Goal: Task Accomplishment & Management: Manage account settings

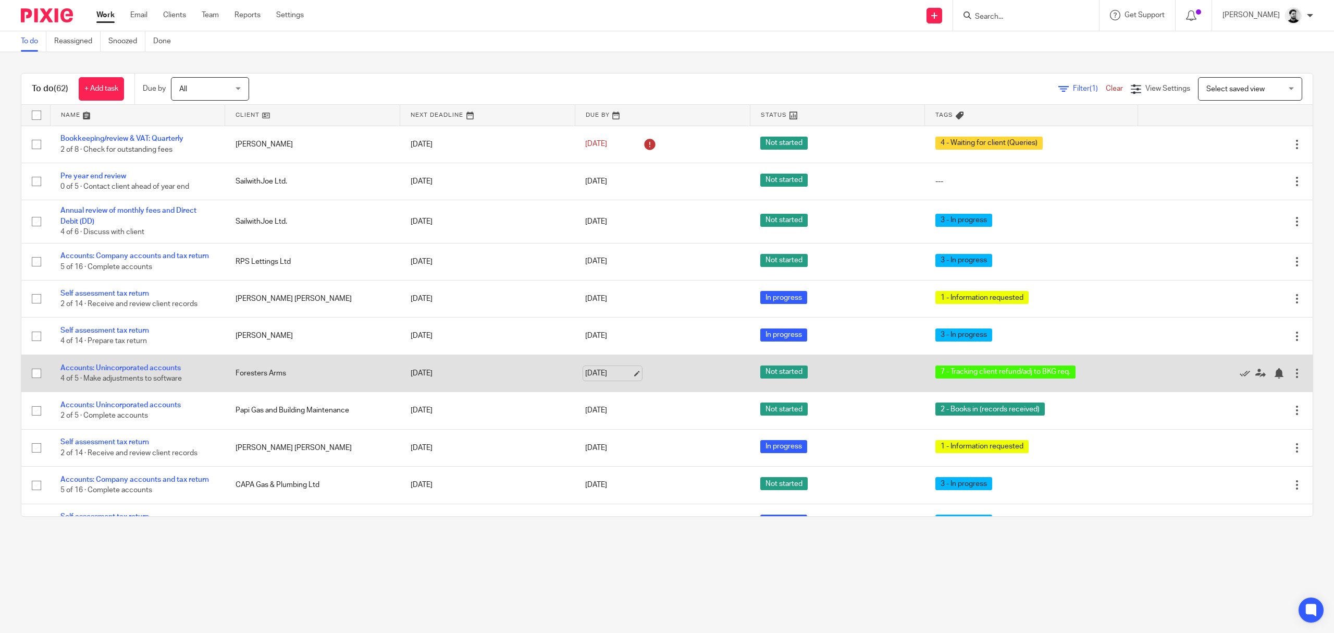
drag, startPoint x: 595, startPoint y: 370, endPoint x: 613, endPoint y: 382, distance: 21.5
click at [595, 370] on link "[DATE]" at bounding box center [608, 373] width 47 height 11
click at [1274, 374] on div at bounding box center [1279, 373] width 10 height 10
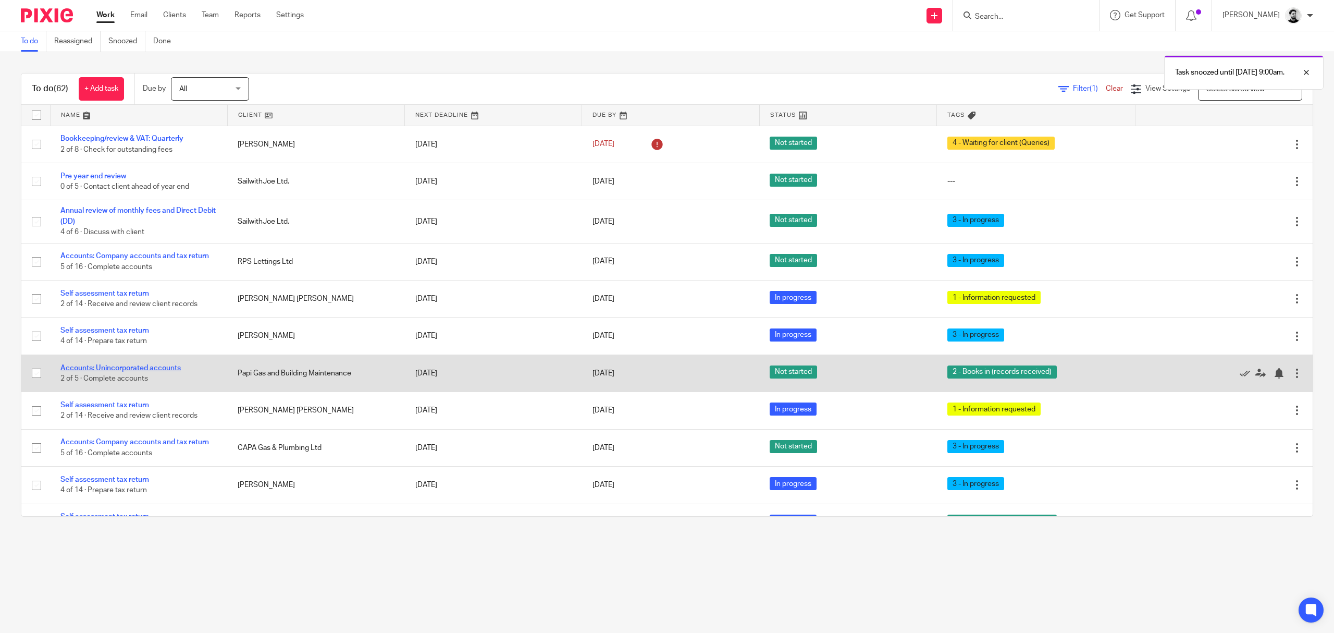
click at [98, 370] on link "Accounts: Unincorporated accounts" at bounding box center [120, 367] width 120 height 7
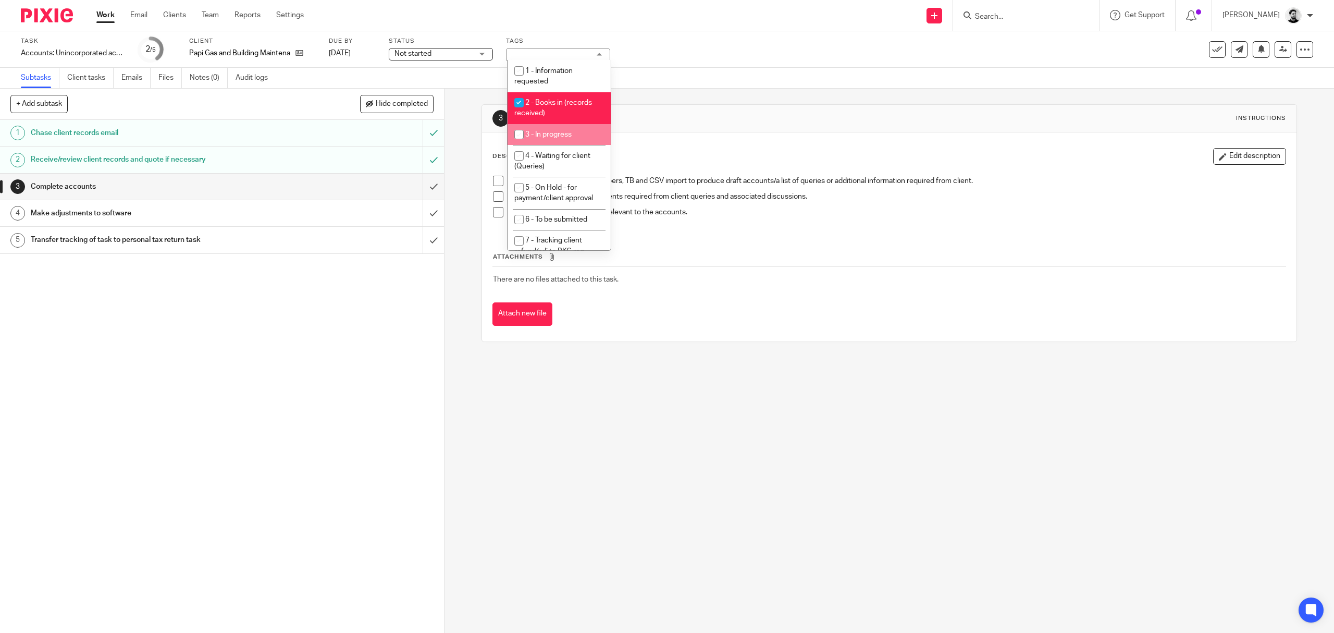
click at [550, 136] on span "3 - In progress" at bounding box center [548, 134] width 46 height 7
checkbox input "true"
click at [551, 99] on span "2 - Books in (records received)" at bounding box center [553, 108] width 78 height 18
checkbox input "false"
click at [641, 59] on div "Task Accounts: Unincorporated accounts Save Accounts: Unincorporated accounts 2…" at bounding box center [559, 49] width 1077 height 25
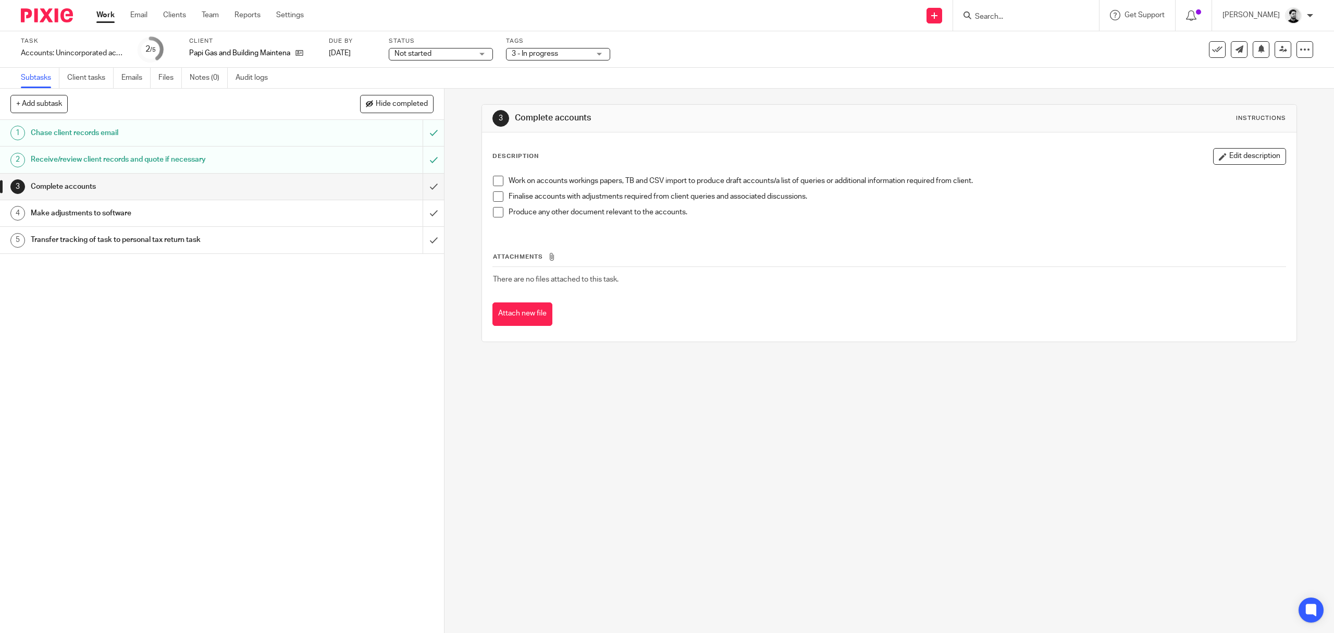
click at [111, 15] on link "Work" at bounding box center [105, 15] width 18 height 10
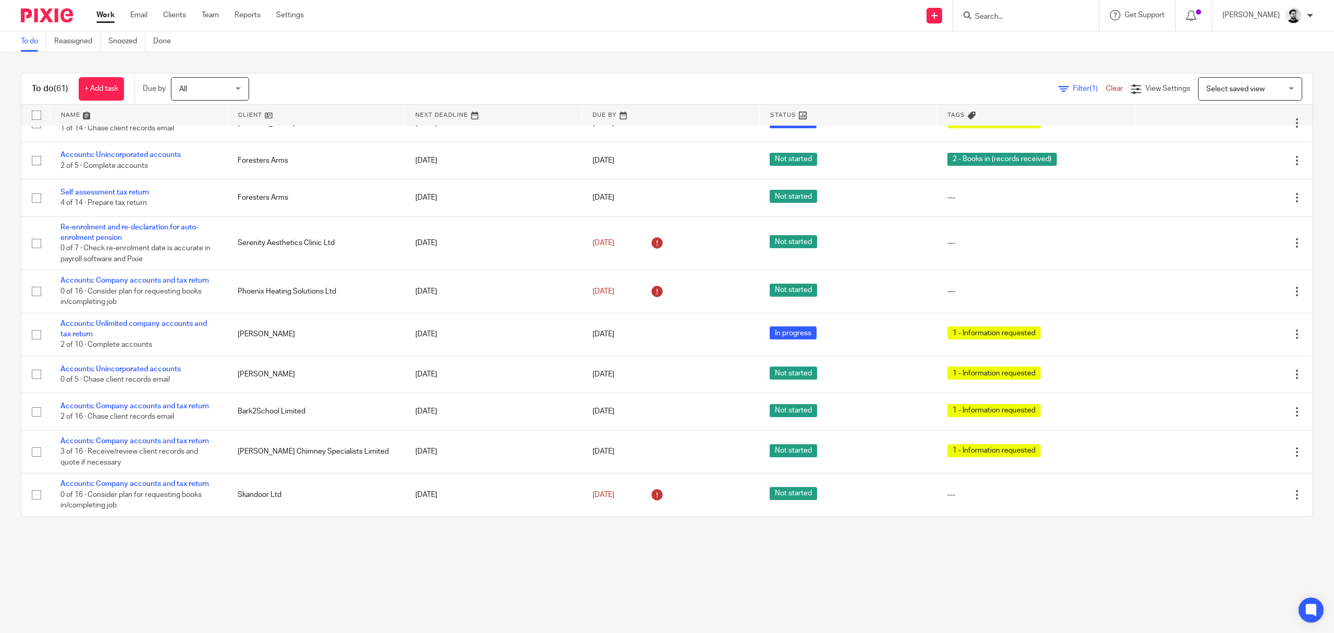
scroll to position [2029, 0]
click at [120, 36] on link "Snoozed" at bounding box center [126, 41] width 37 height 20
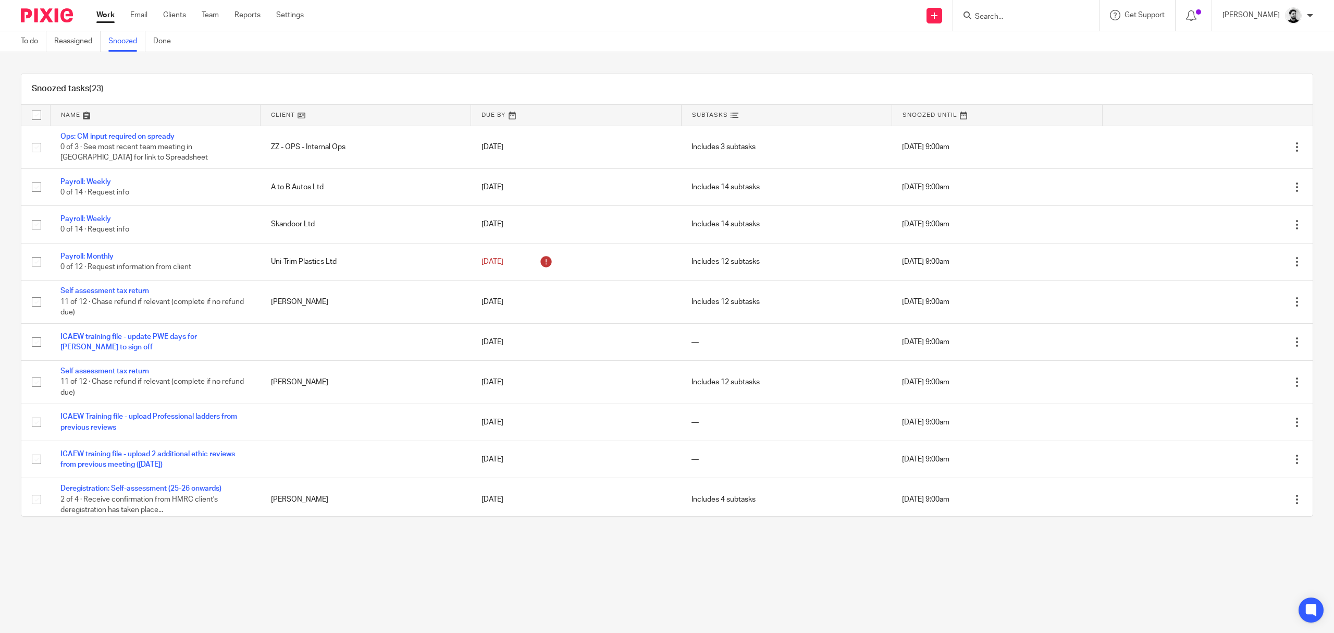
click at [1022, 17] on input "Search" at bounding box center [1021, 17] width 94 height 9
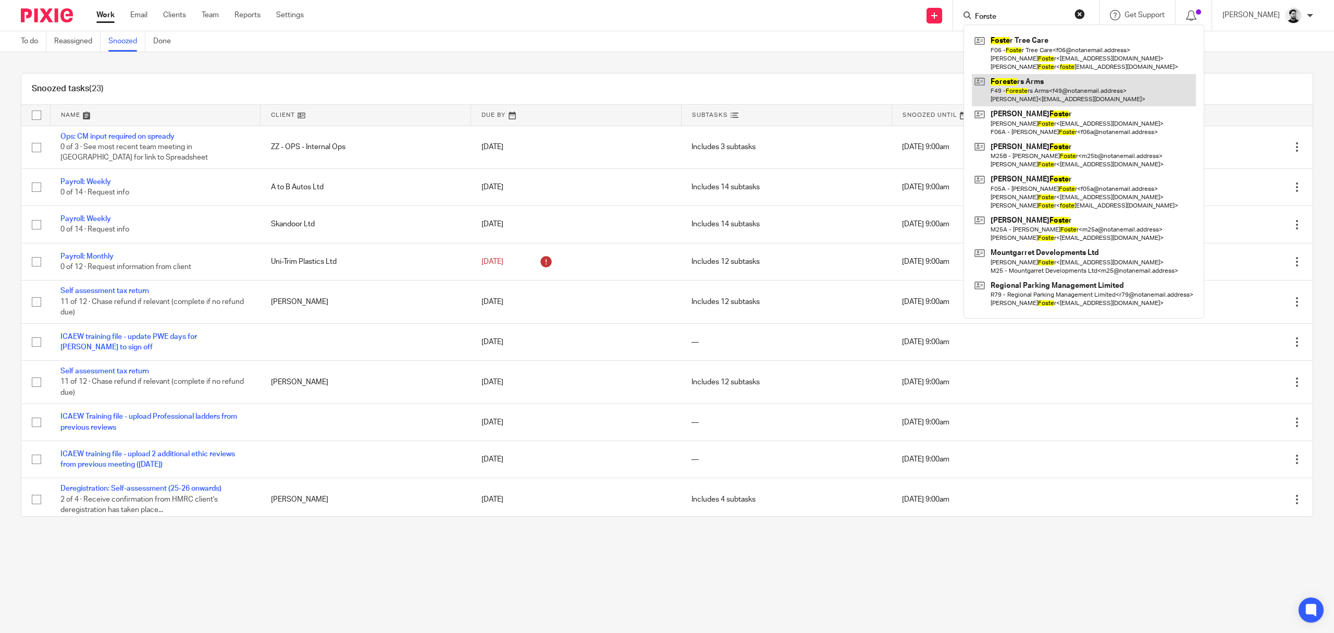
type input "Forste"
click at [1049, 92] on link at bounding box center [1084, 90] width 224 height 32
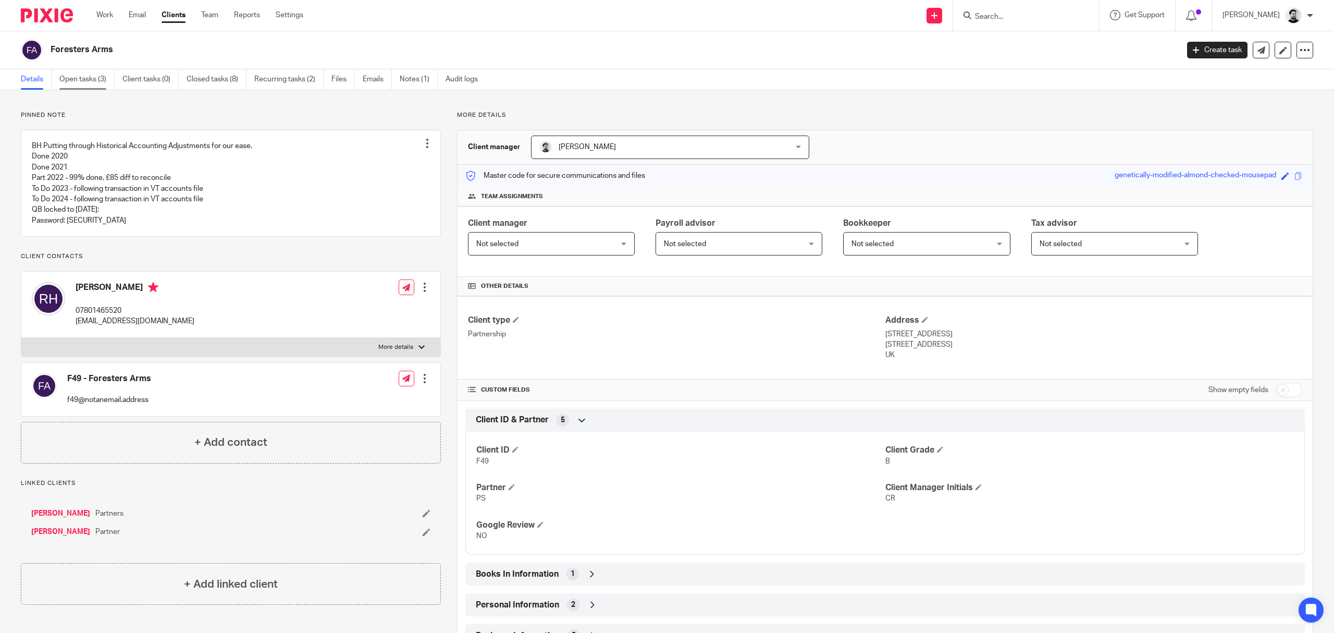
click at [87, 76] on link "Open tasks (3)" at bounding box center [86, 79] width 55 height 20
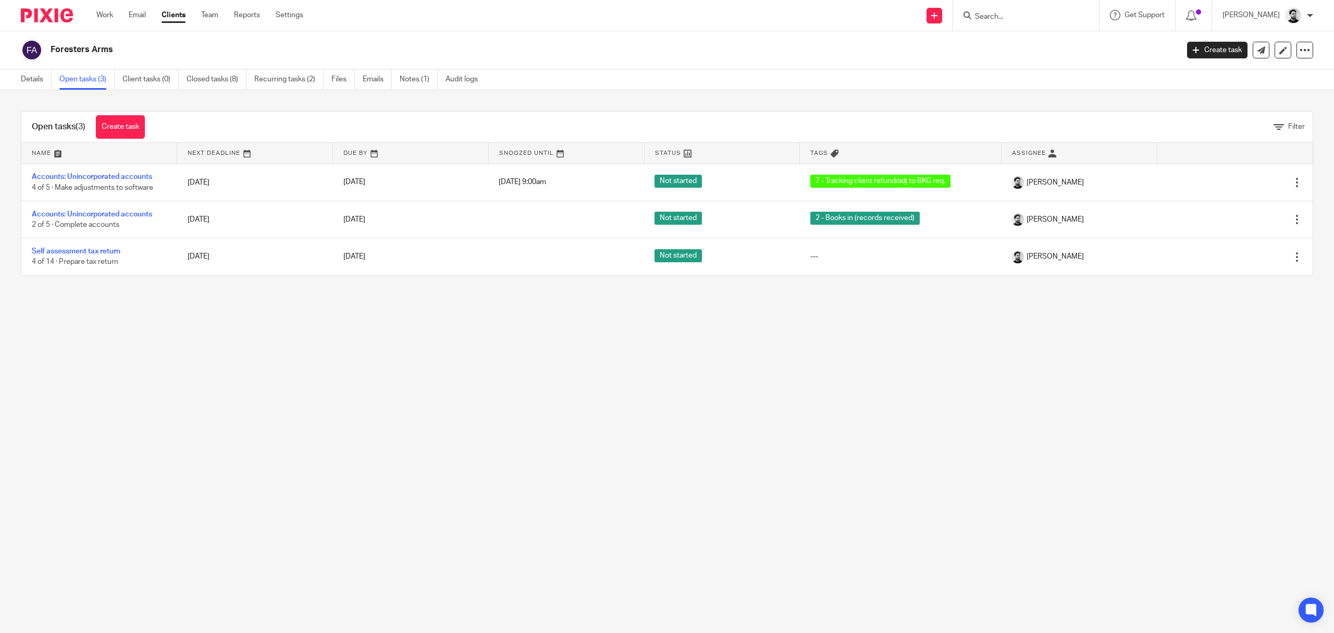
click at [997, 18] on input "Search" at bounding box center [1021, 17] width 94 height 9
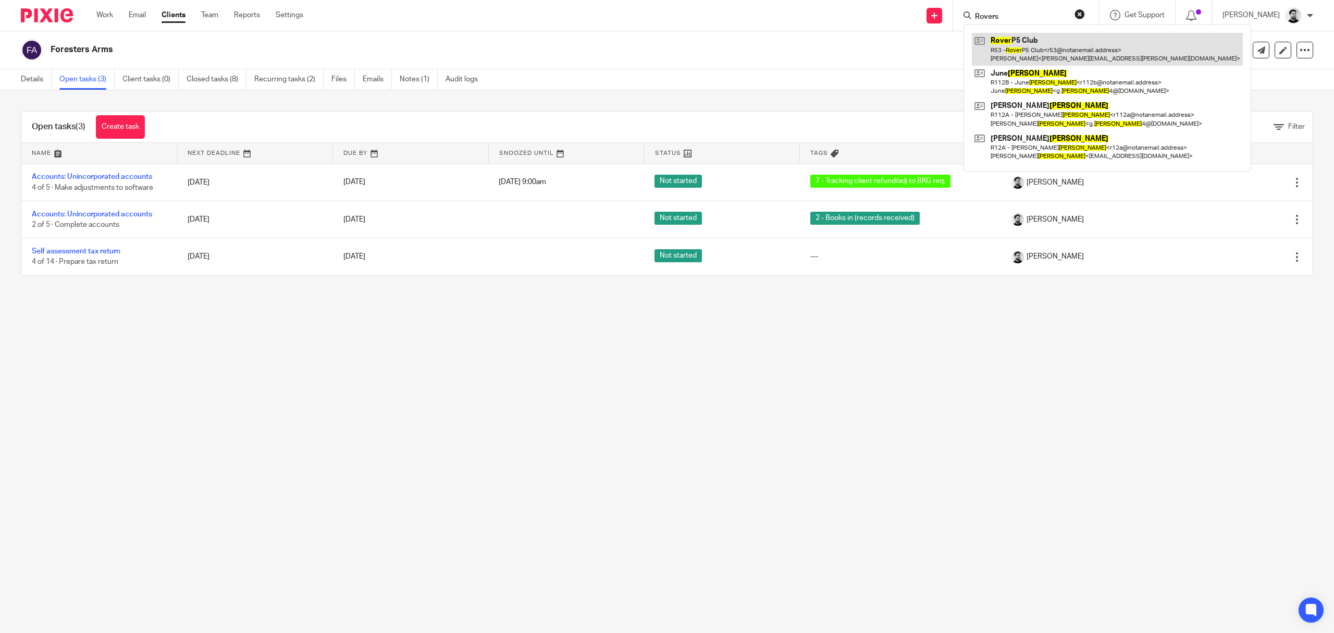
type input "Rovers"
click at [1062, 58] on link at bounding box center [1107, 49] width 271 height 32
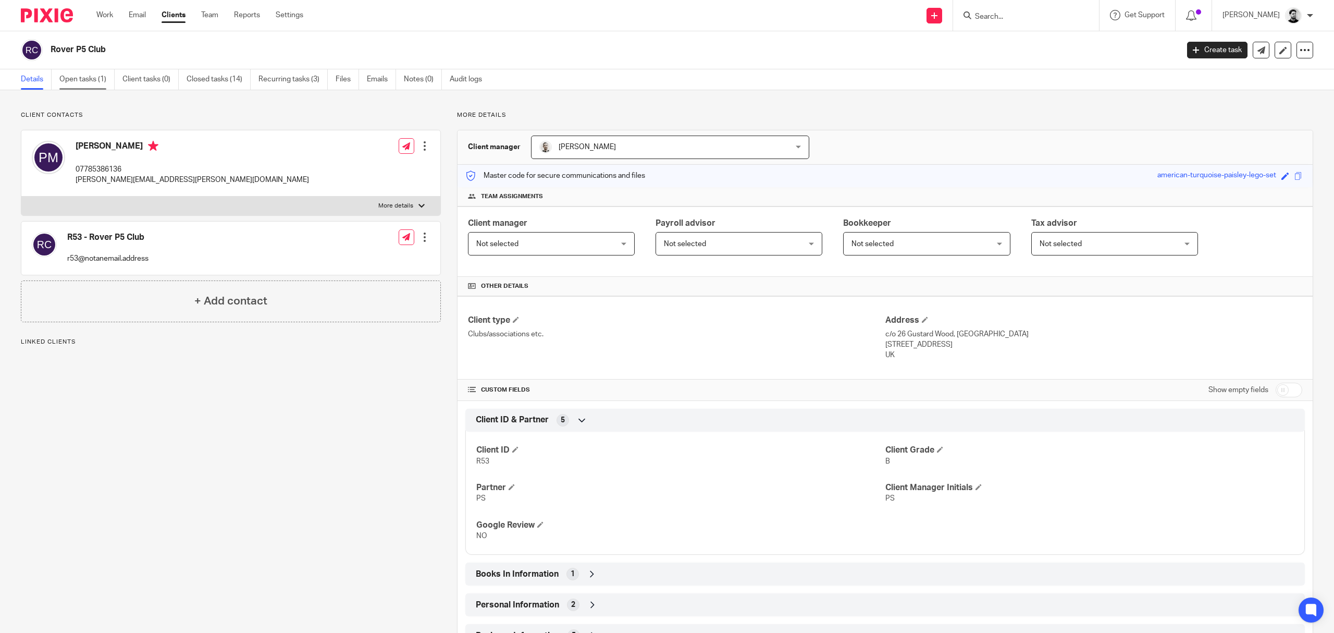
click at [93, 76] on link "Open tasks (1)" at bounding box center [86, 79] width 55 height 20
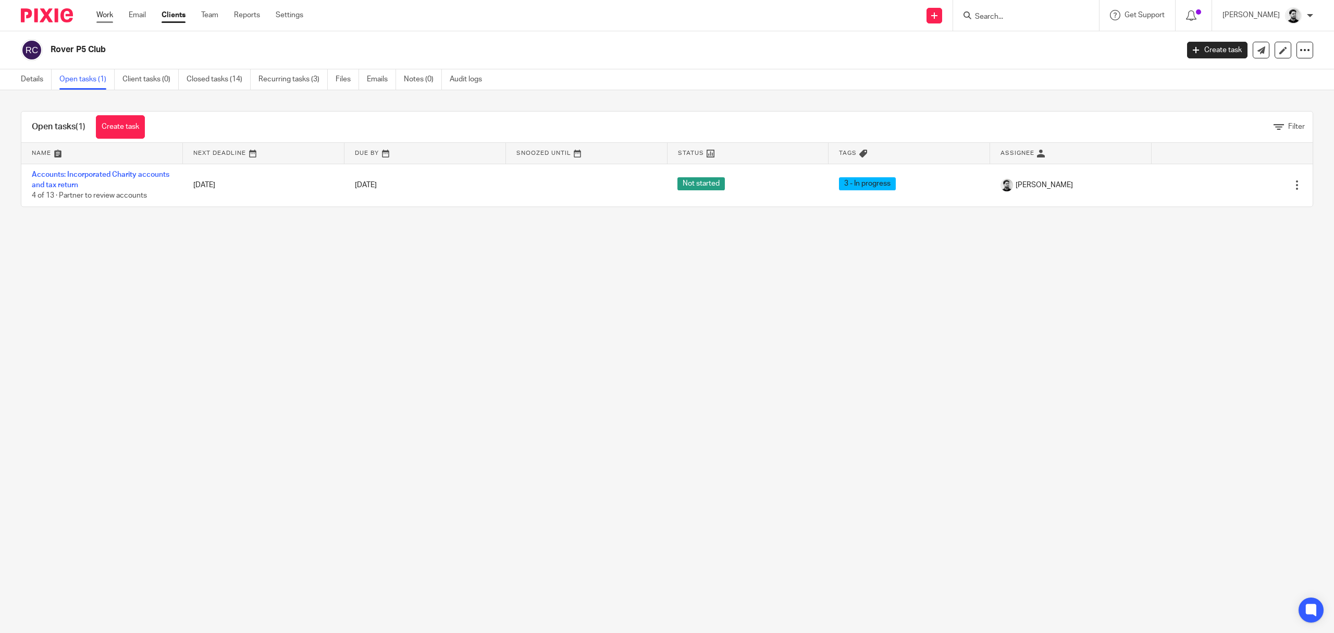
click at [103, 19] on link "Work" at bounding box center [104, 15] width 17 height 10
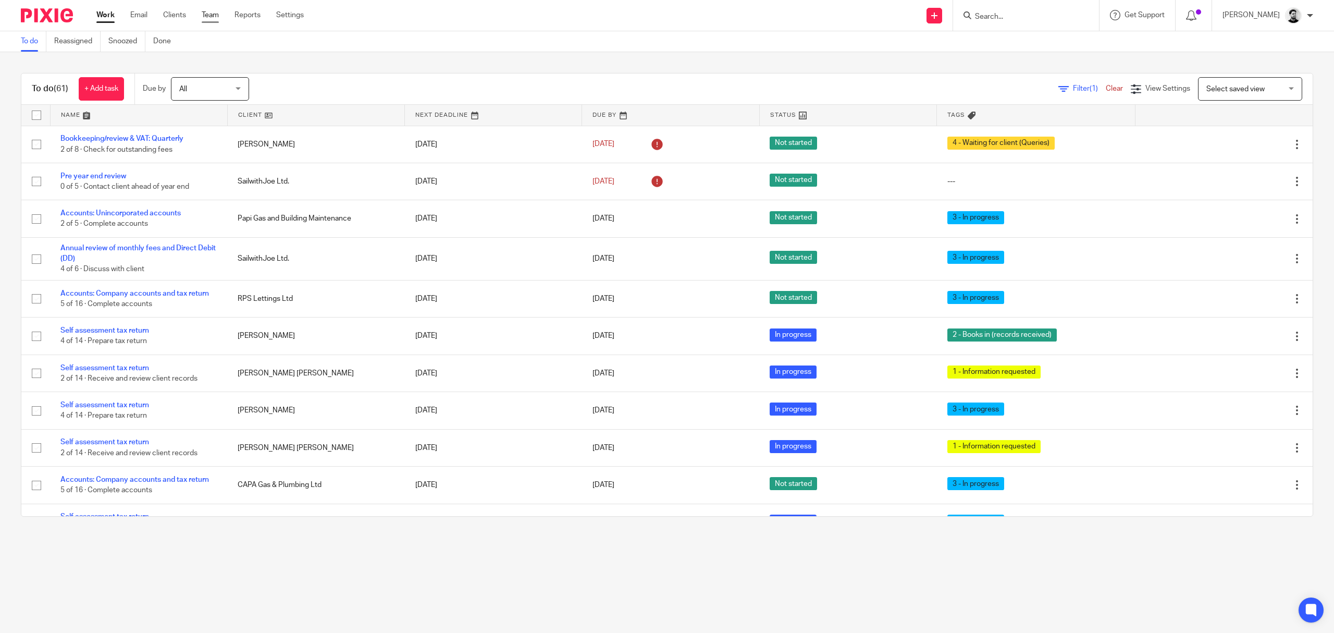
click at [202, 14] on link "Team" at bounding box center [210, 15] width 17 height 10
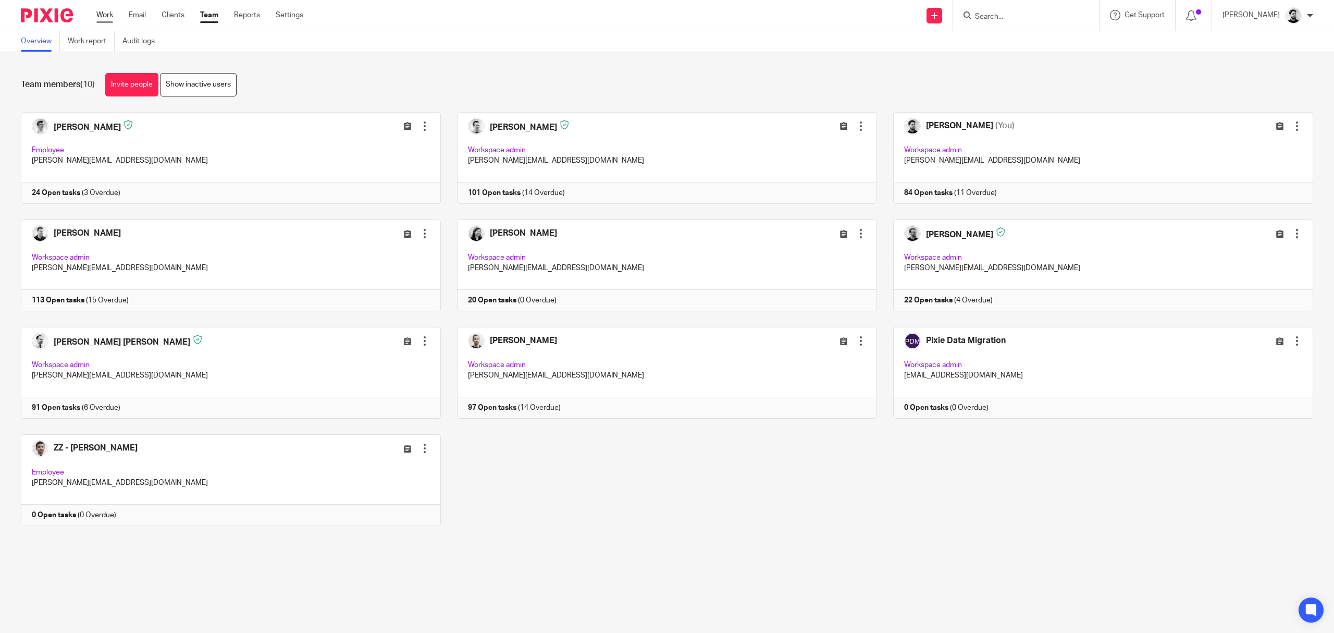
click at [102, 14] on link "Work" at bounding box center [104, 15] width 17 height 10
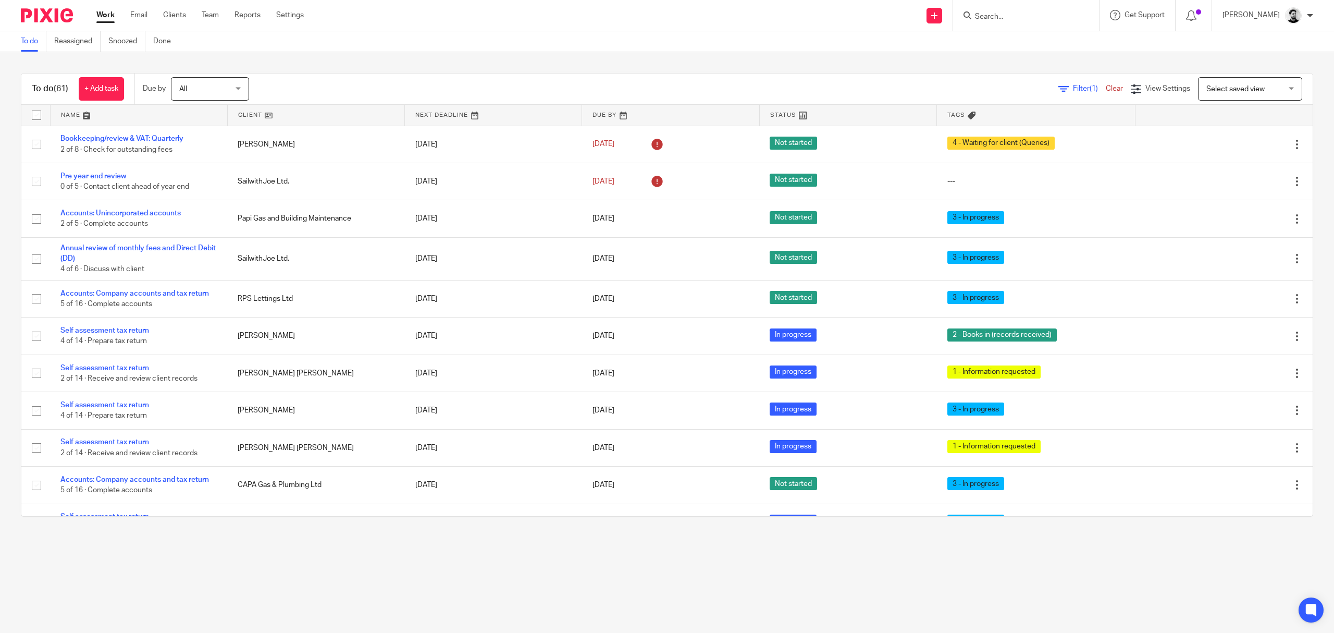
click at [1013, 19] on input "Search" at bounding box center [1021, 17] width 94 height 9
click at [976, 19] on input "Search" at bounding box center [1021, 17] width 94 height 9
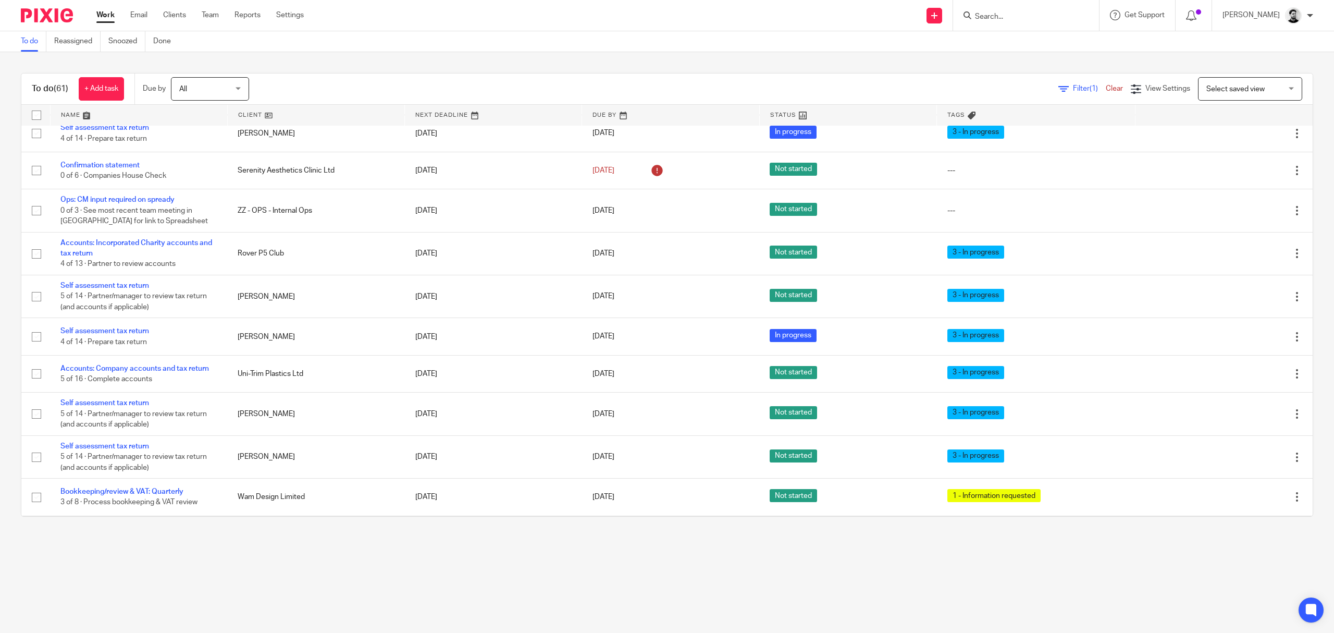
scroll to position [556, 0]
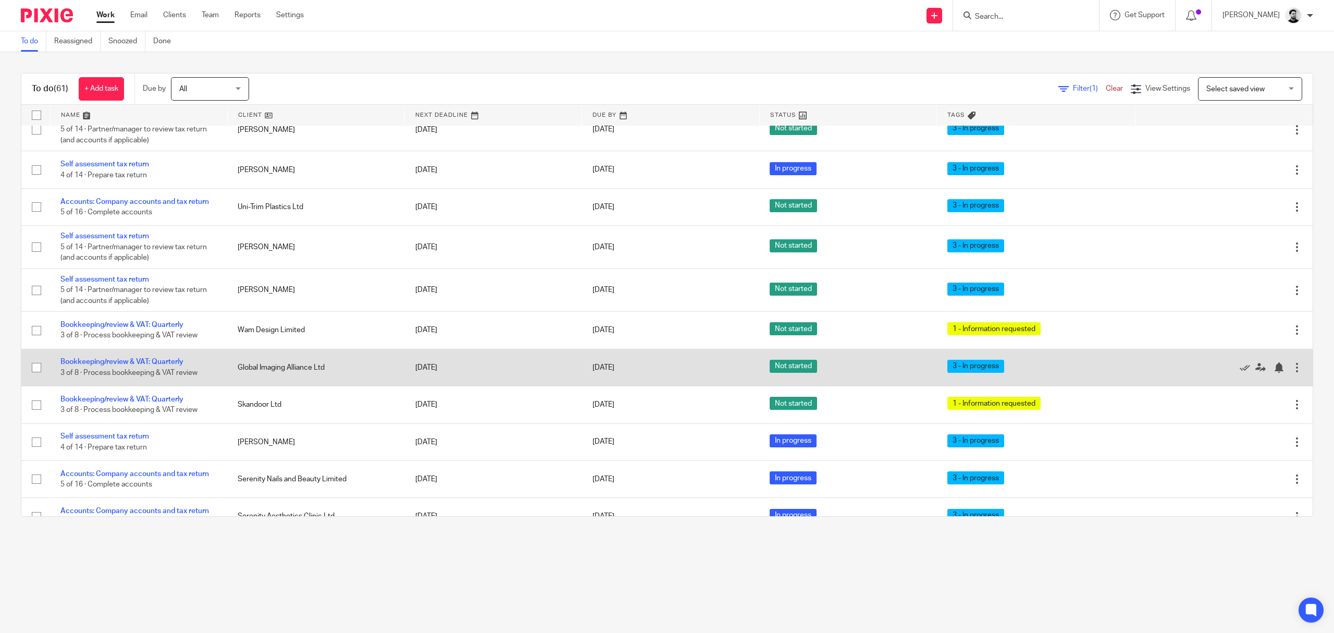
drag, startPoint x: 324, startPoint y: 372, endPoint x: 247, endPoint y: 375, distance: 76.7
click at [257, 374] on td "Global Imaging Alliance Ltd" at bounding box center [315, 367] width 177 height 37
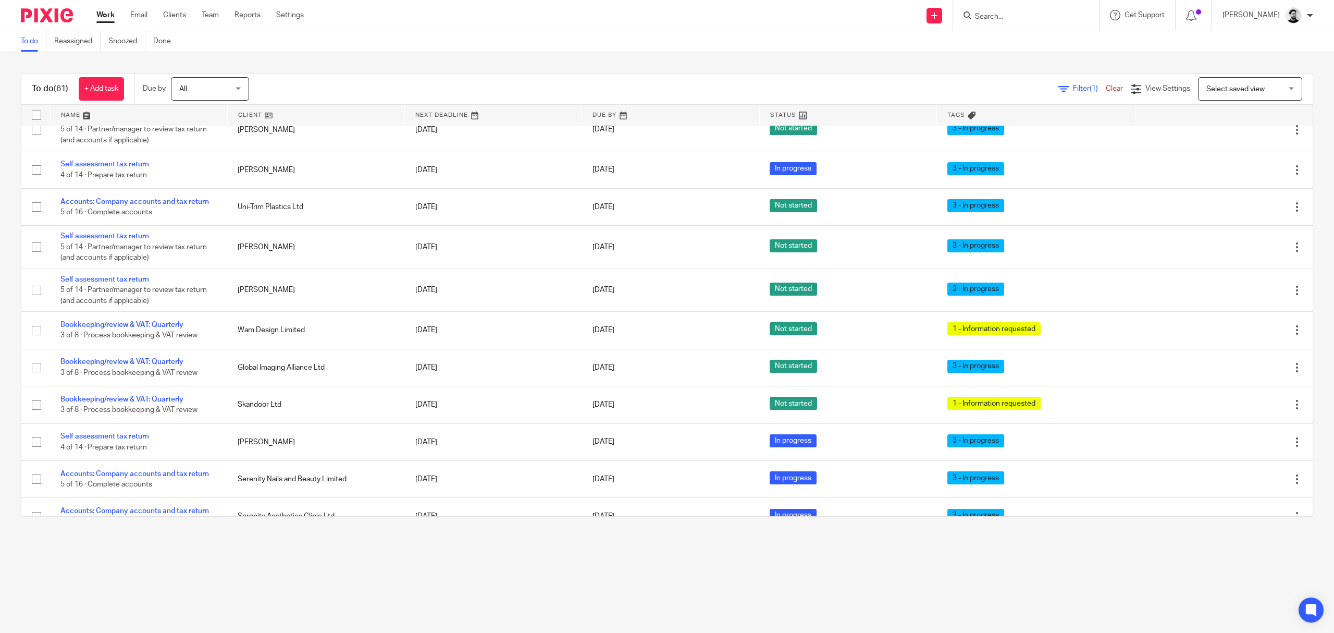
click at [276, 76] on div "To do (61) + Add task Due by All All Today Tomorrow This week Next week This mo…" at bounding box center [667, 88] width 1292 height 31
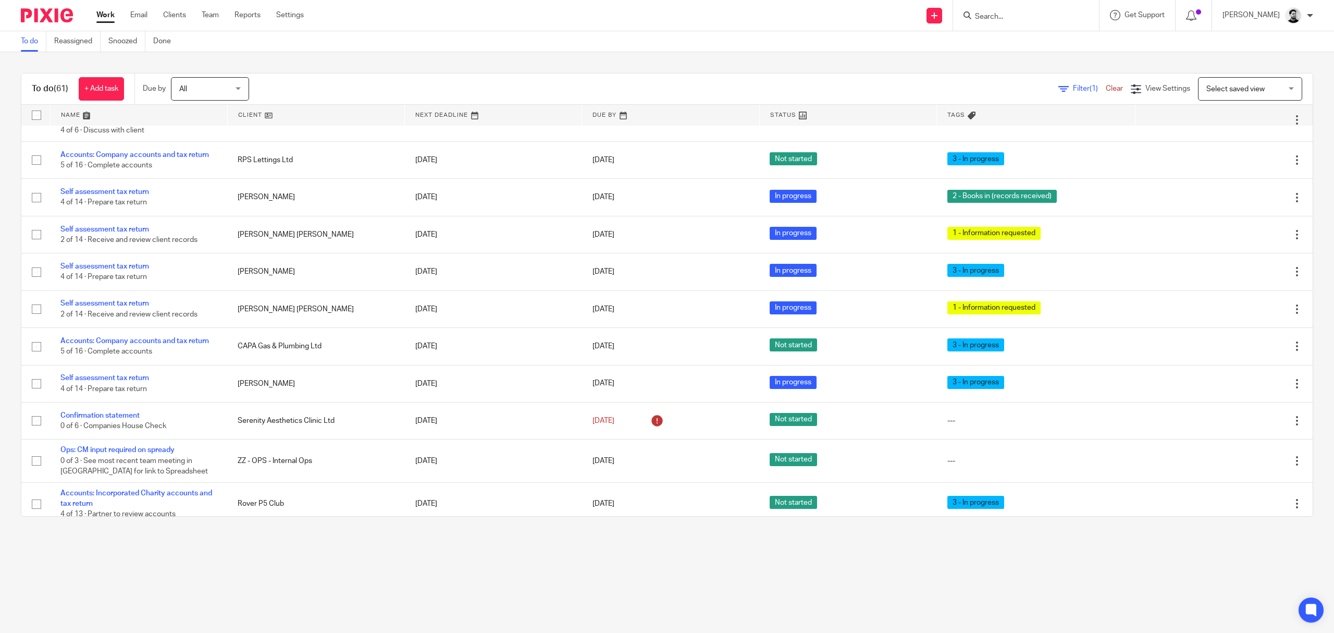
scroll to position [0, 0]
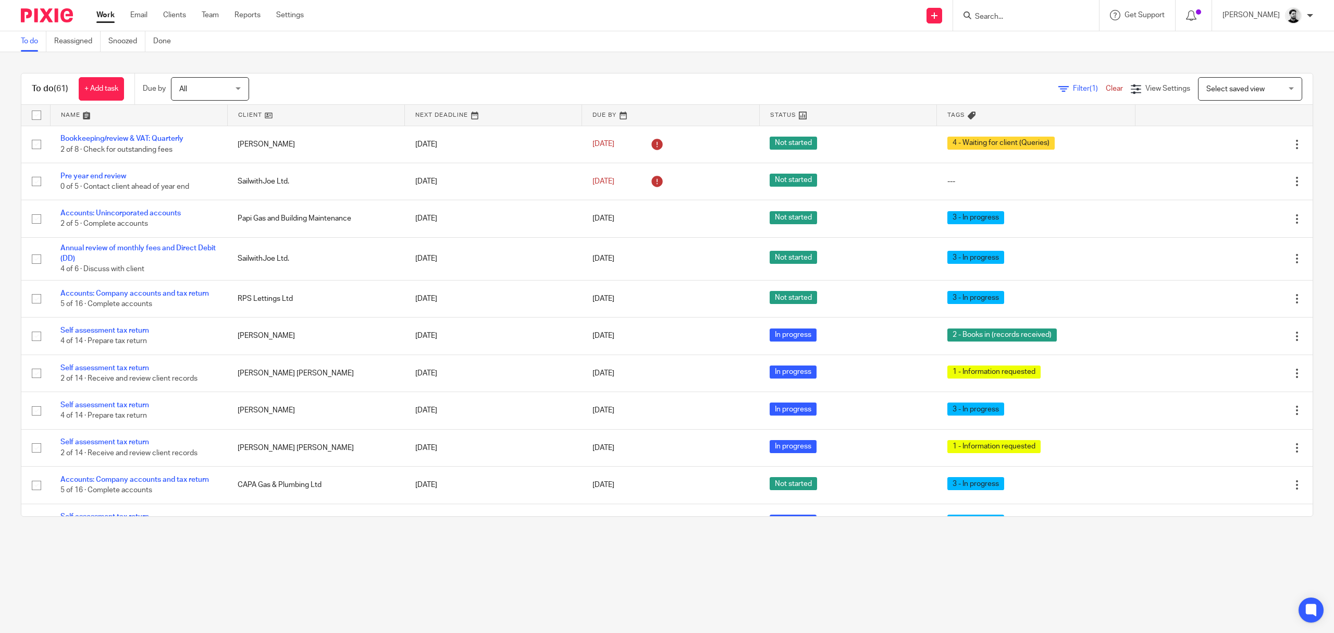
click at [978, 14] on input "Search" at bounding box center [1021, 17] width 94 height 9
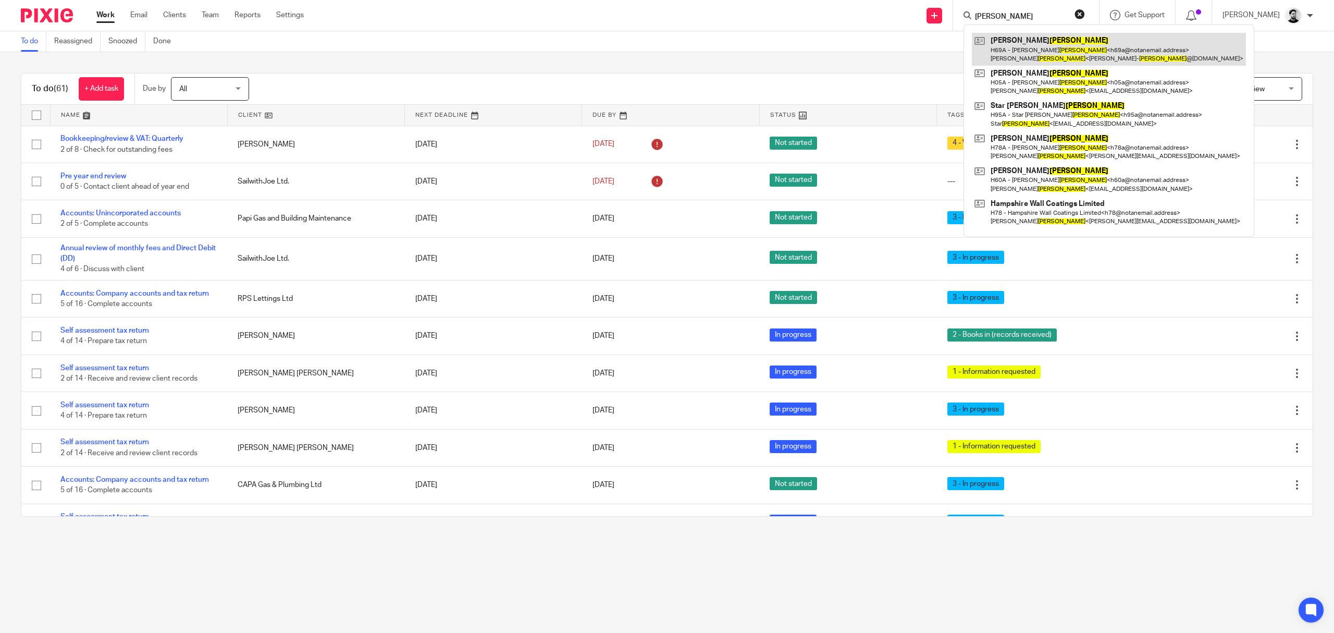
type input "Hibberd"
click at [1049, 46] on link at bounding box center [1109, 49] width 274 height 32
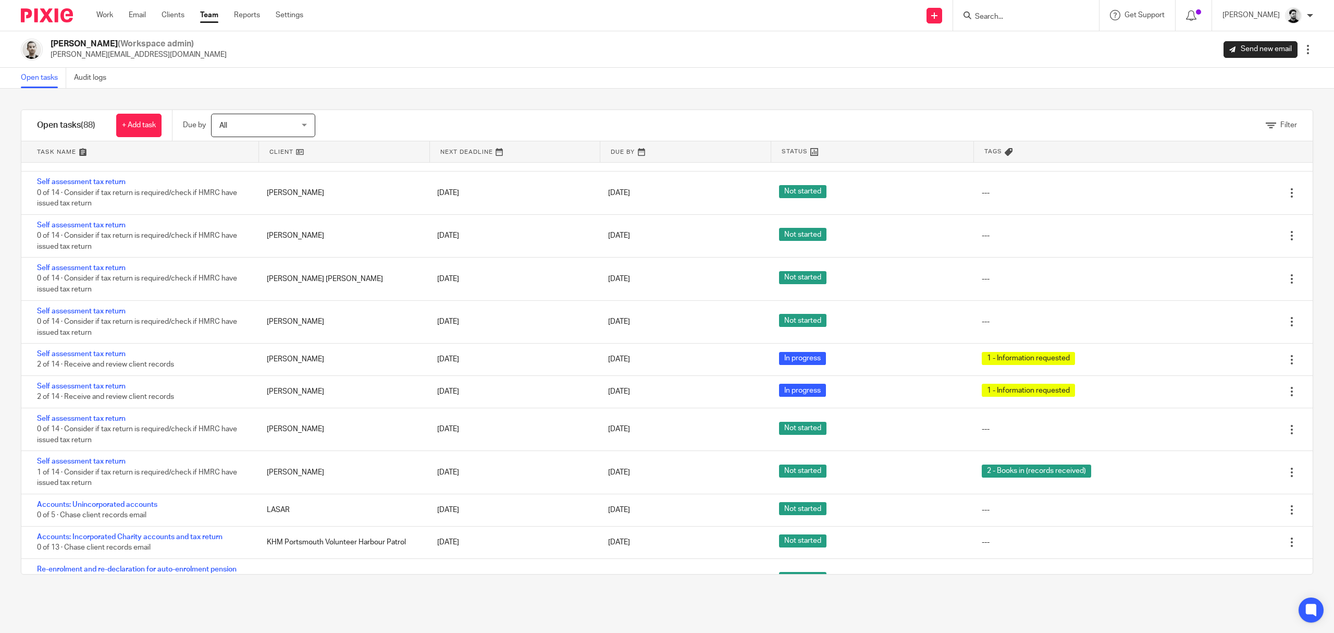
scroll to position [2688, 0]
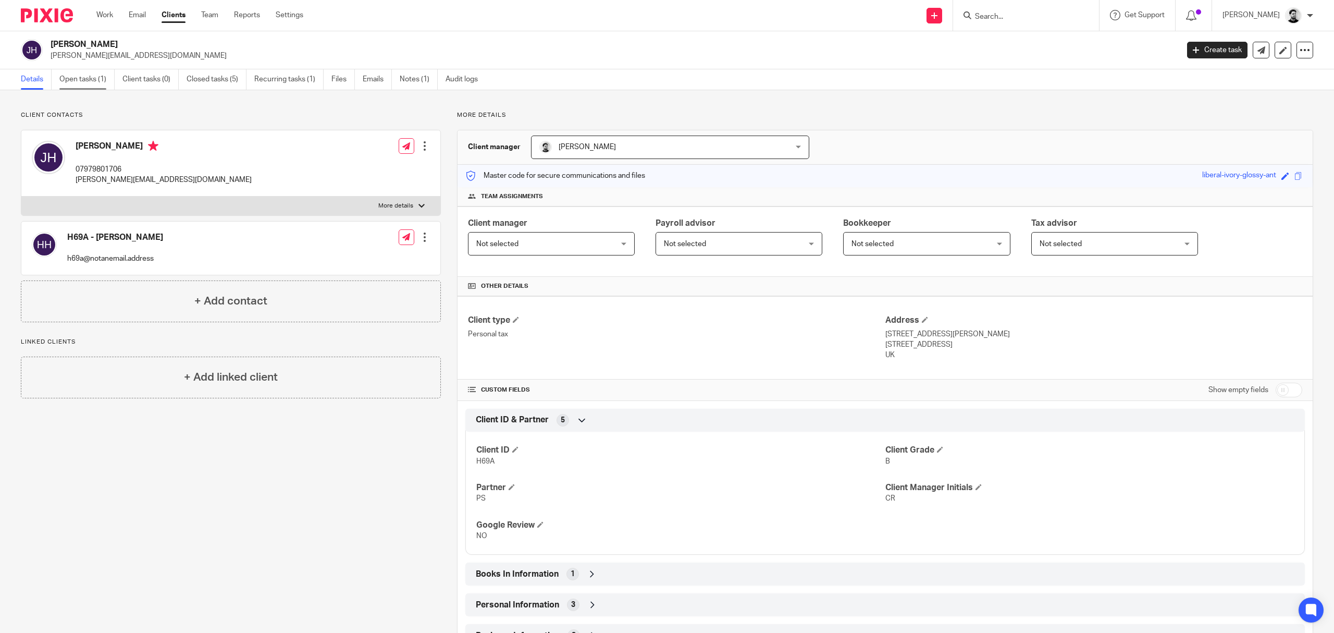
click at [82, 79] on link "Open tasks (1)" at bounding box center [86, 79] width 55 height 20
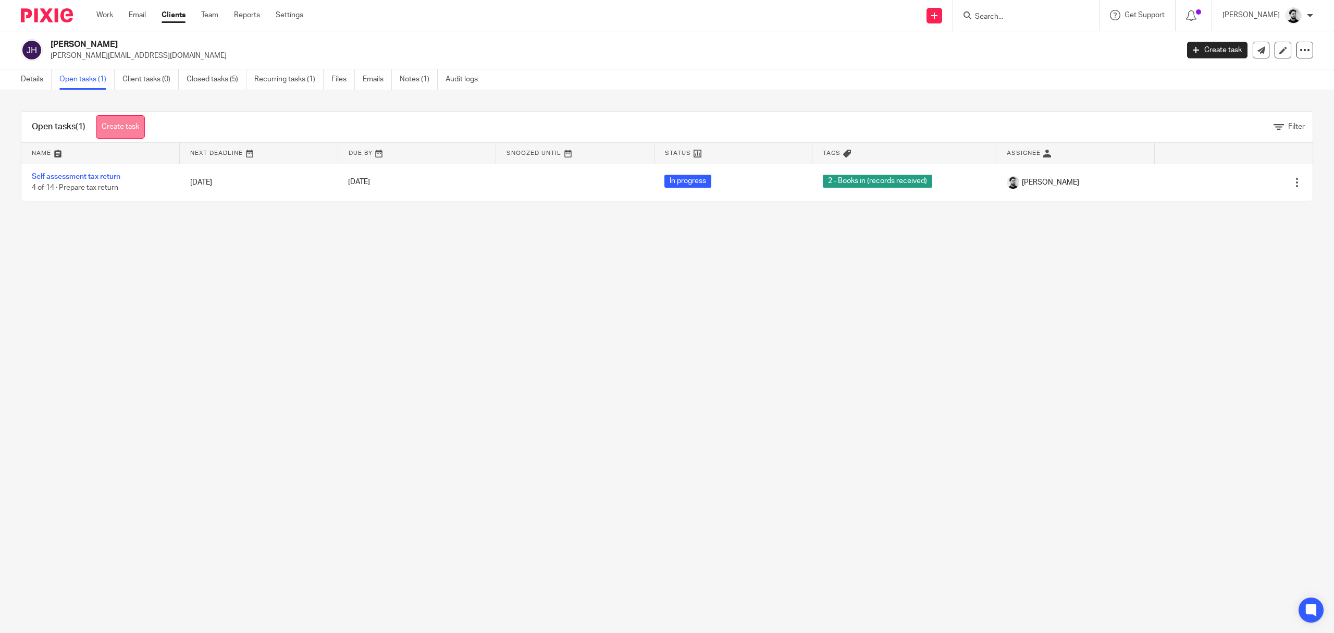
click at [121, 123] on link "Create task" at bounding box center [120, 126] width 49 height 23
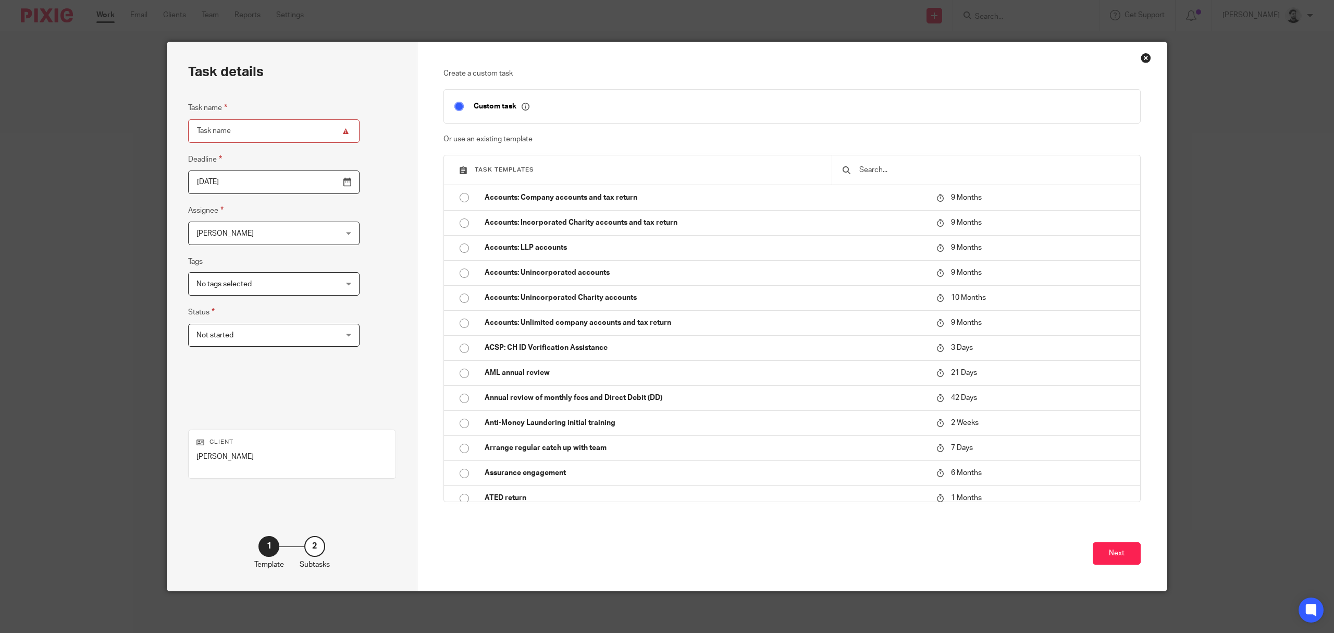
click at [244, 132] on input "Task name" at bounding box center [273, 130] width 171 height 23
type input "C"
drag, startPoint x: 328, startPoint y: 132, endPoint x: 133, endPoint y: 128, distance: 195.0
click at [133, 128] on div "Task details Task name MTD ITSA from April 2026 - speak to client once tax retu…" at bounding box center [667, 316] width 1334 height 633
click at [238, 133] on input "MTD ITSA from April 2026 - speak to client once tax return completed (already a…" at bounding box center [273, 130] width 171 height 23
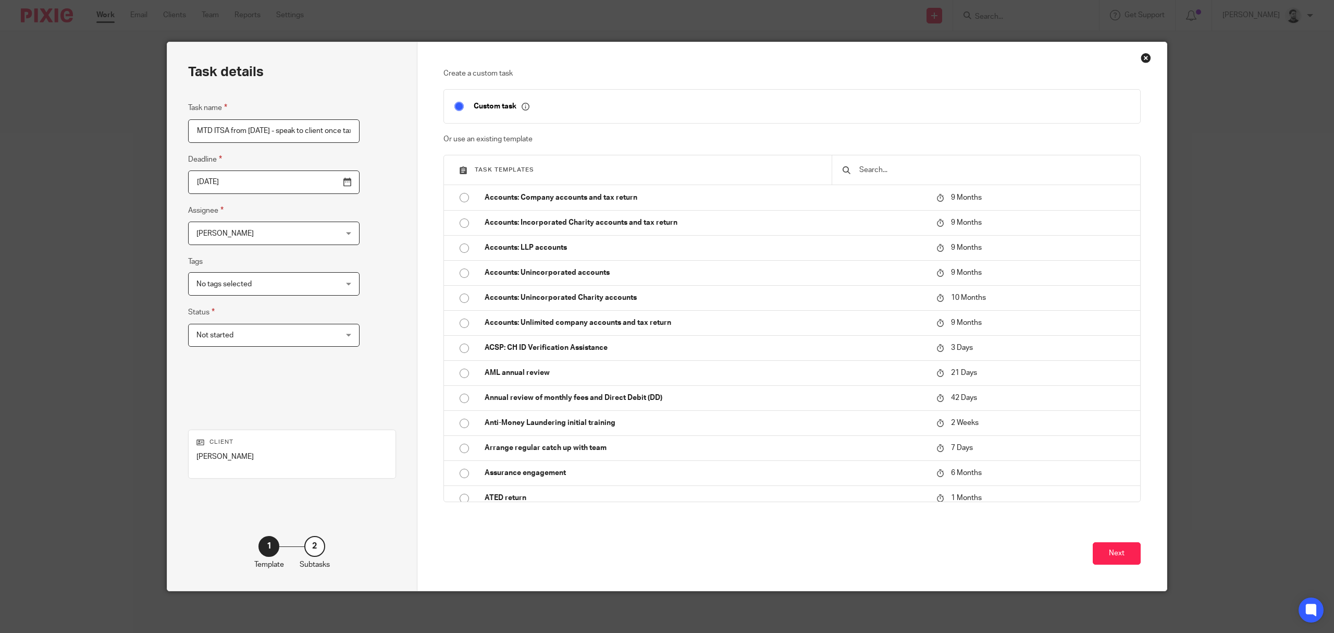
scroll to position [0, 146]
drag, startPoint x: 193, startPoint y: 130, endPoint x: 361, endPoint y: 155, distance: 170.1
click at [359, 156] on div "Task details Task name MTD ITSA from April 2026 - speak to client once tax retu…" at bounding box center [292, 316] width 250 height 548
type input "Contact client re. MTD ITSA"
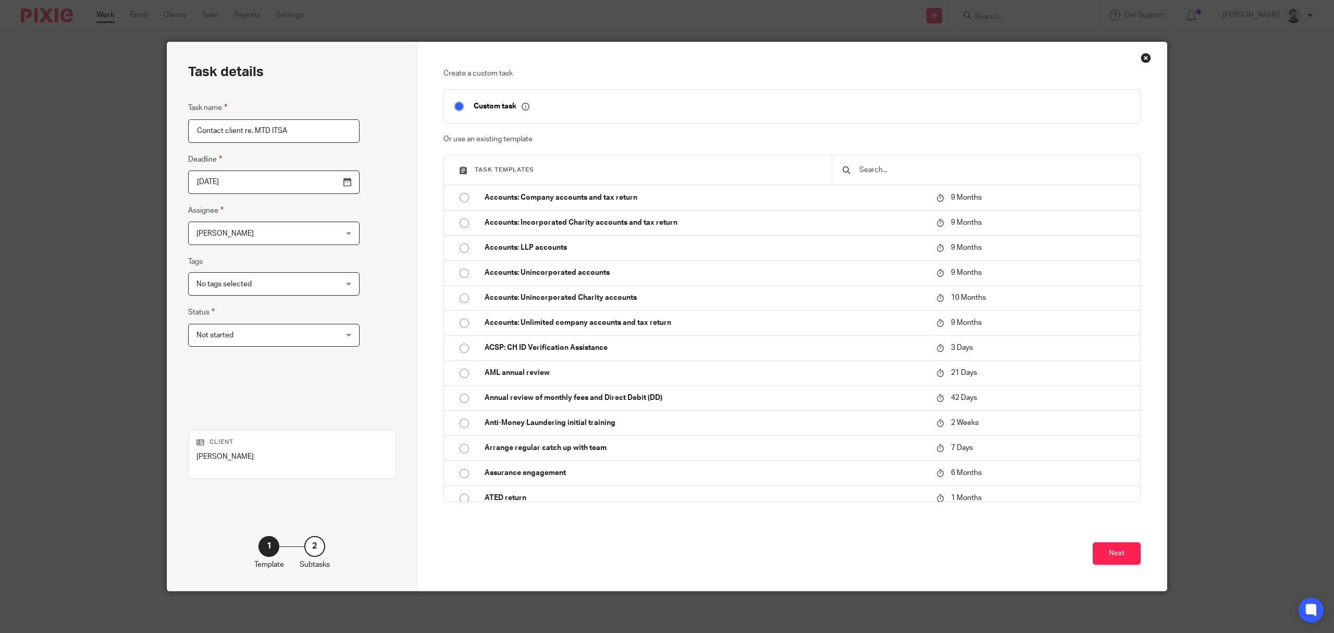
click at [241, 182] on input "2025-09-23" at bounding box center [273, 181] width 171 height 23
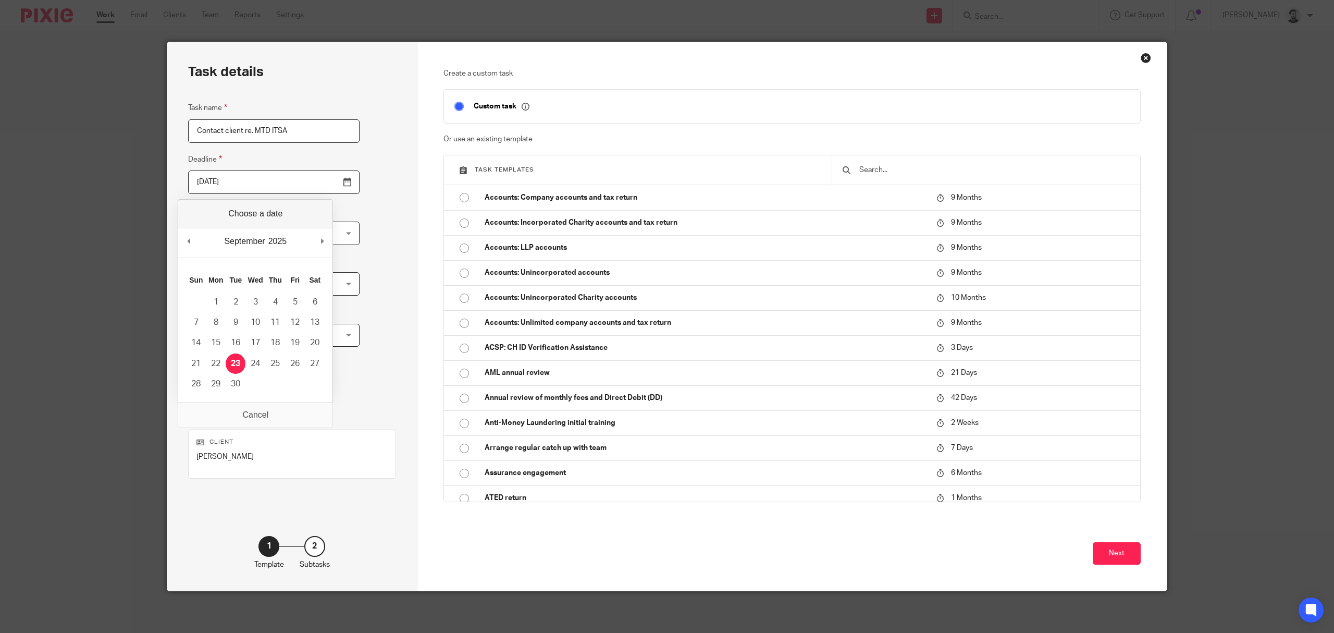
click at [315, 180] on input "2025-09-23" at bounding box center [273, 181] width 171 height 23
type input "2025-10-17"
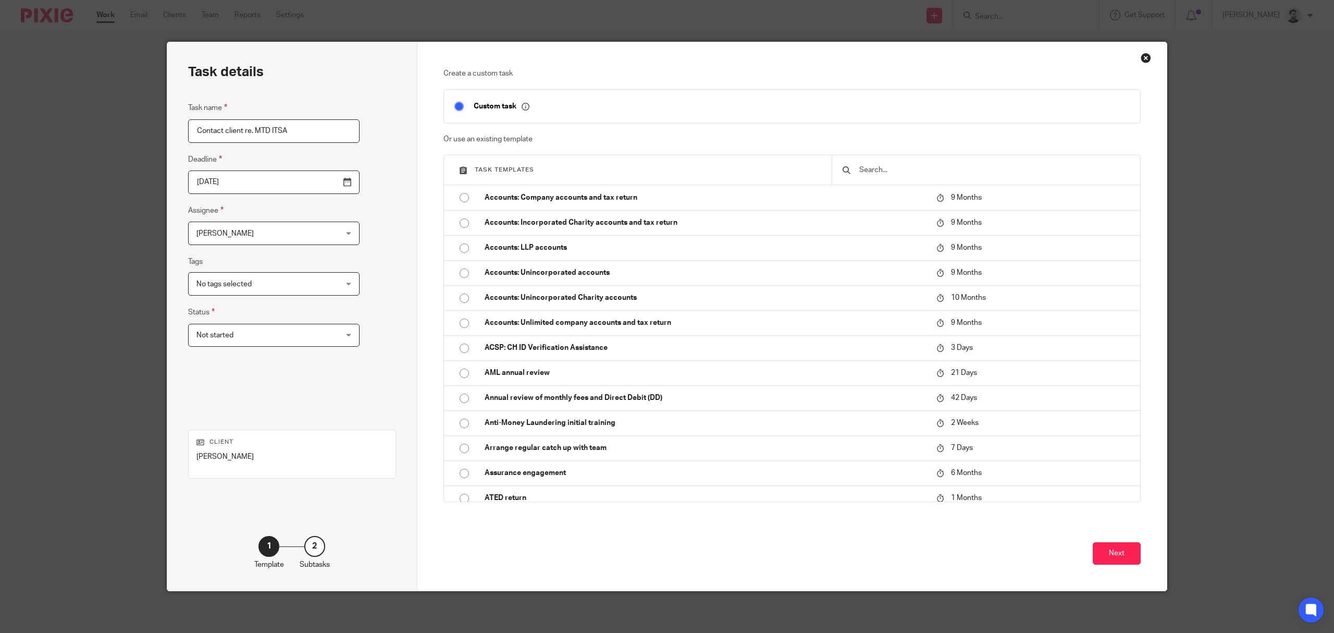
click at [288, 335] on span "Not started" at bounding box center [262, 335] width 130 height 22
click at [298, 355] on li "Not started" at bounding box center [257, 357] width 149 height 21
click at [1124, 553] on button "Next" at bounding box center [1117, 553] width 48 height 22
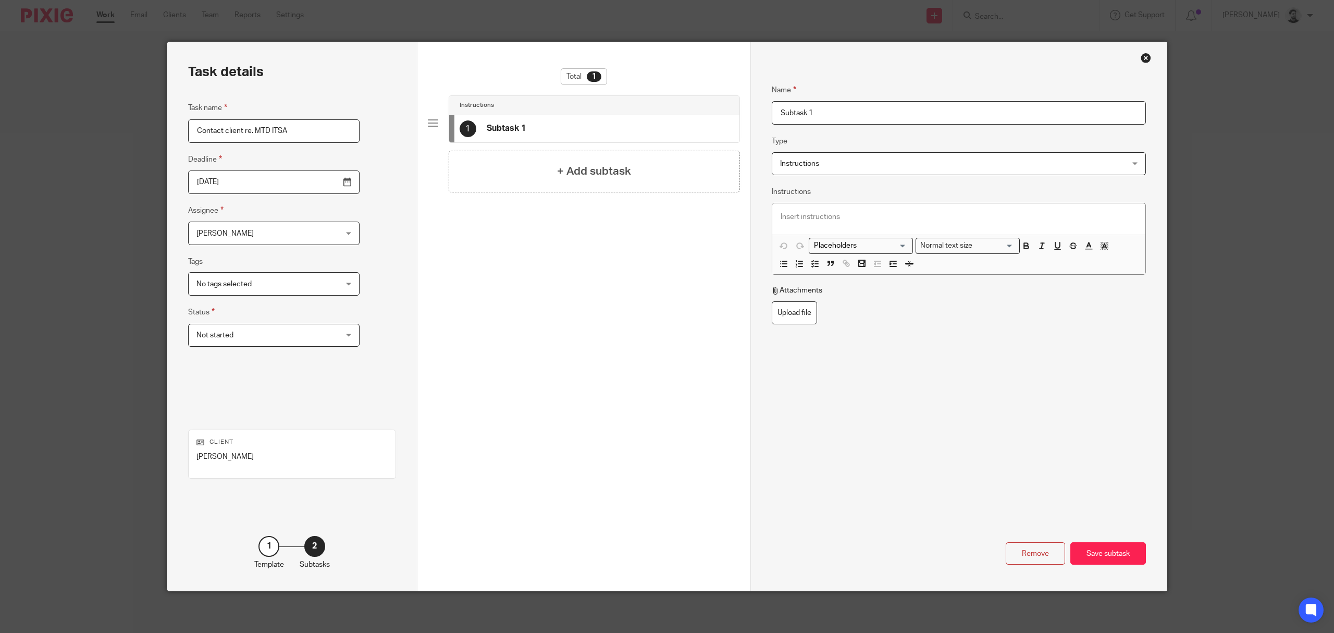
click at [1124, 553] on div "Save subtask" at bounding box center [1109, 553] width 76 height 22
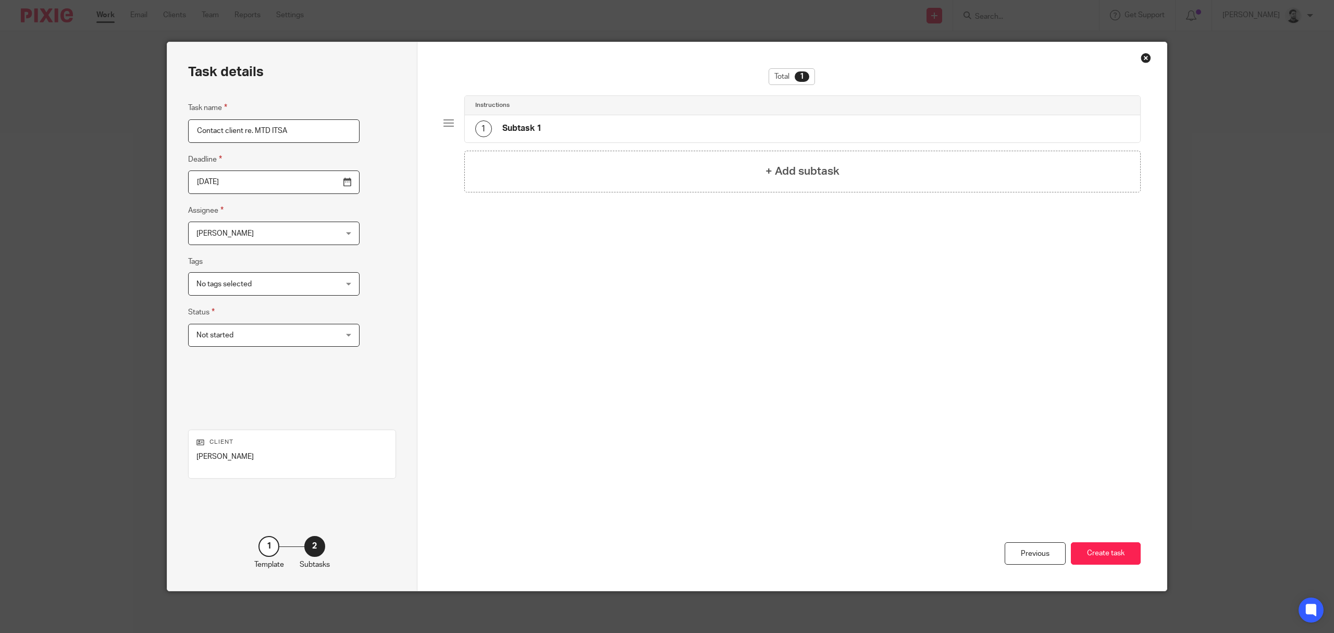
click at [1124, 553] on button "Create task" at bounding box center [1106, 553] width 70 height 22
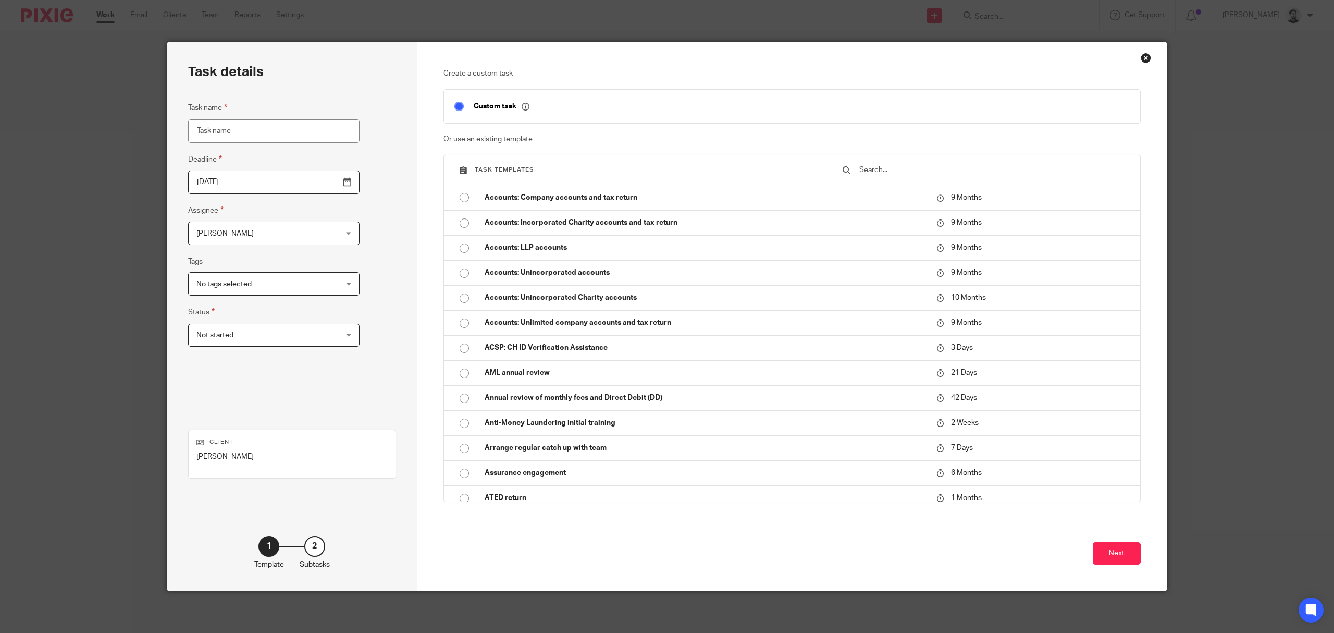
click at [1141, 59] on div "Close this dialog window" at bounding box center [1146, 58] width 10 height 10
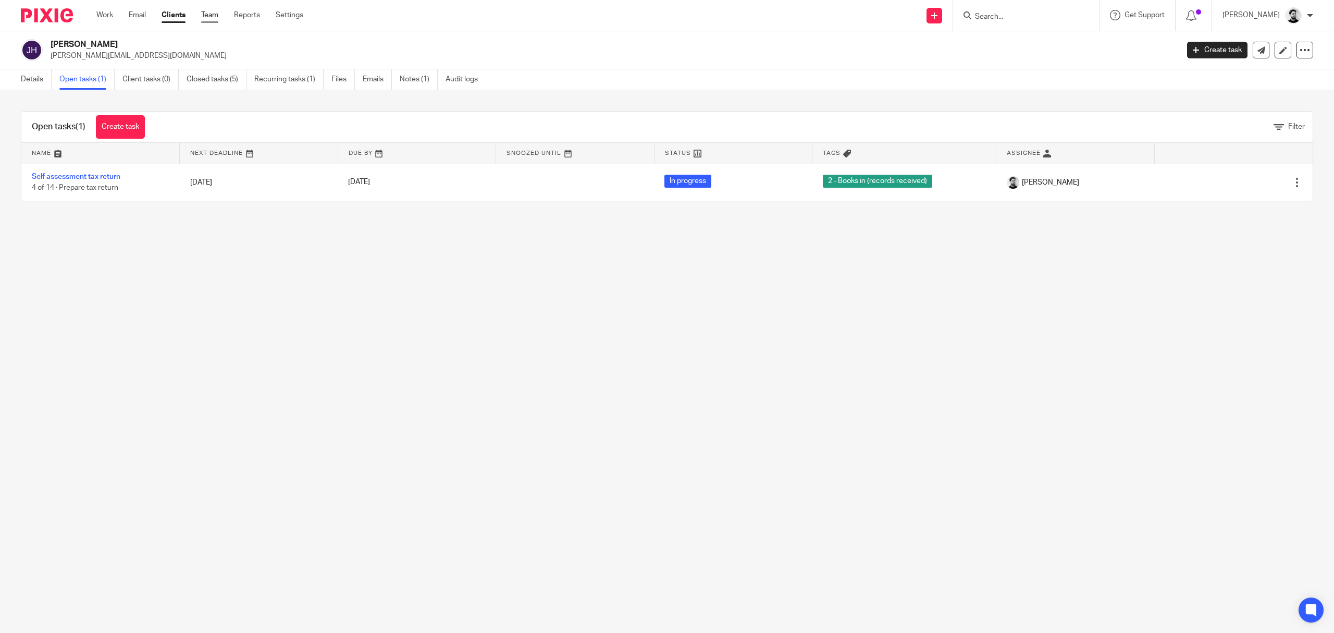
click at [211, 16] on link "Team" at bounding box center [209, 15] width 17 height 10
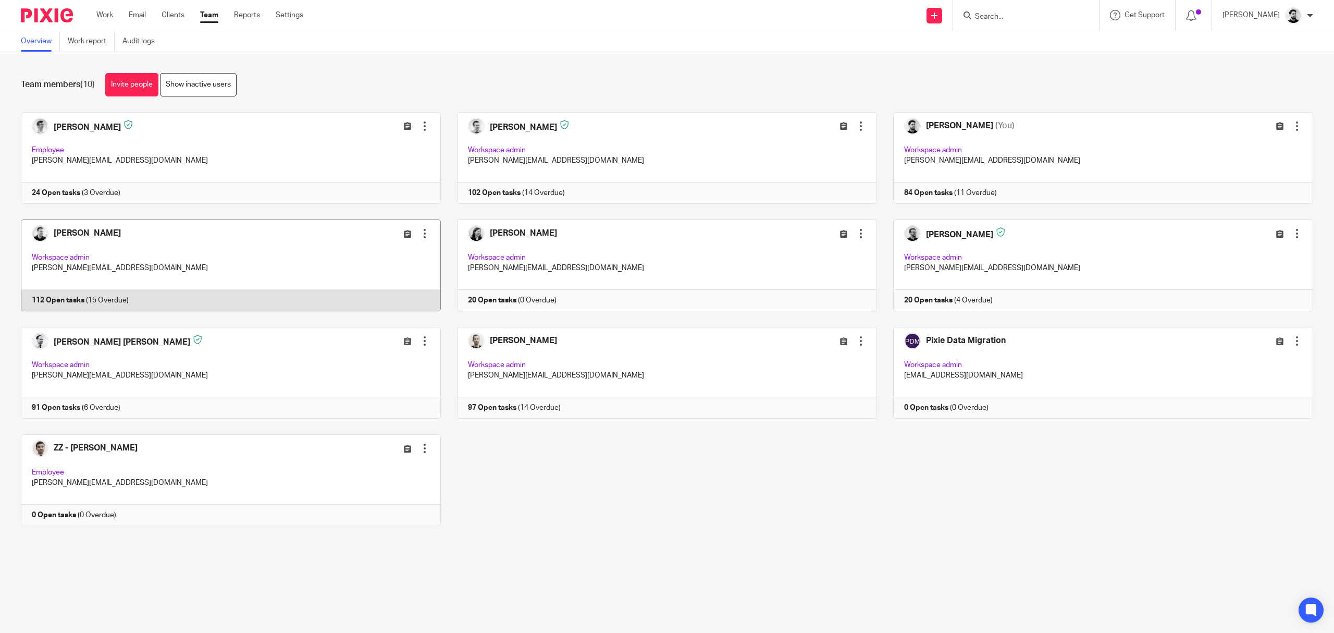
click at [332, 260] on link at bounding box center [223, 265] width 436 height 92
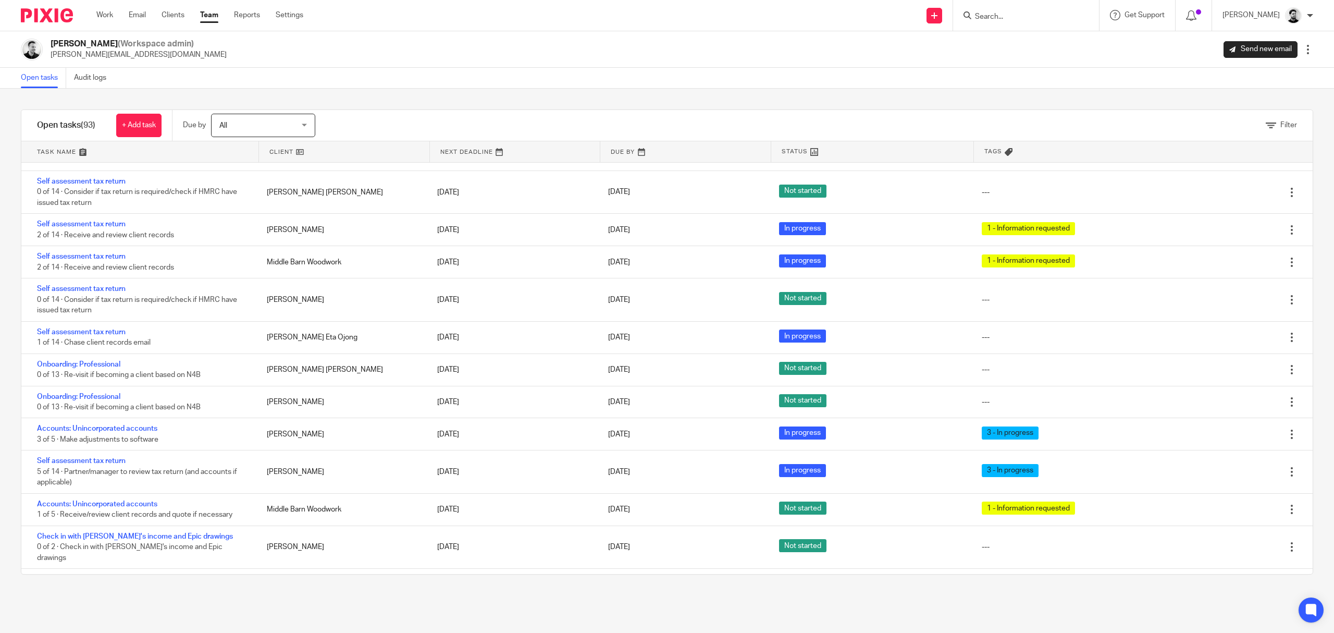
scroll to position [2729, 0]
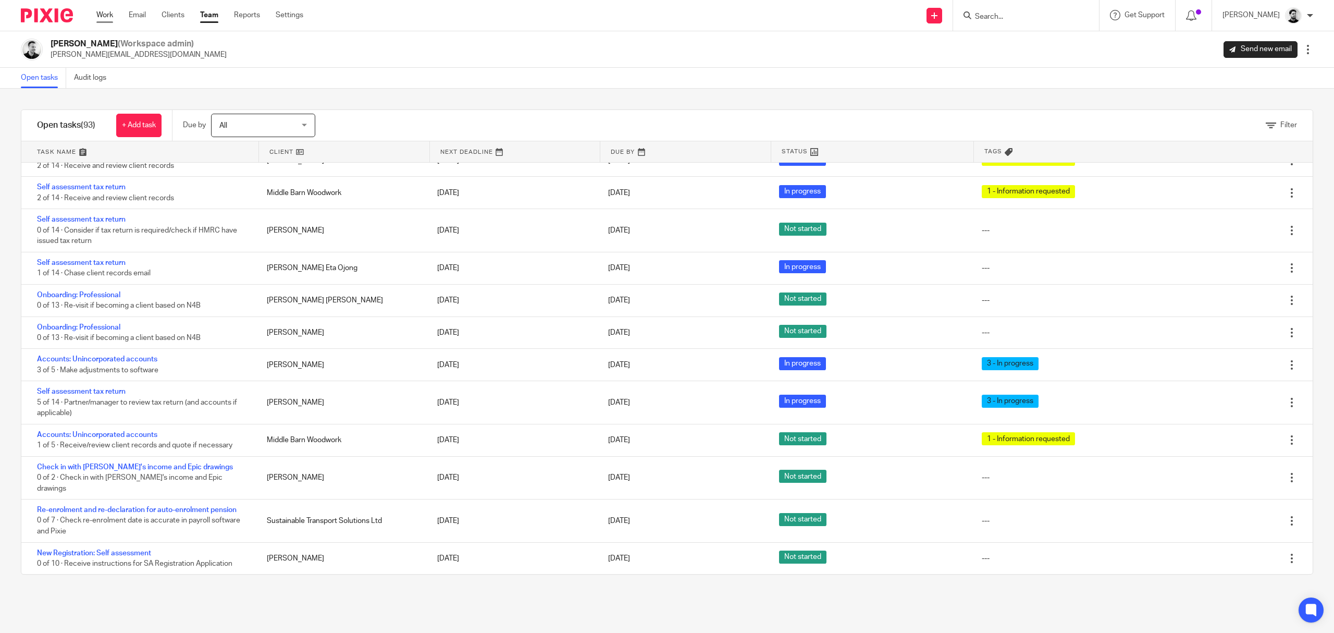
click at [108, 17] on link "Work" at bounding box center [104, 15] width 17 height 10
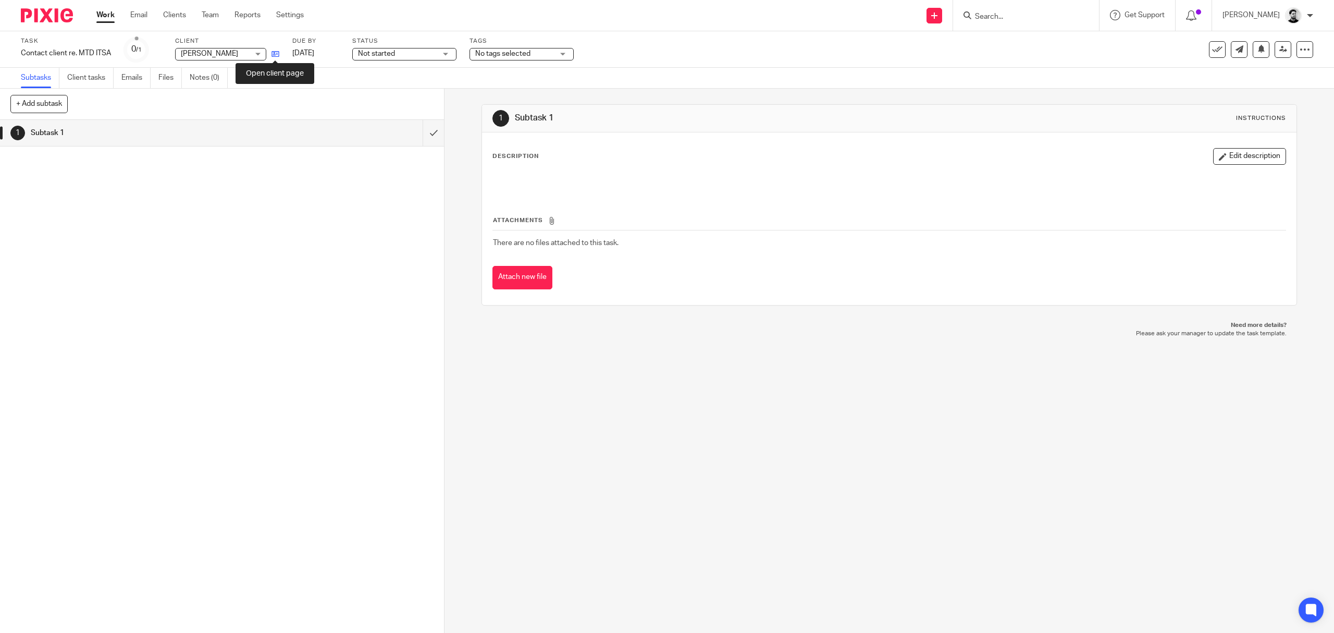
click at [272, 54] on icon at bounding box center [276, 54] width 8 height 8
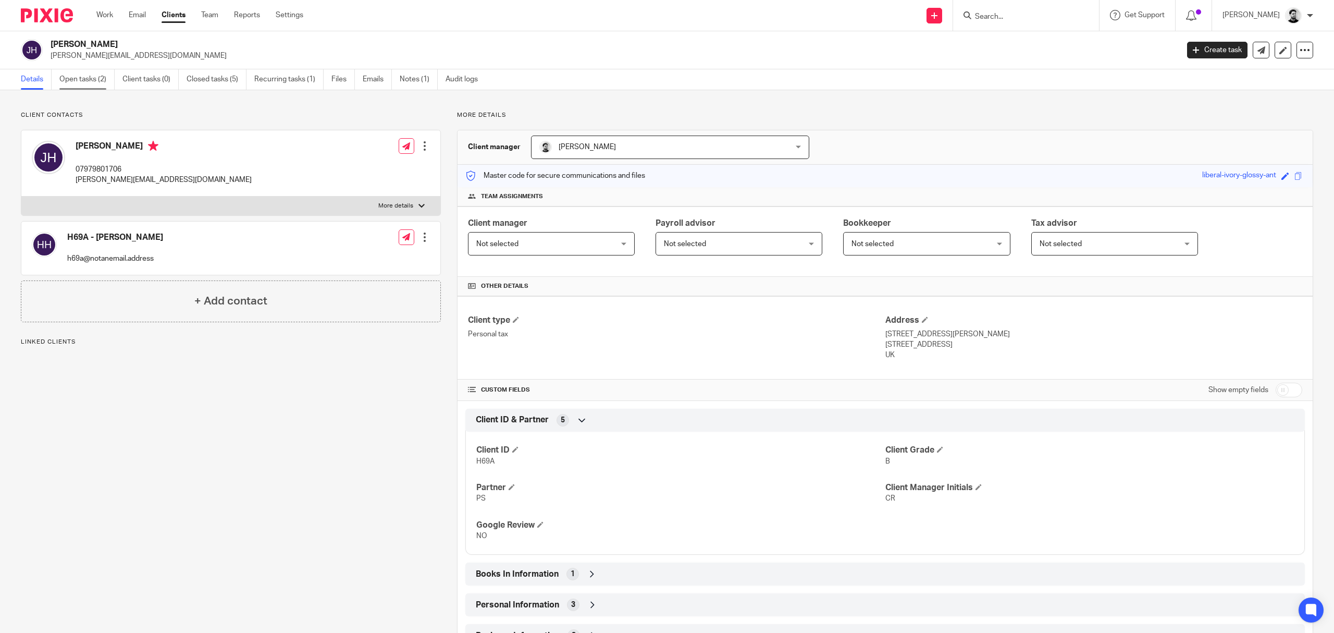
click at [96, 75] on link "Open tasks (2)" at bounding box center [86, 79] width 55 height 20
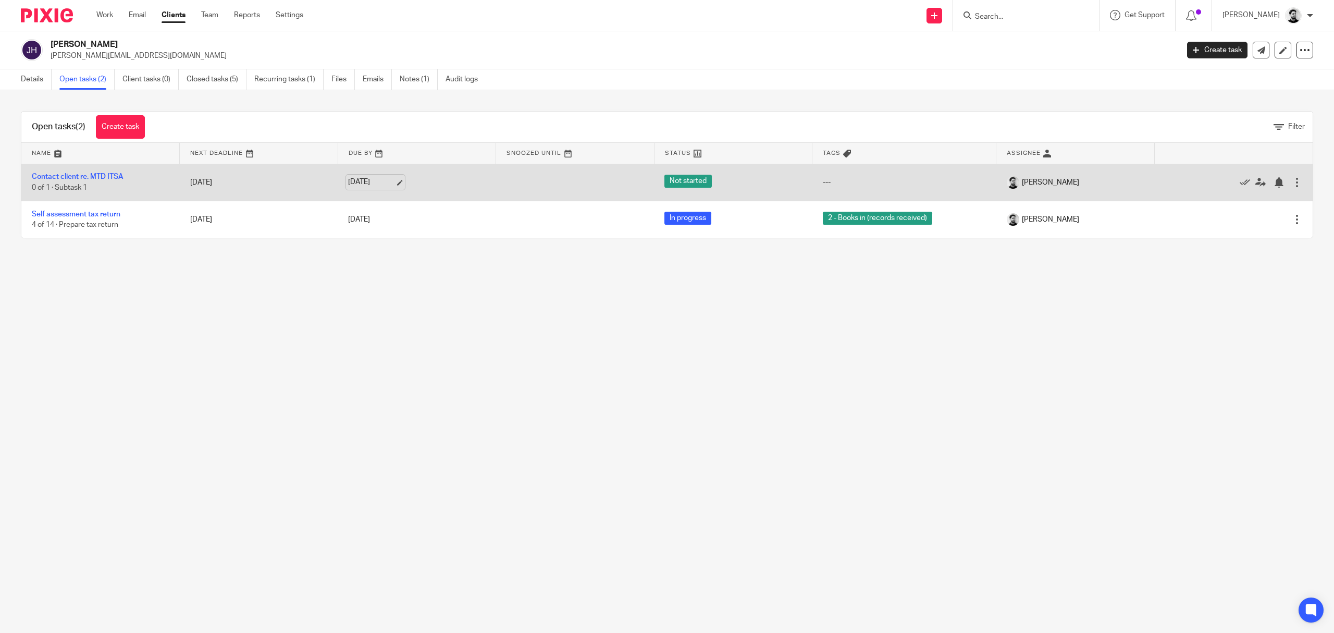
click at [357, 179] on link "[DATE]" at bounding box center [371, 182] width 47 height 11
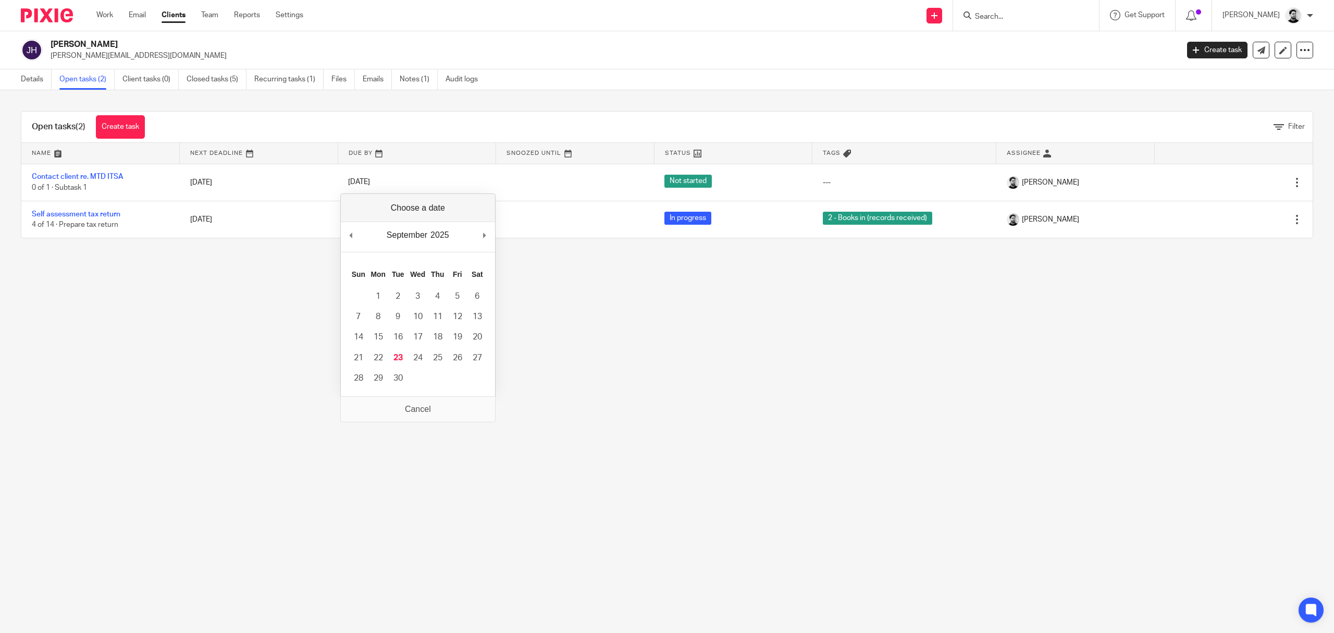
click at [480, 238] on div "September January February March April May June July August September October N…" at bounding box center [418, 237] width 154 height 30
click at [582, 401] on main "James Robert Hibberd james-hibberd@hotmail.co.uk Create task Update from Compan…" at bounding box center [667, 316] width 1334 height 633
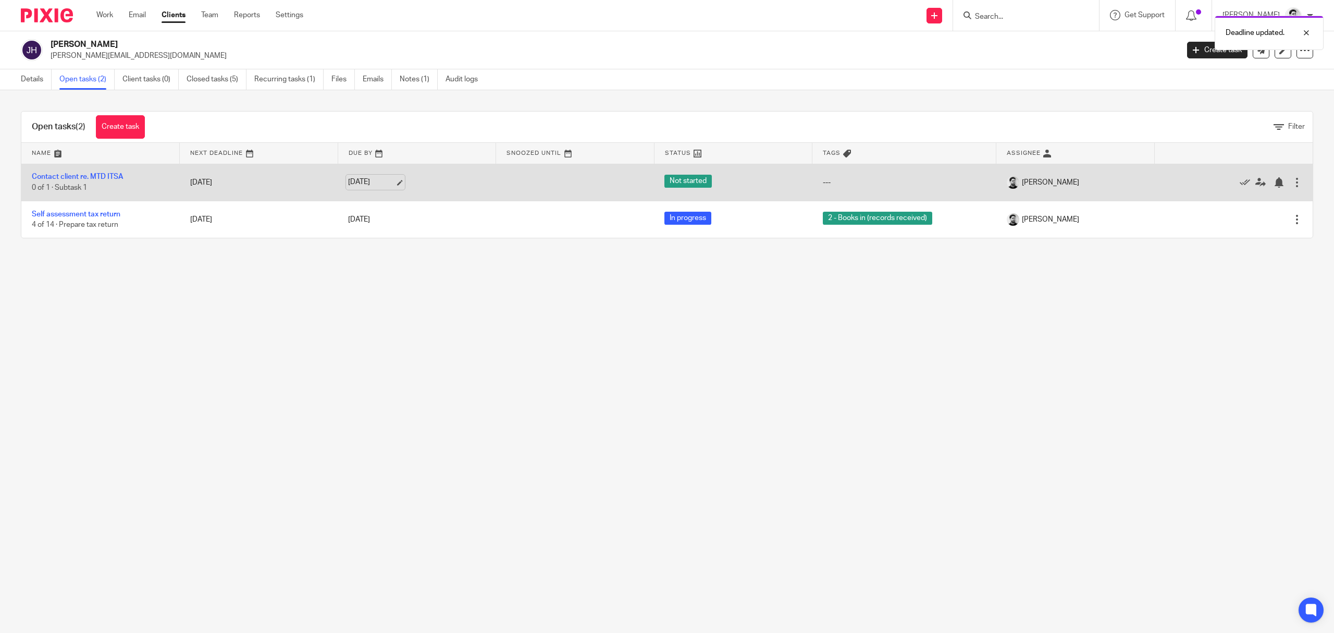
click at [353, 180] on link "[DATE]" at bounding box center [371, 182] width 47 height 11
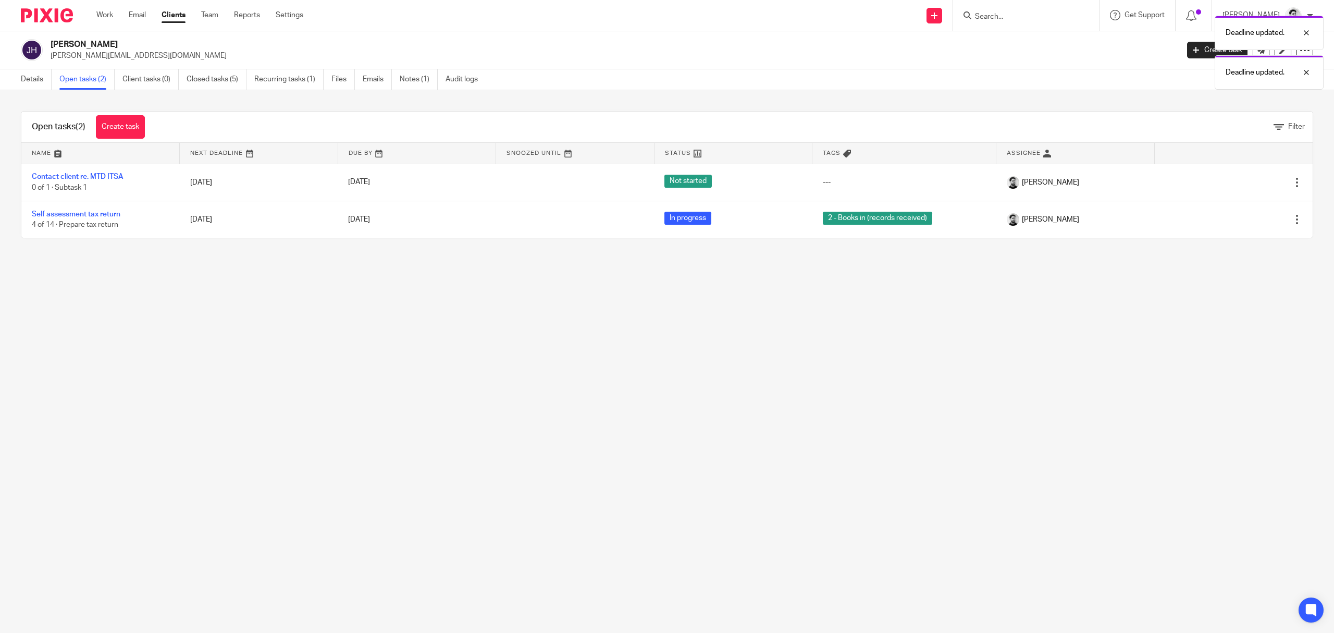
click at [587, 336] on main "James Robert Hibberd james-hibberd@hotmail.co.uk Create task Update from Compan…" at bounding box center [667, 316] width 1334 height 633
click at [100, 17] on link "Work" at bounding box center [104, 15] width 17 height 10
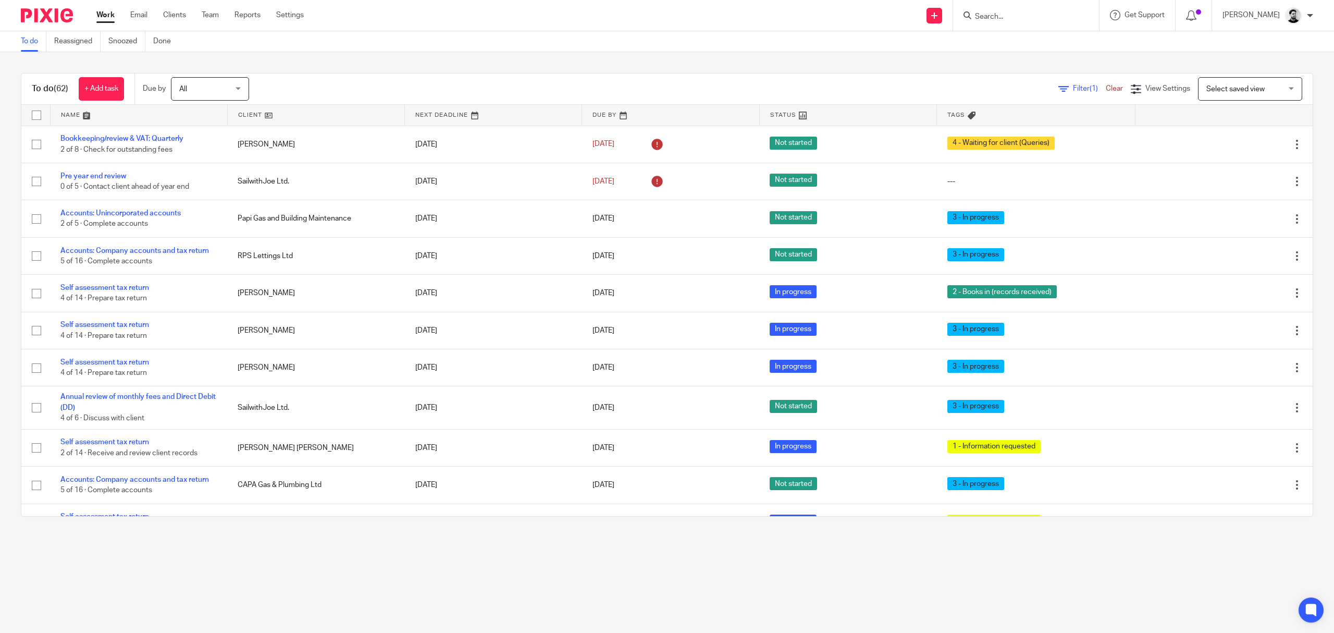
click at [1006, 20] on input "Search" at bounding box center [1021, 17] width 94 height 9
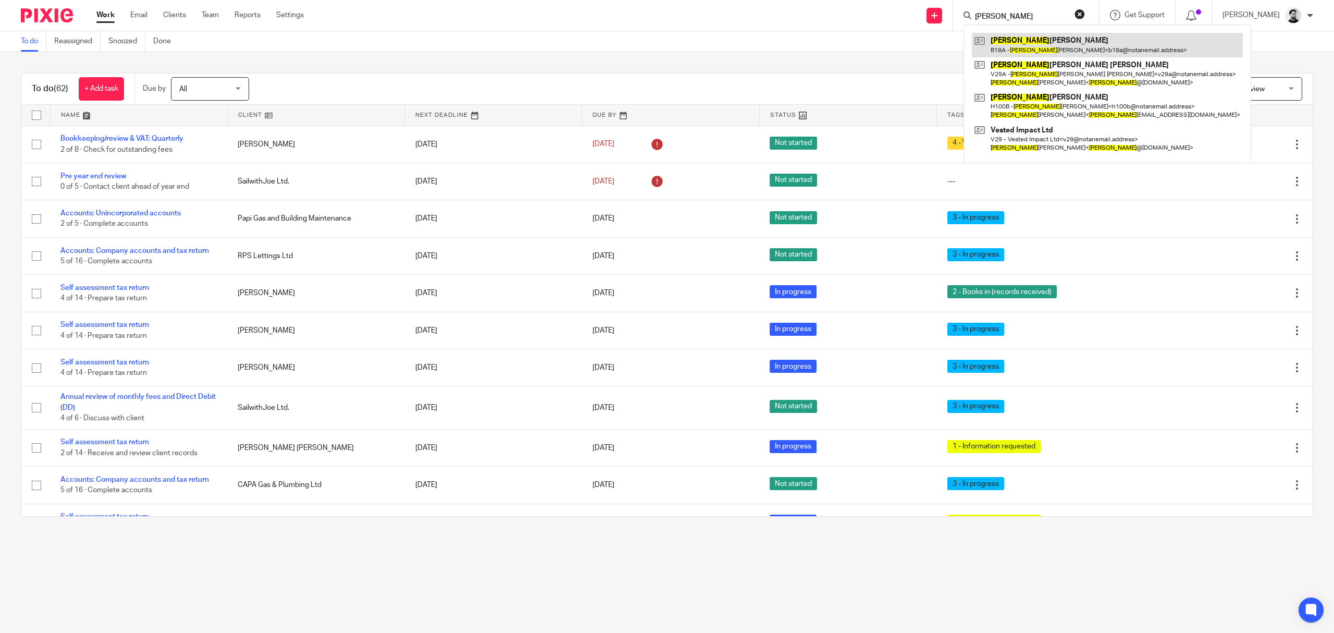
type input "kim"
click at [1011, 36] on link at bounding box center [1107, 45] width 271 height 24
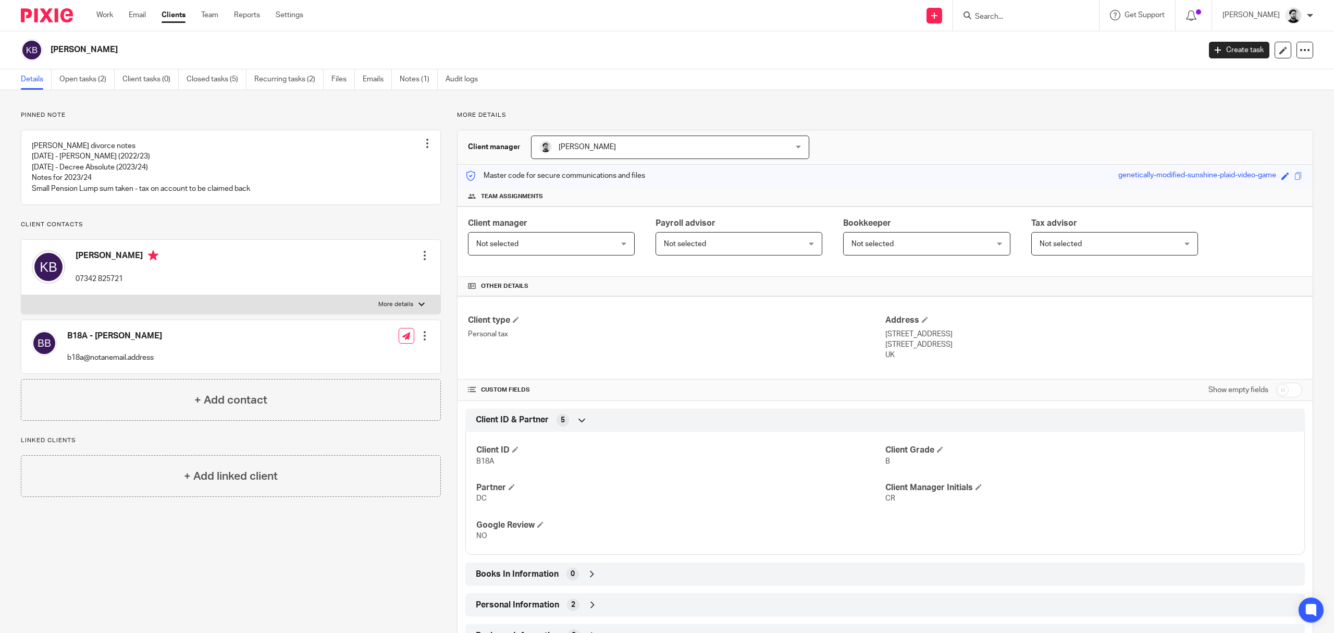
click at [1001, 18] on input "Search" at bounding box center [1021, 17] width 94 height 9
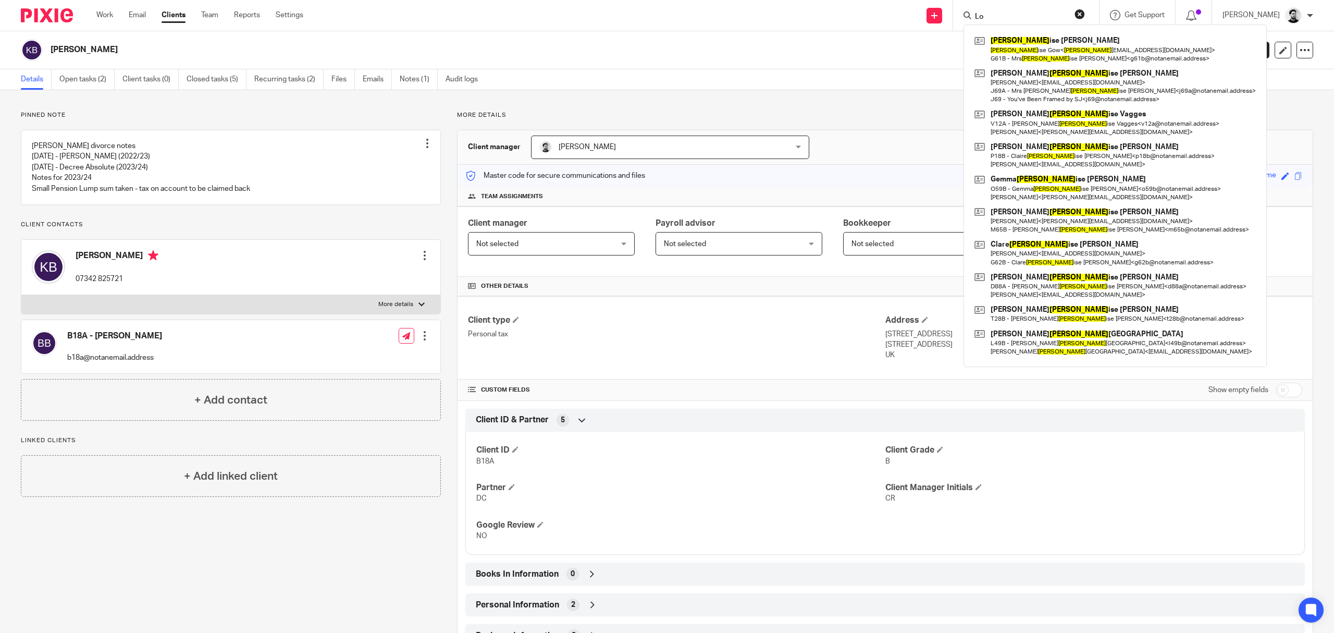
type input "L"
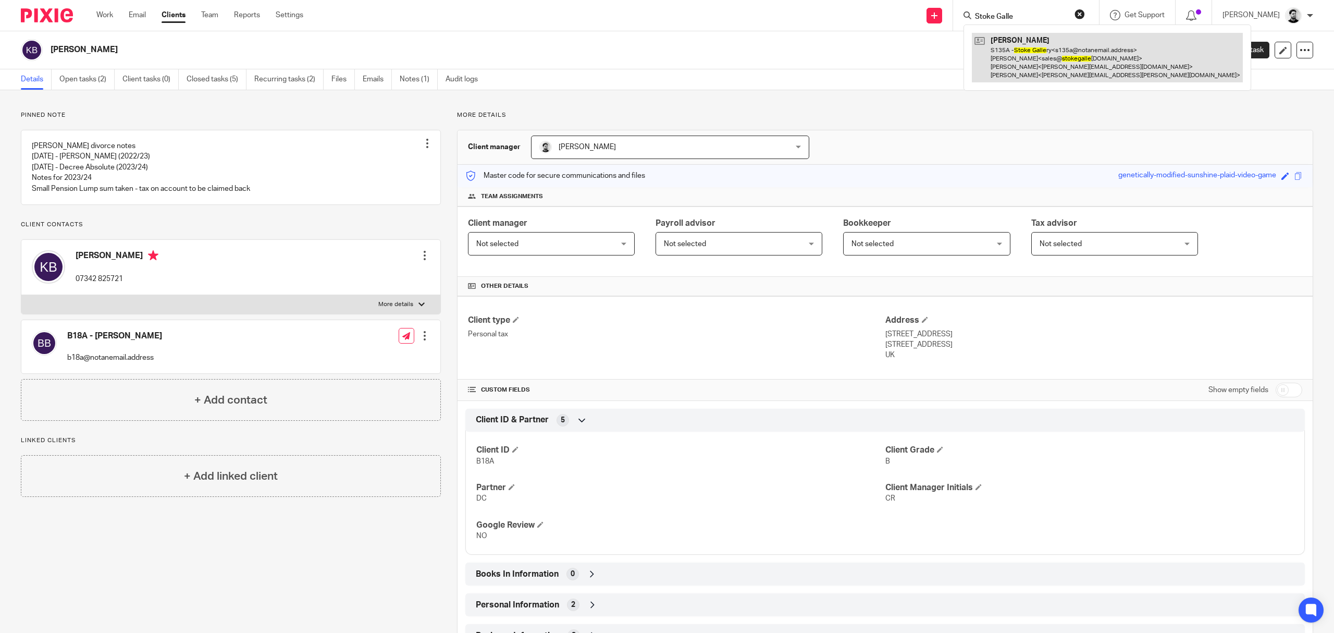
type input "Stoke Galle"
click at [1012, 55] on link at bounding box center [1107, 58] width 271 height 50
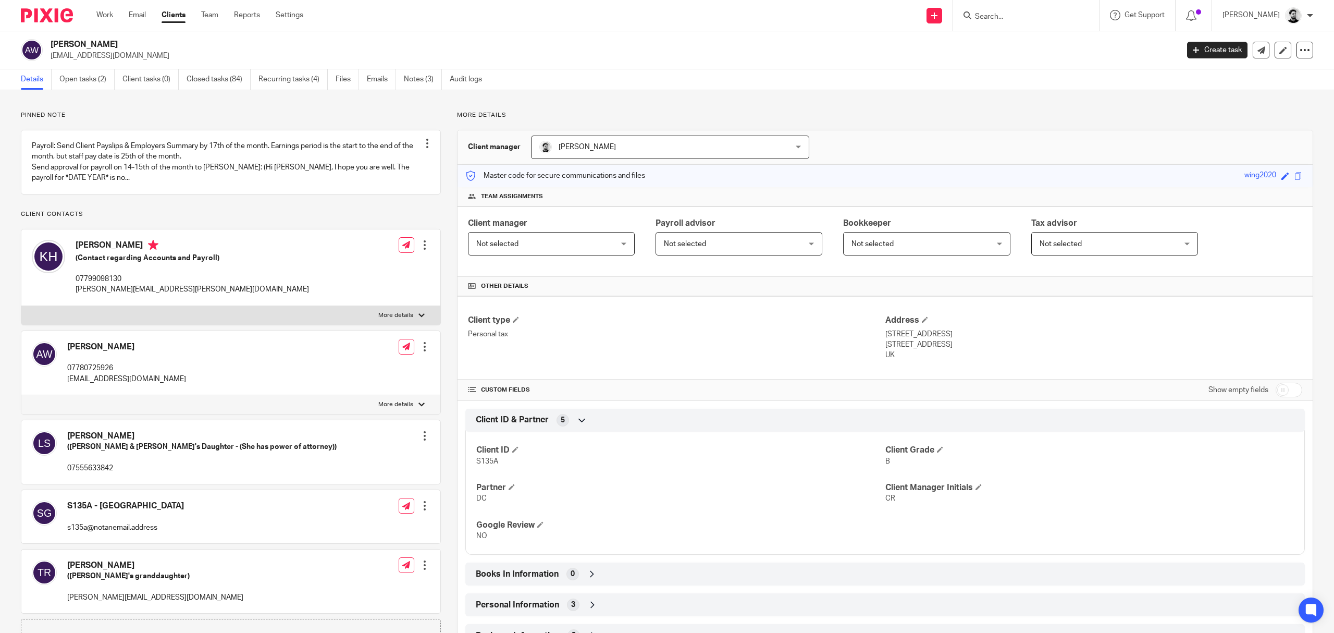
click at [101, 14] on link "Work" at bounding box center [104, 15] width 17 height 10
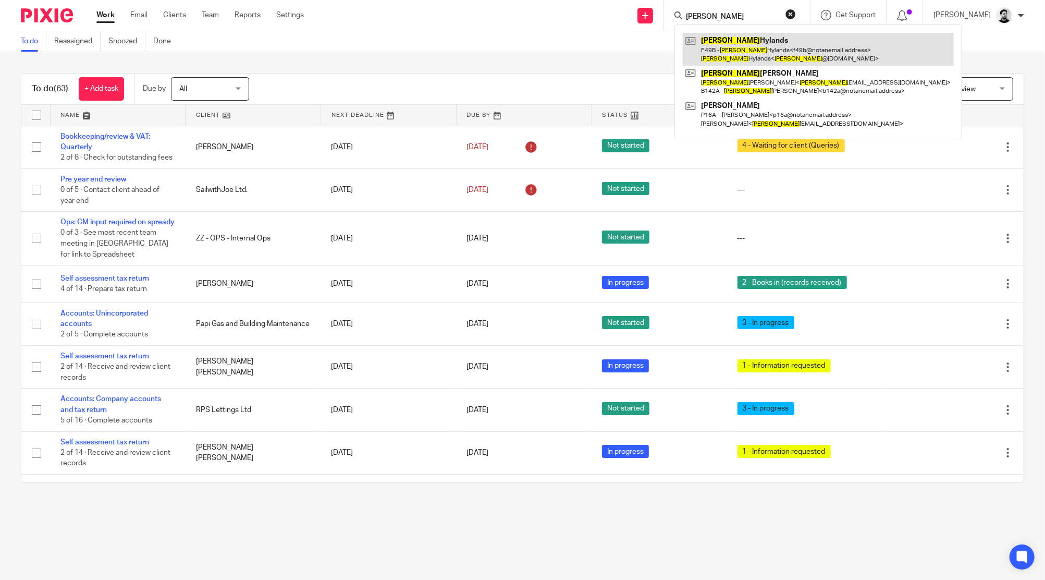
type input "Lorna"
click at [741, 41] on link at bounding box center [818, 49] width 271 height 32
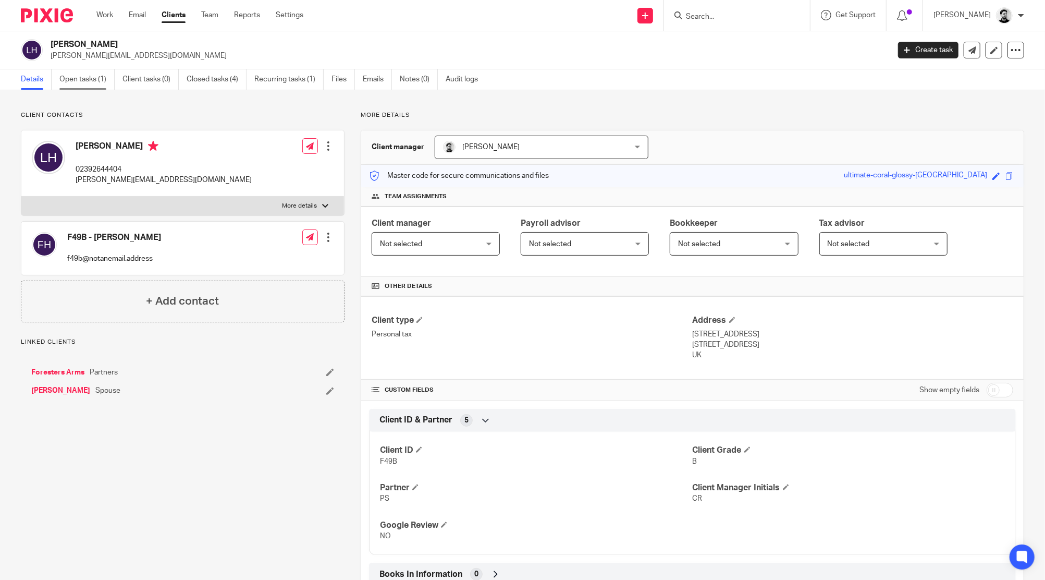
click at [83, 78] on link "Open tasks (1)" at bounding box center [86, 79] width 55 height 20
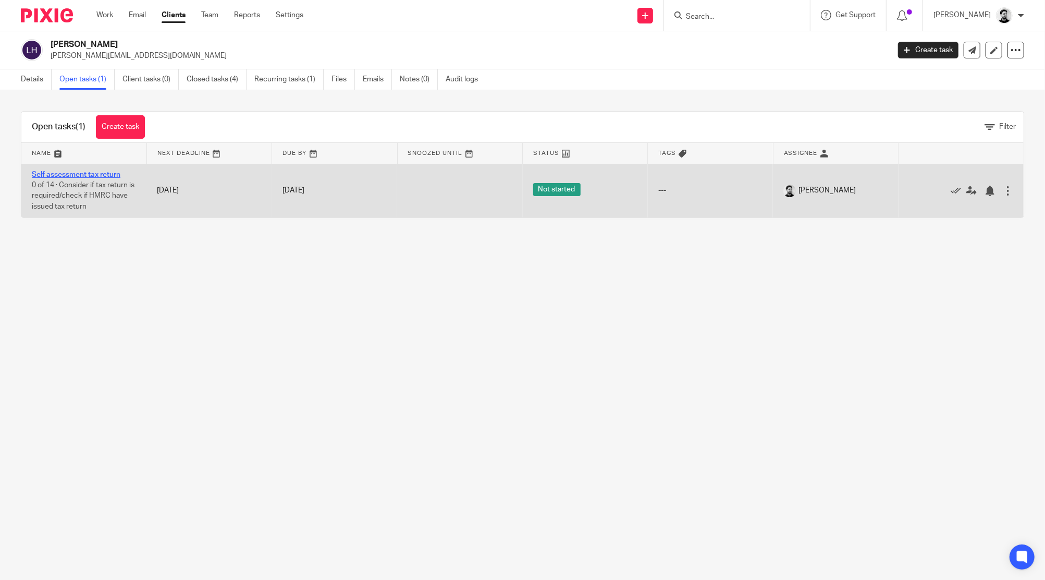
click at [77, 173] on link "Self assessment tax return" at bounding box center [76, 174] width 89 height 7
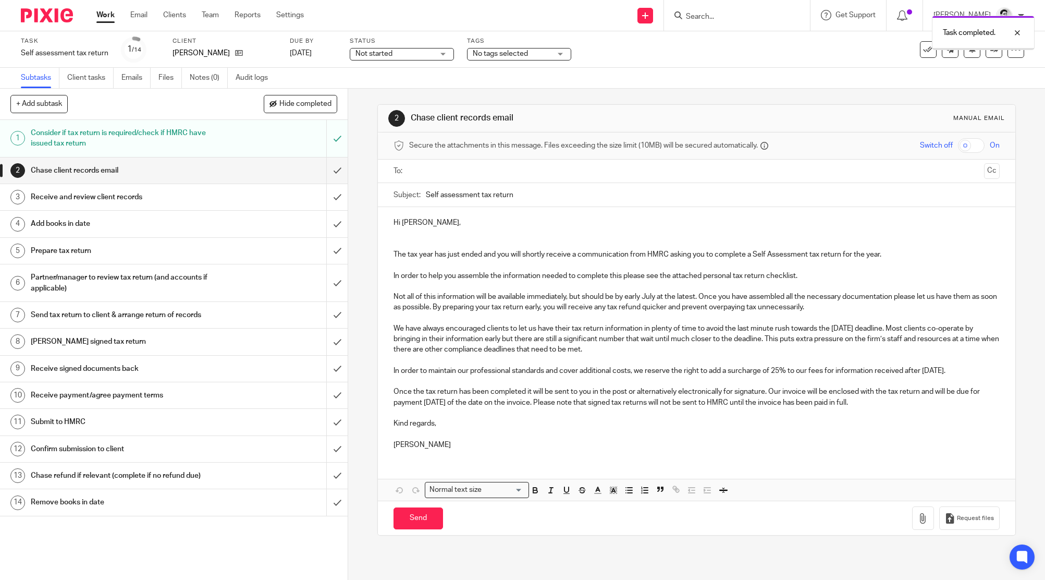
click at [324, 167] on input "submit" at bounding box center [174, 170] width 348 height 26
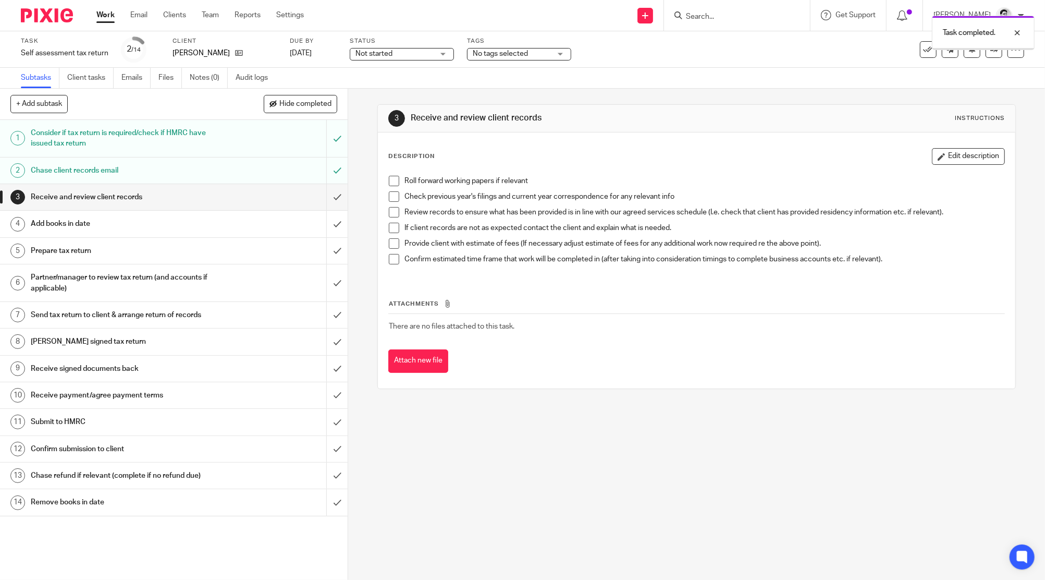
click at [323, 194] on input "submit" at bounding box center [174, 197] width 348 height 26
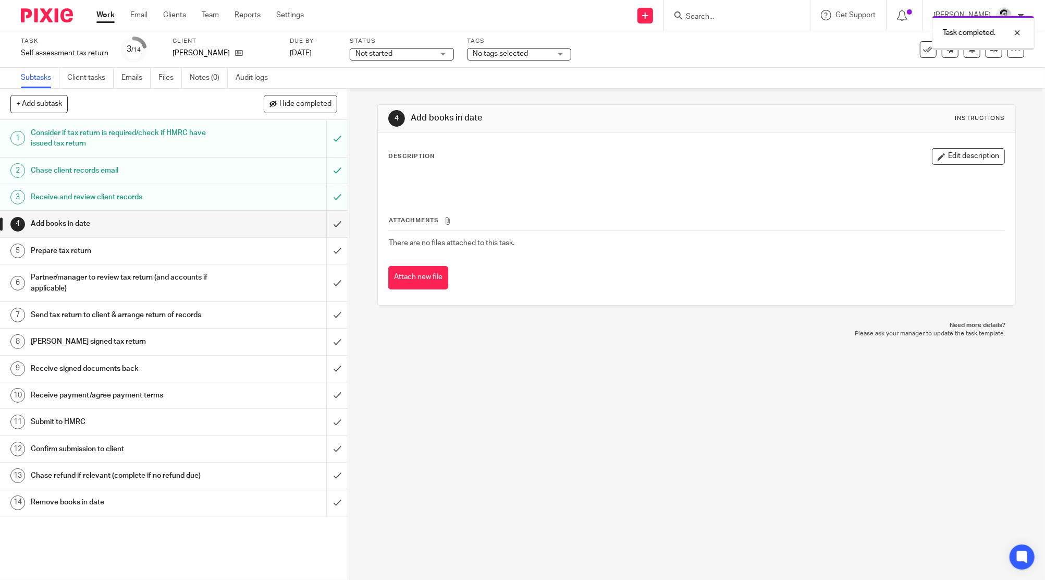
click at [497, 55] on span "No tags selected" at bounding box center [500, 53] width 55 height 7
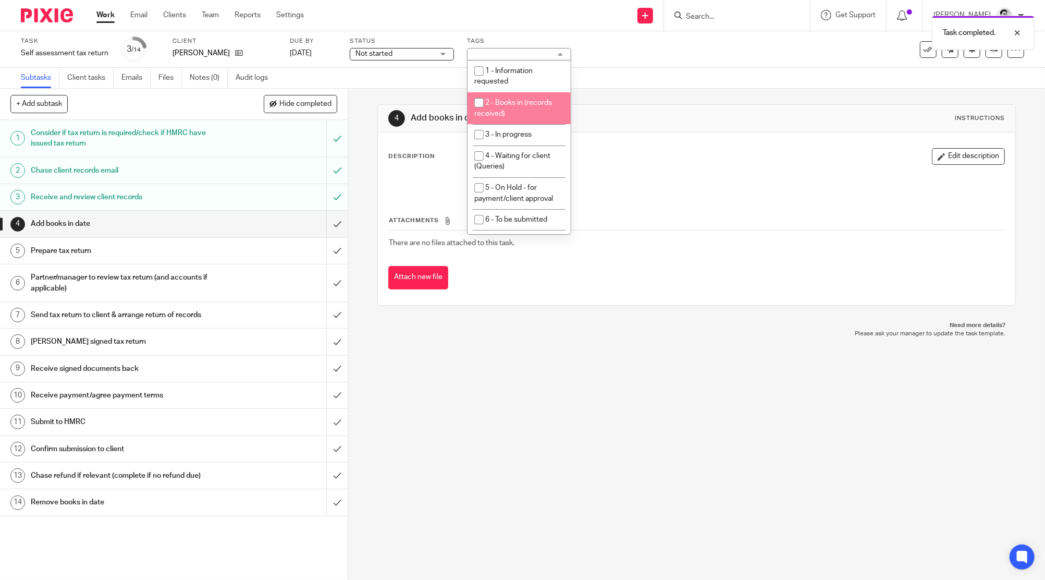
click at [514, 109] on li "2 - Books in (records received)" at bounding box center [519, 108] width 103 height 32
checkbox input "true"
click at [659, 74] on div "Subtasks Client tasks Emails Files Notes (0) Audit logs" at bounding box center [522, 78] width 1045 height 21
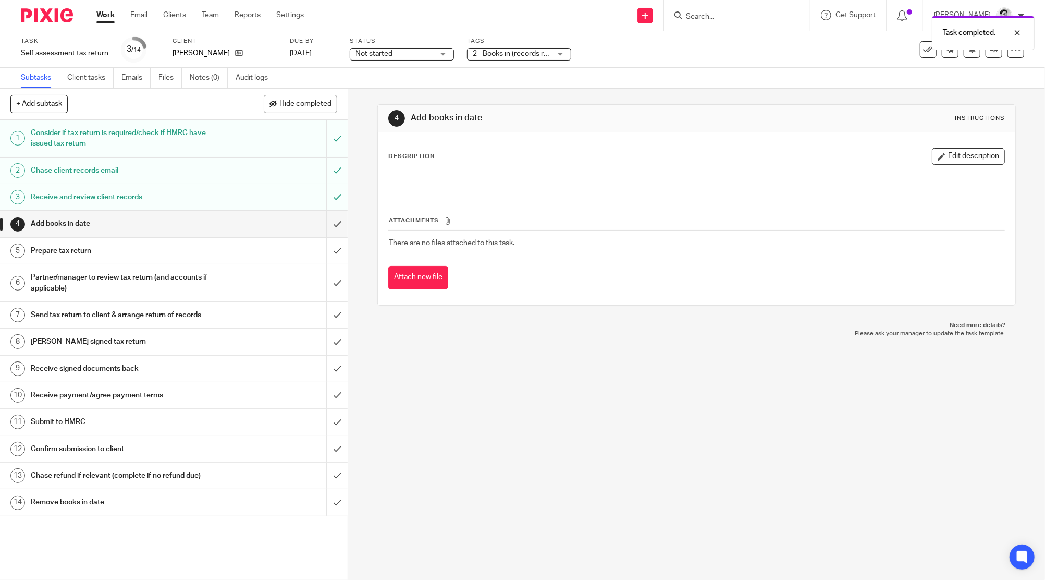
click at [708, 17] on div "Task completed." at bounding box center [779, 30] width 512 height 40
click at [698, 13] on div "Task completed." at bounding box center [779, 30] width 512 height 40
click at [304, 49] on link "[DATE]" at bounding box center [313, 53] width 47 height 11
click at [658, 67] on div "Task Self assessment tax return Save Self assessment tax return 3 /14 Client Lo…" at bounding box center [522, 49] width 1045 height 36
click at [101, 17] on link "Work" at bounding box center [105, 15] width 18 height 10
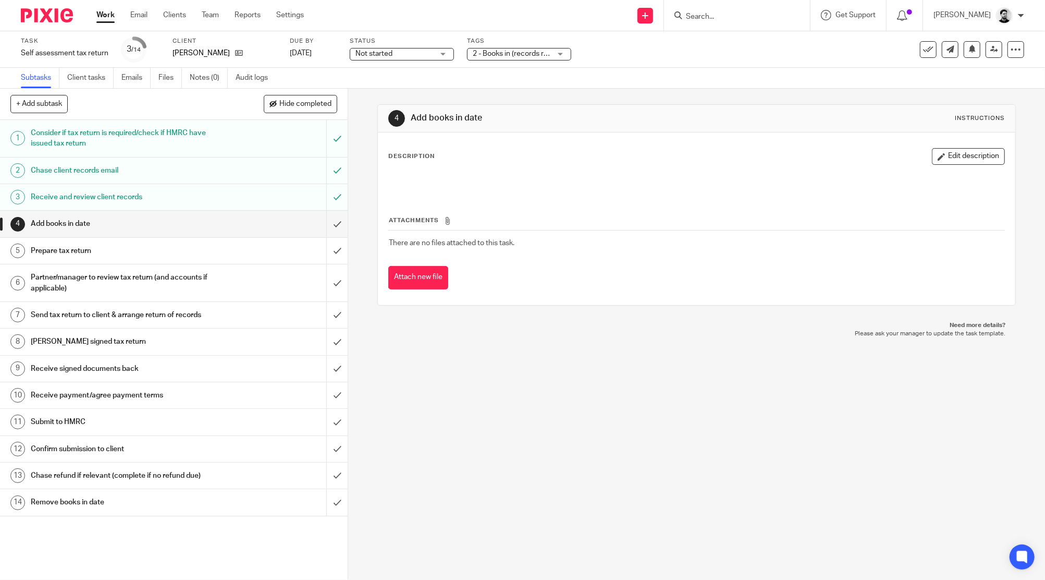
click at [704, 14] on input "Search" at bounding box center [732, 17] width 94 height 9
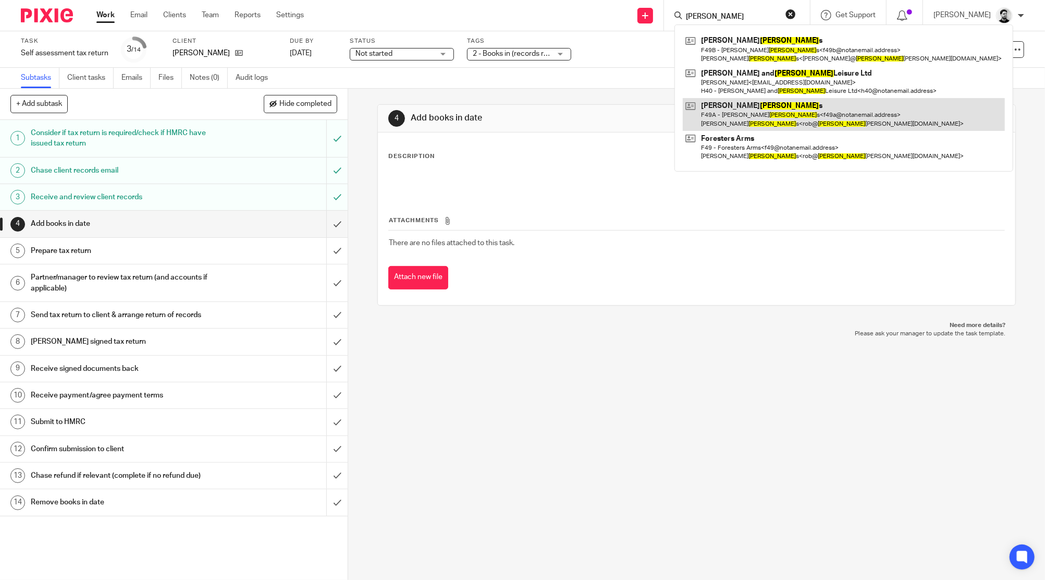
type input "[PERSON_NAME]"
click at [754, 115] on link at bounding box center [844, 114] width 322 height 32
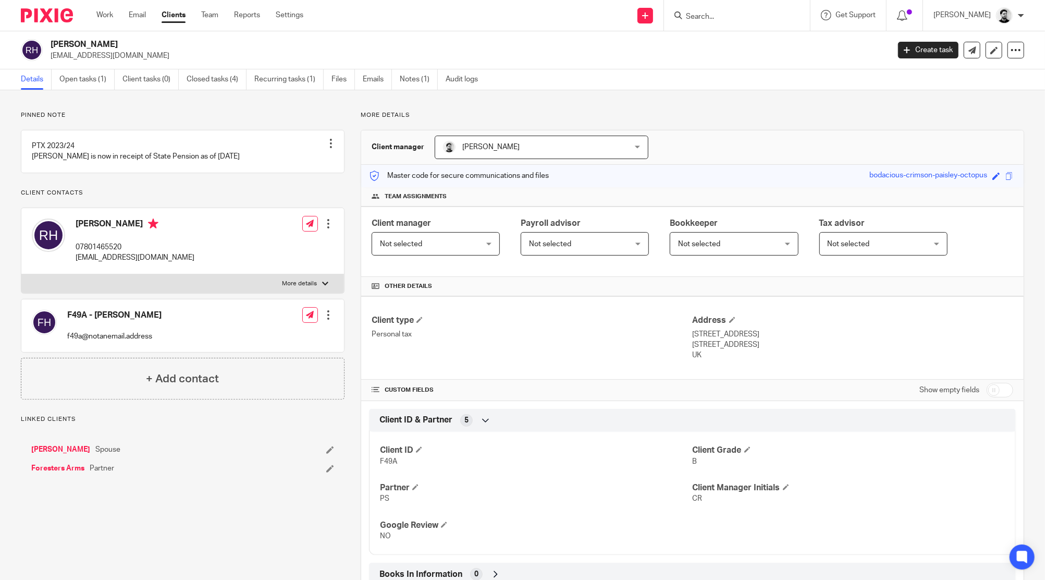
click at [101, 69] on div "Robert Leonard Hylands rob@hylandshouse.com Create task Update from Companies H…" at bounding box center [522, 50] width 1045 height 38
click at [96, 76] on link "Open tasks (1)" at bounding box center [86, 79] width 55 height 20
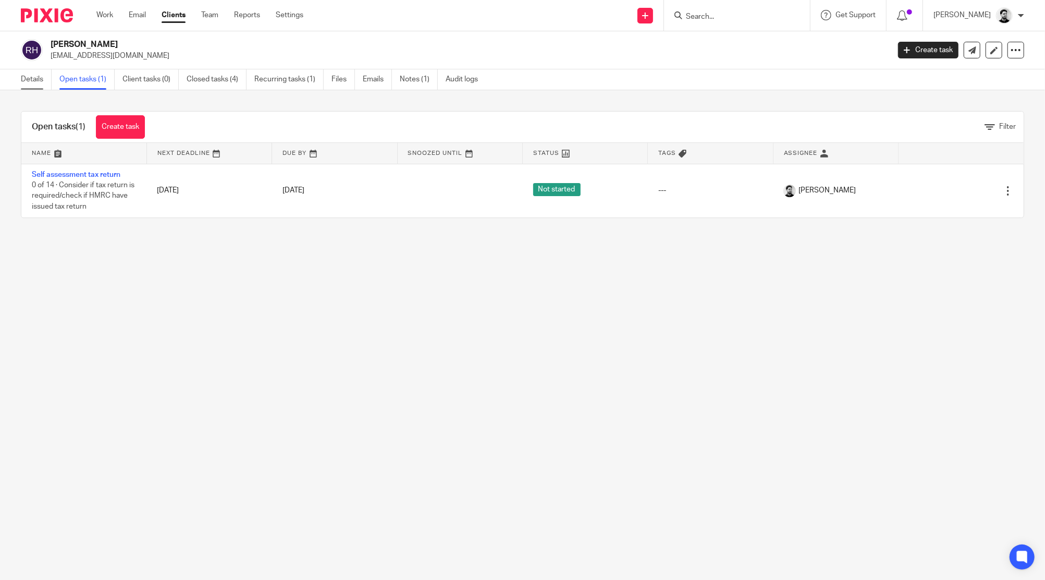
click at [29, 80] on link "Details" at bounding box center [36, 79] width 31 height 20
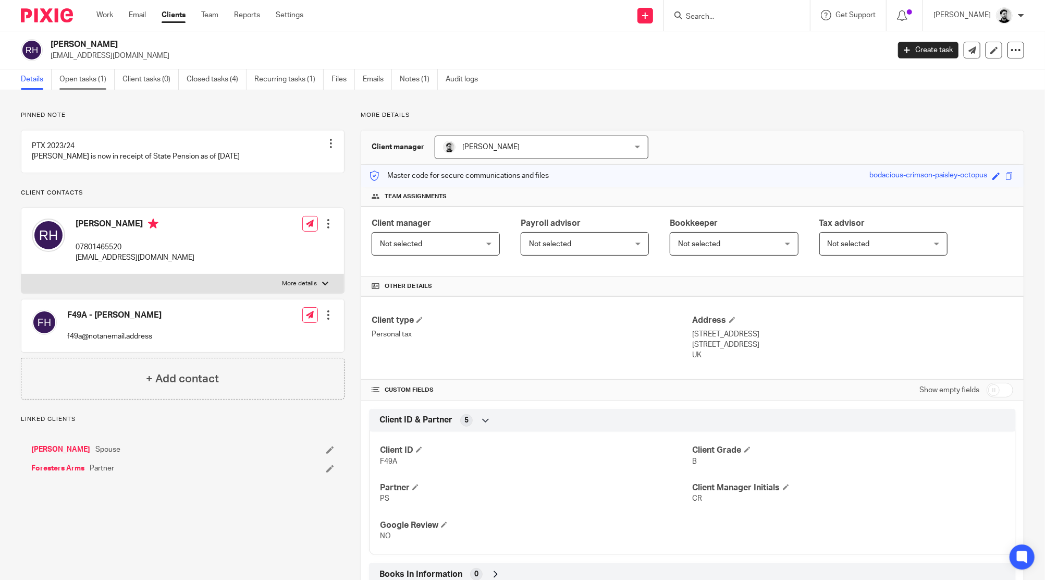
click at [89, 81] on link "Open tasks (1)" at bounding box center [86, 79] width 55 height 20
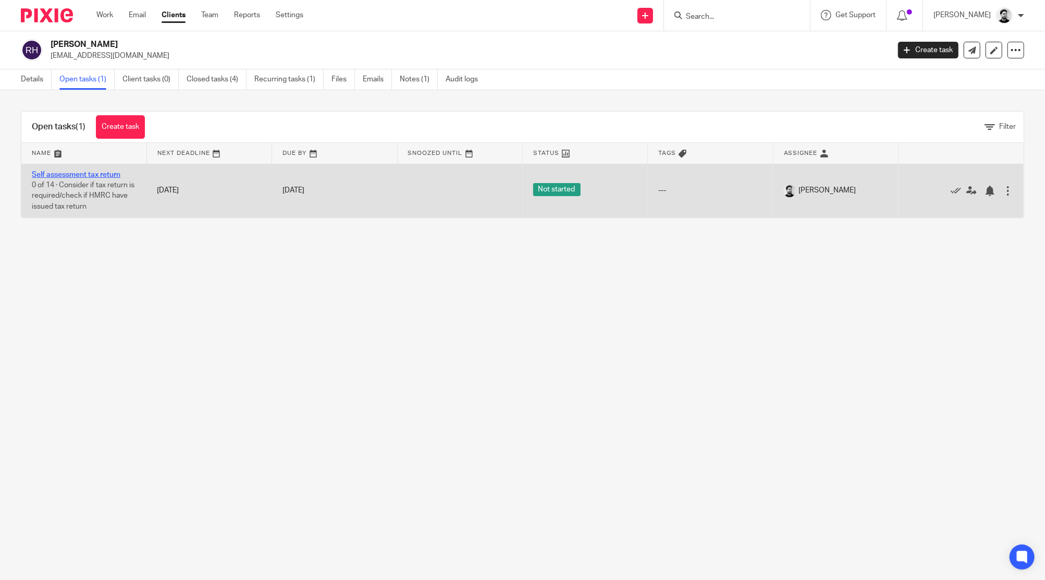
click at [84, 173] on link "Self assessment tax return" at bounding box center [76, 174] width 89 height 7
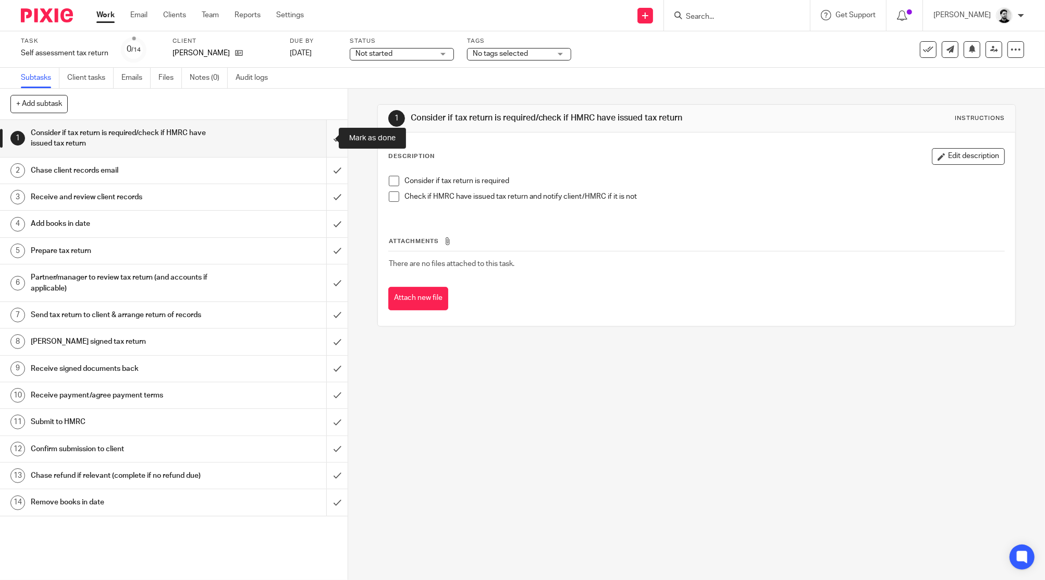
click at [321, 133] on input "submit" at bounding box center [174, 138] width 348 height 37
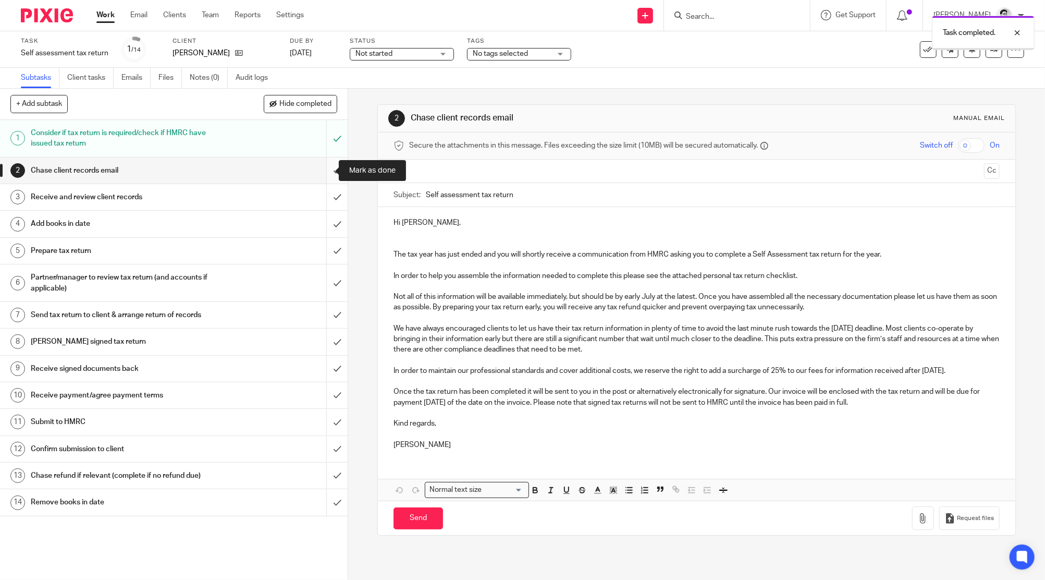
click at [318, 180] on input "submit" at bounding box center [174, 170] width 348 height 26
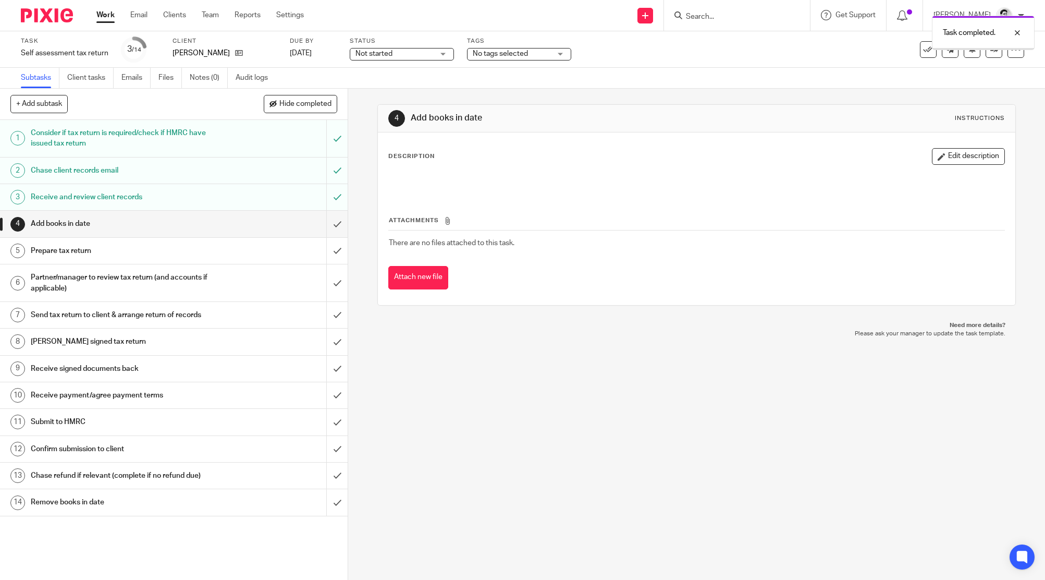
click at [323, 216] on input "submit" at bounding box center [174, 224] width 348 height 26
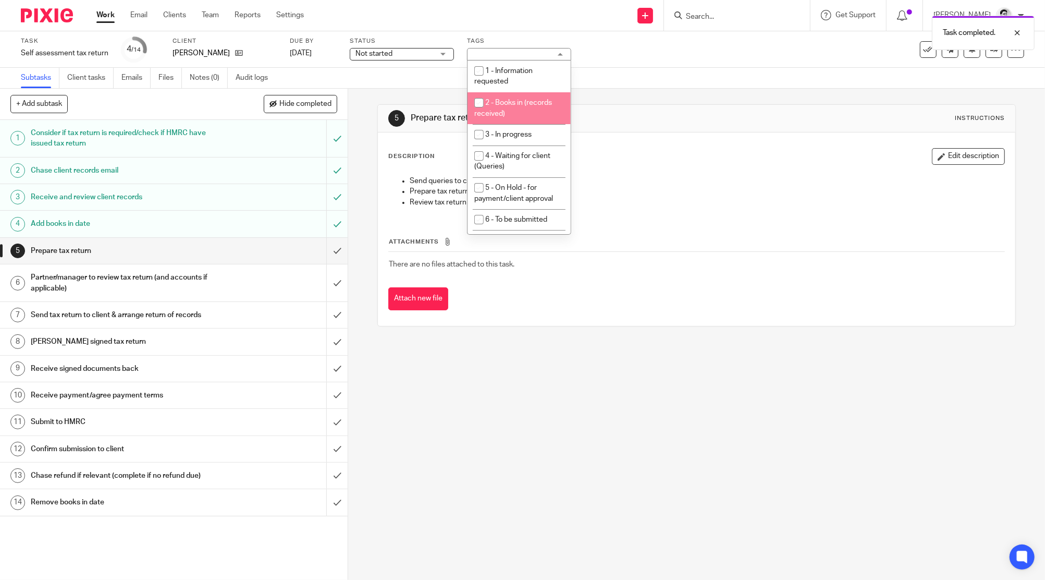
click at [533, 112] on li "2 - Books in (records received)" at bounding box center [519, 108] width 103 height 32
checkbox input "true"
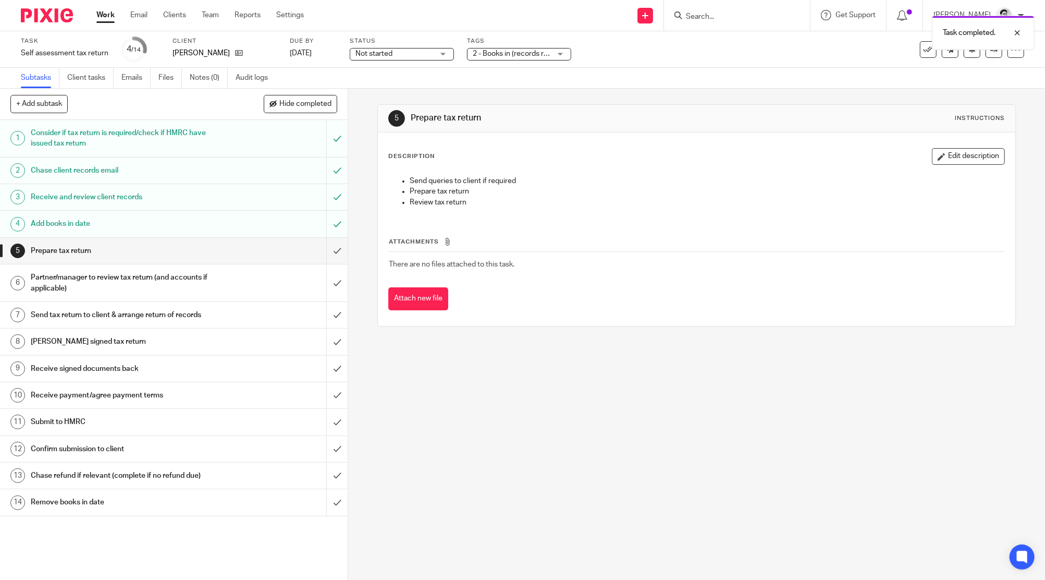
click at [606, 59] on div "Task Self assessment tax return Save Self assessment tax return 4 /14 Client Ro…" at bounding box center [439, 49] width 836 height 25
click at [701, 17] on div "Task completed." at bounding box center [779, 30] width 512 height 40
click at [311, 55] on link "[DATE]" at bounding box center [313, 53] width 47 height 11
click at [700, 19] on input "Search" at bounding box center [732, 17] width 94 height 9
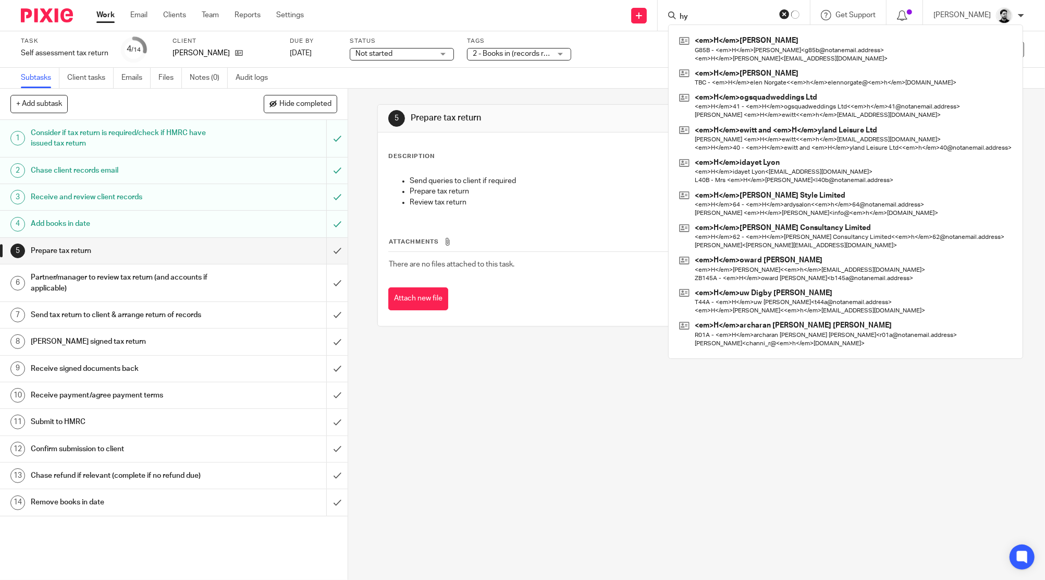
type input "h"
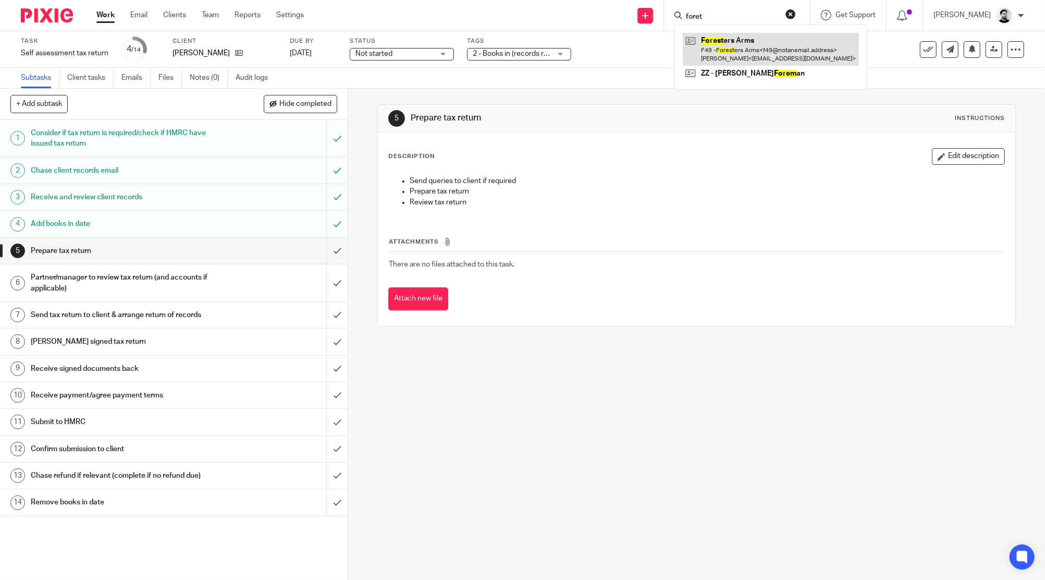
type input "foret"
click at [788, 48] on link at bounding box center [771, 49] width 176 height 32
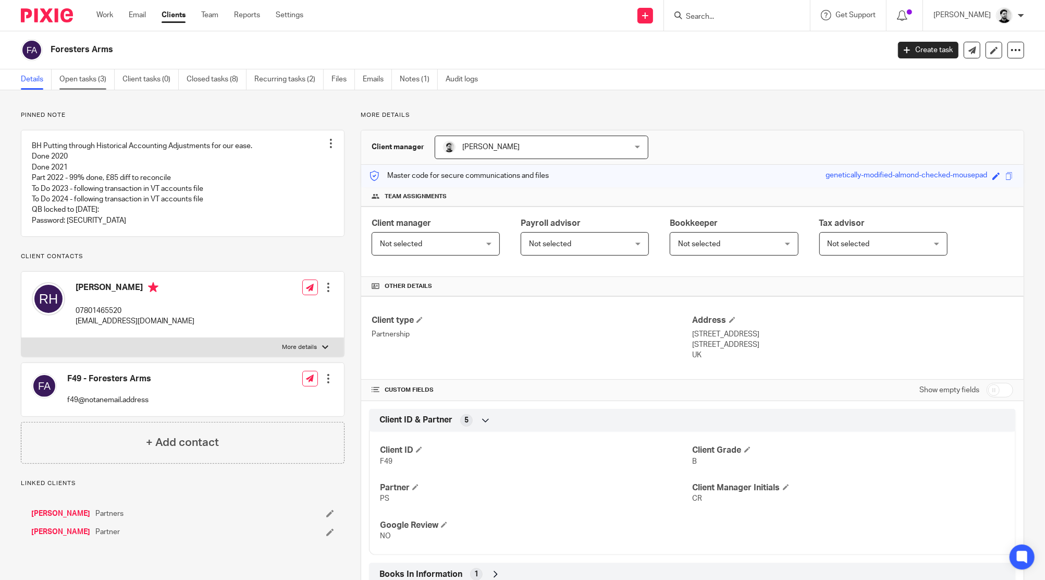
click at [93, 82] on link "Open tasks (3)" at bounding box center [86, 79] width 55 height 20
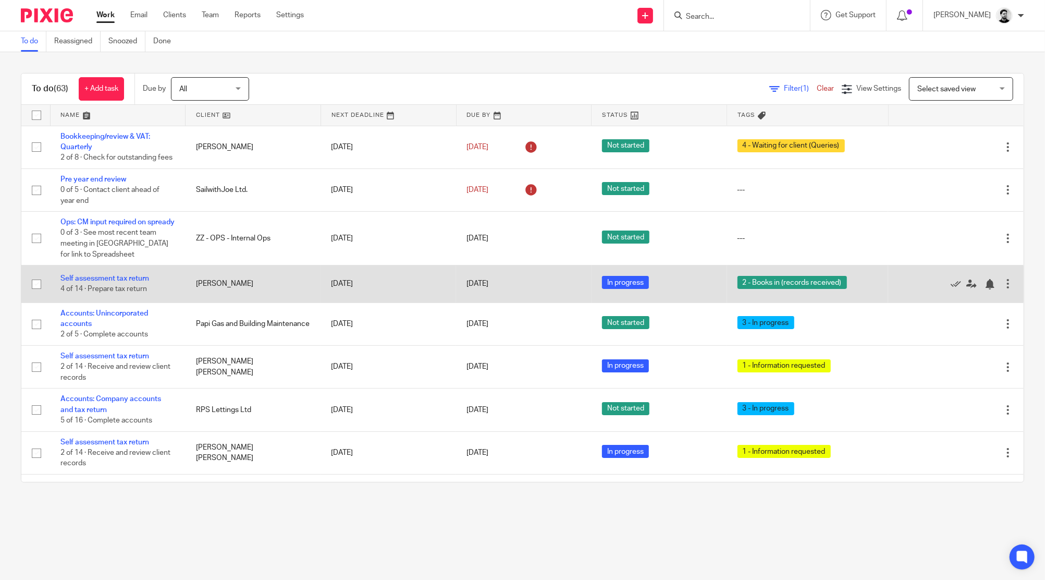
drag, startPoint x: 188, startPoint y: 303, endPoint x: 301, endPoint y: 300, distance: 113.7
click at [301, 301] on td "Robert Papanicolaou" at bounding box center [254, 283] width 136 height 37
click at [301, 300] on td "Robert Papanicolaou" at bounding box center [254, 283] width 136 height 37
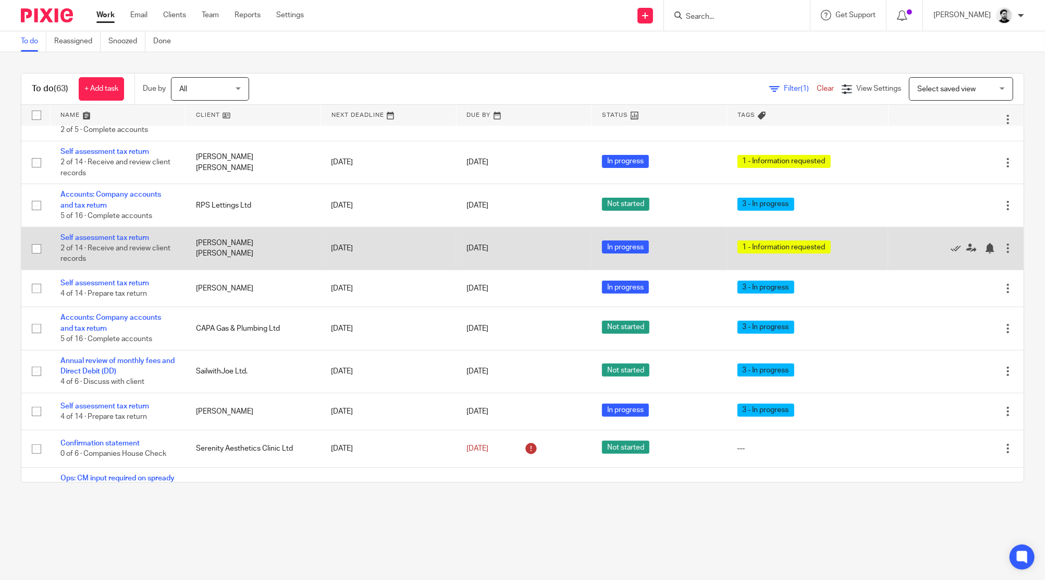
scroll to position [209, 0]
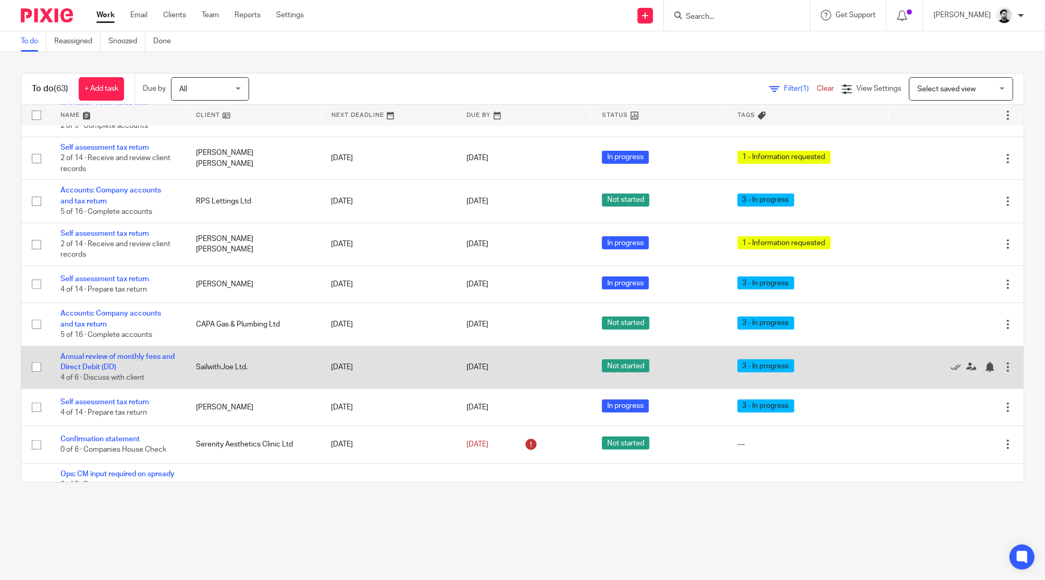
drag, startPoint x: 242, startPoint y: 389, endPoint x: 205, endPoint y: 396, distance: 37.0
click at [206, 388] on td "SailwithJoe Ltd." at bounding box center [254, 367] width 136 height 43
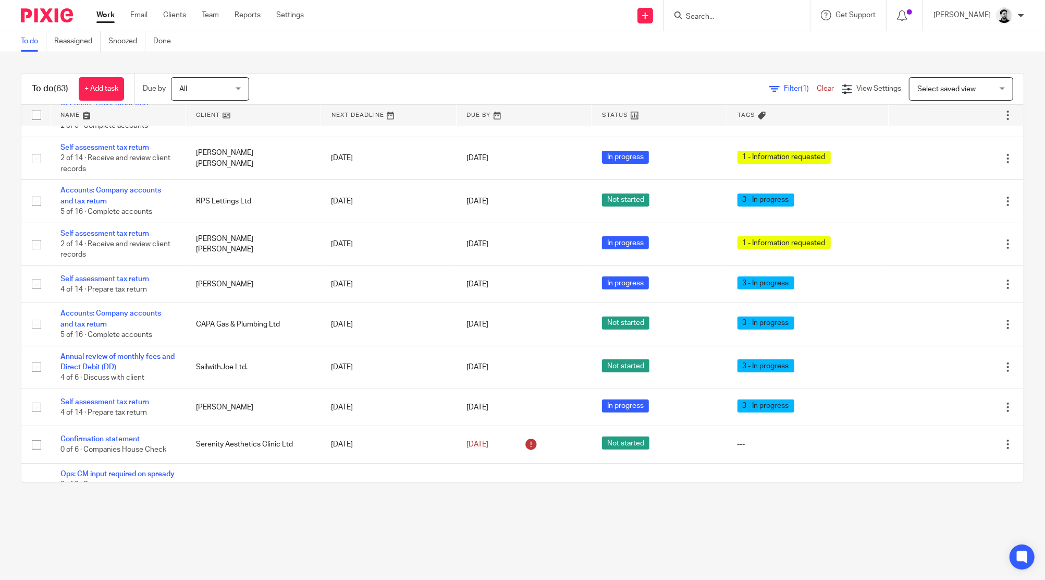
scroll to position [0, 0]
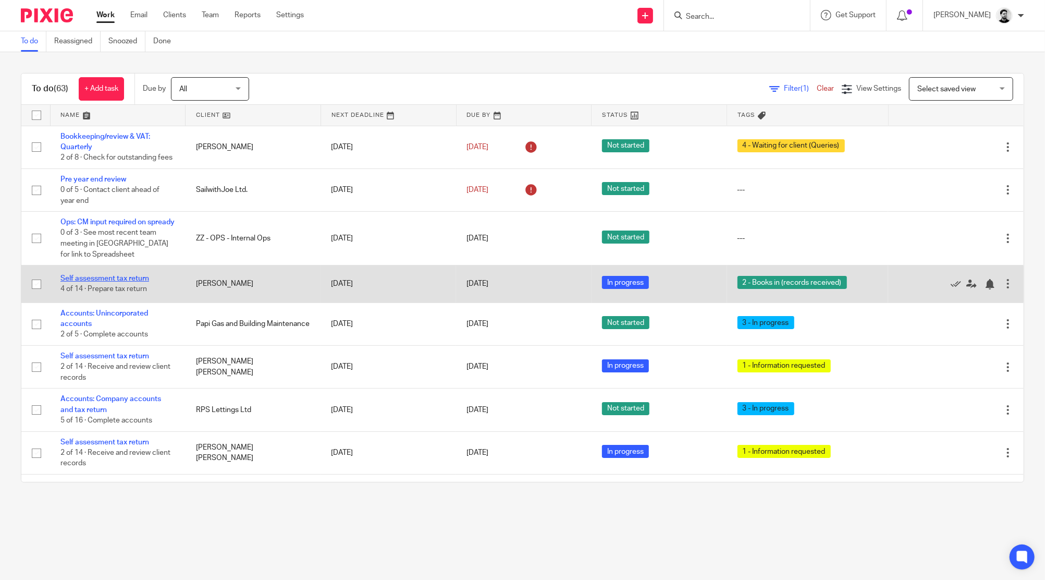
click at [117, 282] on link "Self assessment tax return" at bounding box center [104, 278] width 89 height 7
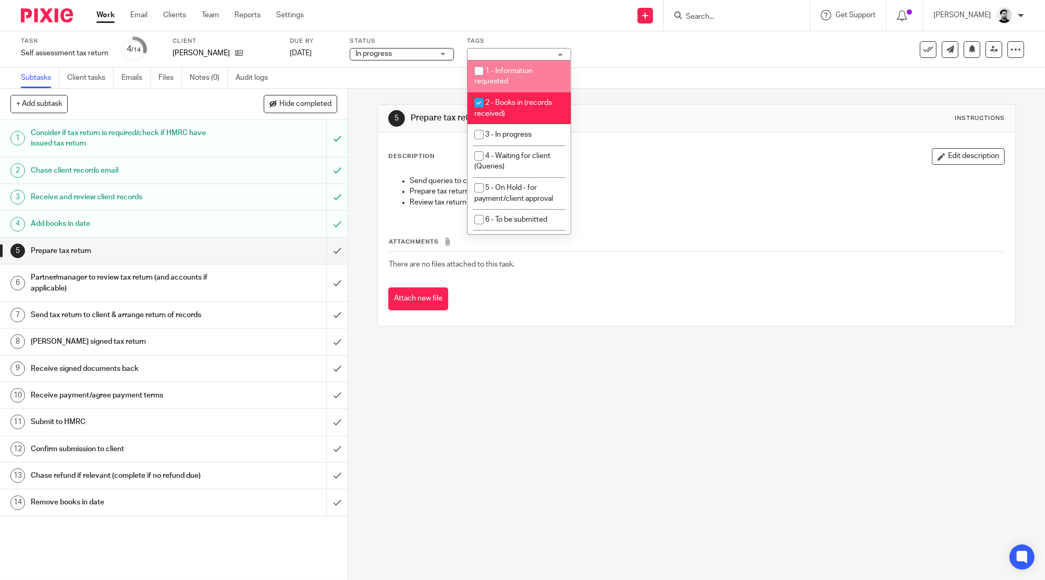
click at [521, 110] on li "2 - Books in (records received)" at bounding box center [519, 108] width 103 height 32
checkbox input "false"
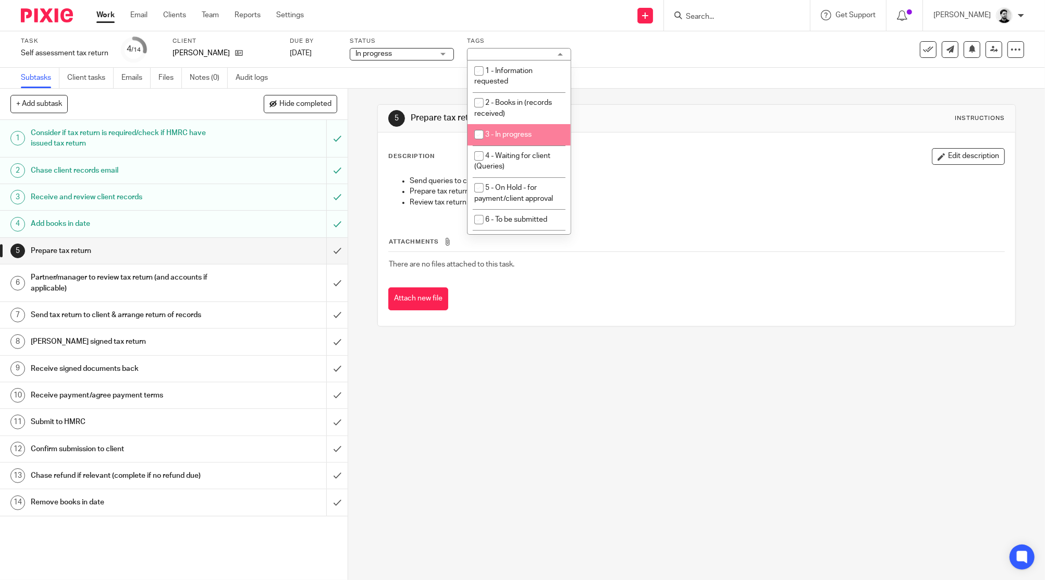
drag, startPoint x: 518, startPoint y: 131, endPoint x: 536, endPoint y: 112, distance: 26.9
click at [518, 131] on span "3 - In progress" at bounding box center [508, 134] width 46 height 7
checkbox input "true"
click at [605, 59] on div "Task Self assessment tax return Save Self assessment tax return 4 /14 Client [P…" at bounding box center [439, 49] width 836 height 25
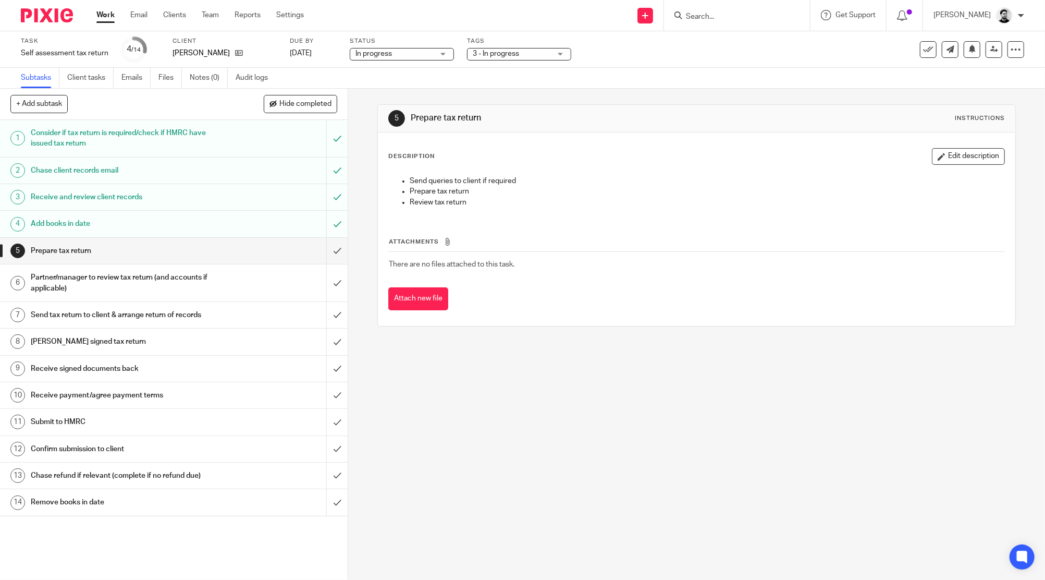
click at [103, 16] on link "Work" at bounding box center [105, 15] width 18 height 10
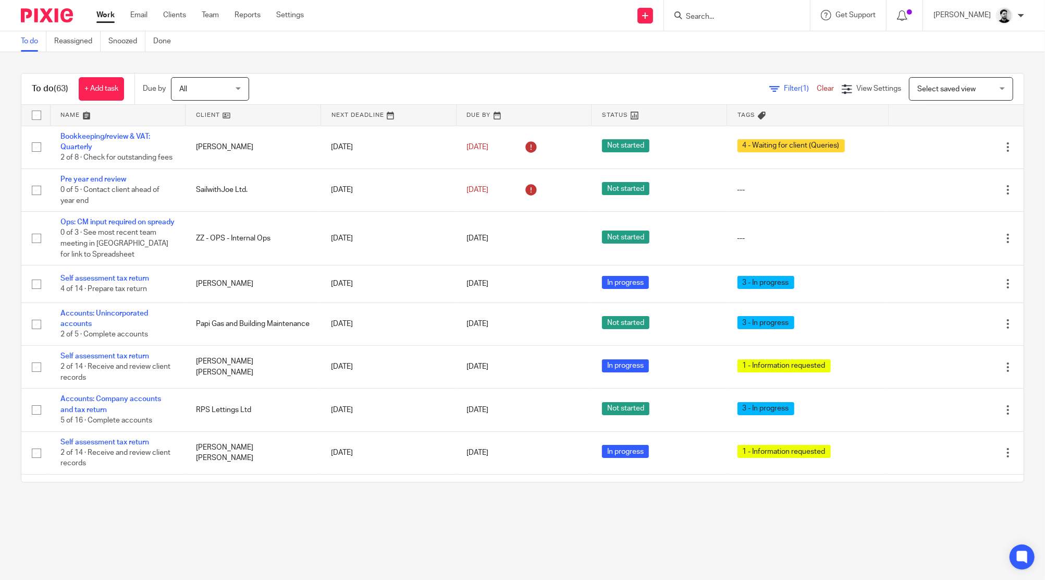
click at [422, 54] on div "To do (63) + Add task Due by All All Today Tomorrow This week Next week This mo…" at bounding box center [522, 277] width 1045 height 451
click at [451, 68] on div "To do (63) + Add task Due by All All Today Tomorrow This week Next week This mo…" at bounding box center [522, 277] width 1045 height 451
click at [709, 15] on input "Search" at bounding box center [732, 17] width 94 height 9
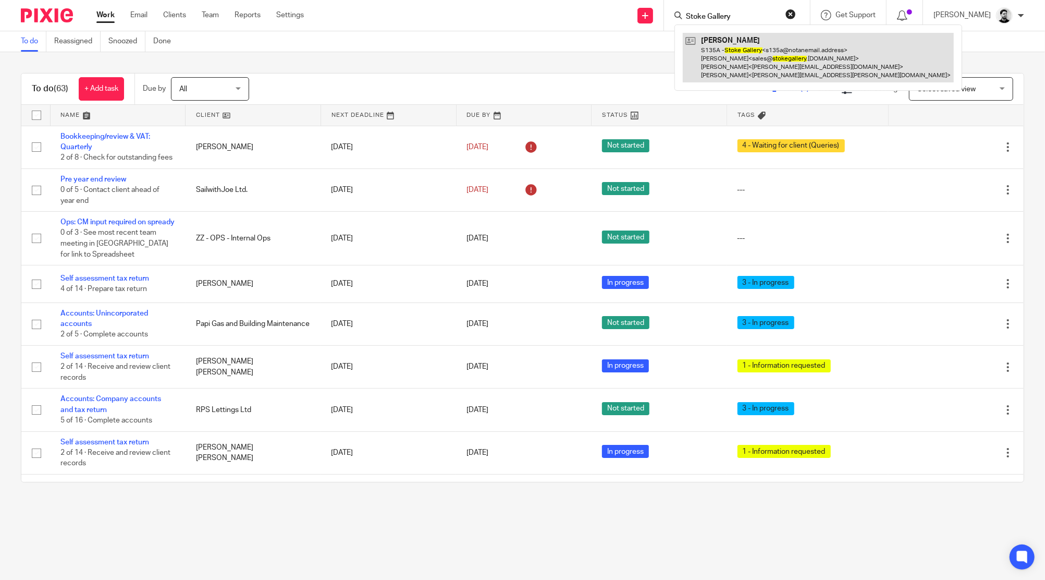
type input "Stoke Gallery"
click at [748, 60] on link at bounding box center [818, 58] width 271 height 50
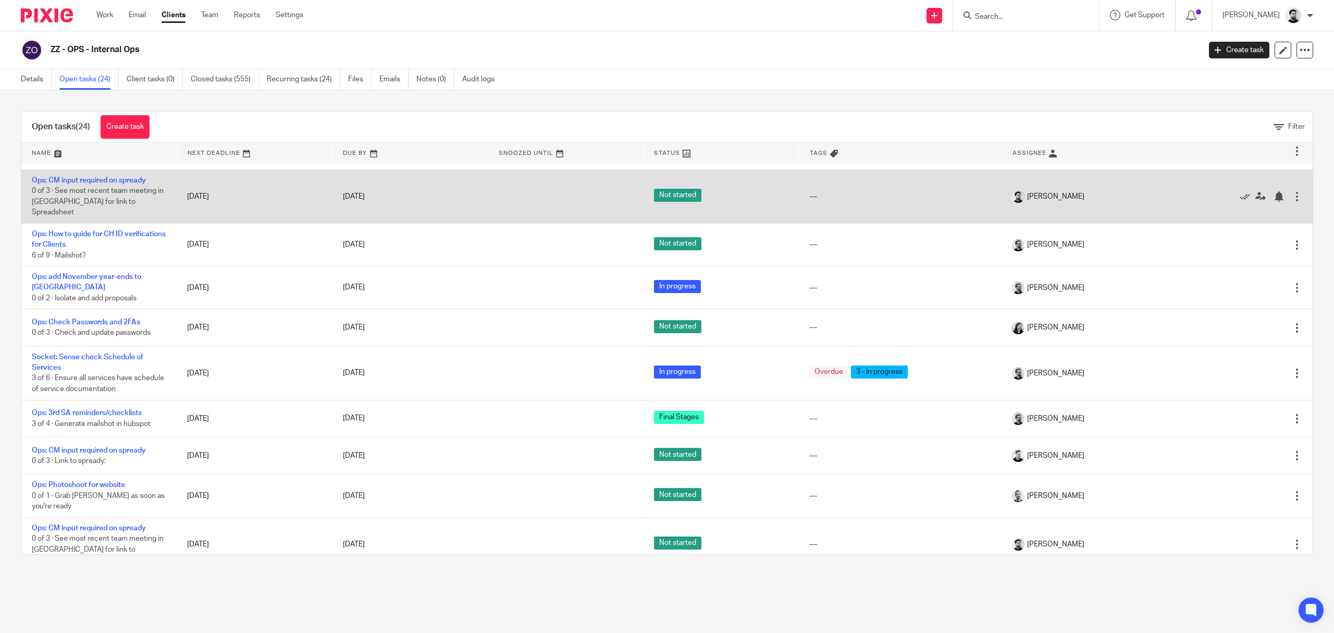
scroll to position [139, 0]
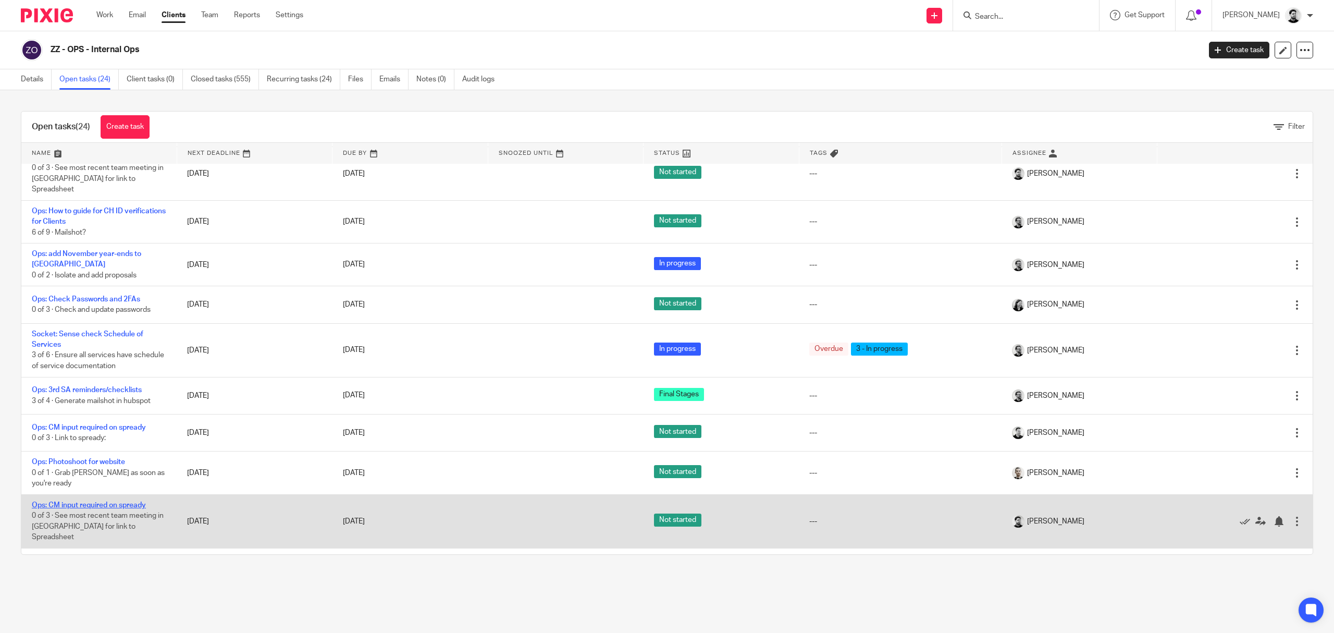
click at [99, 501] on link "Ops: CM input required on spready" at bounding box center [89, 504] width 114 height 7
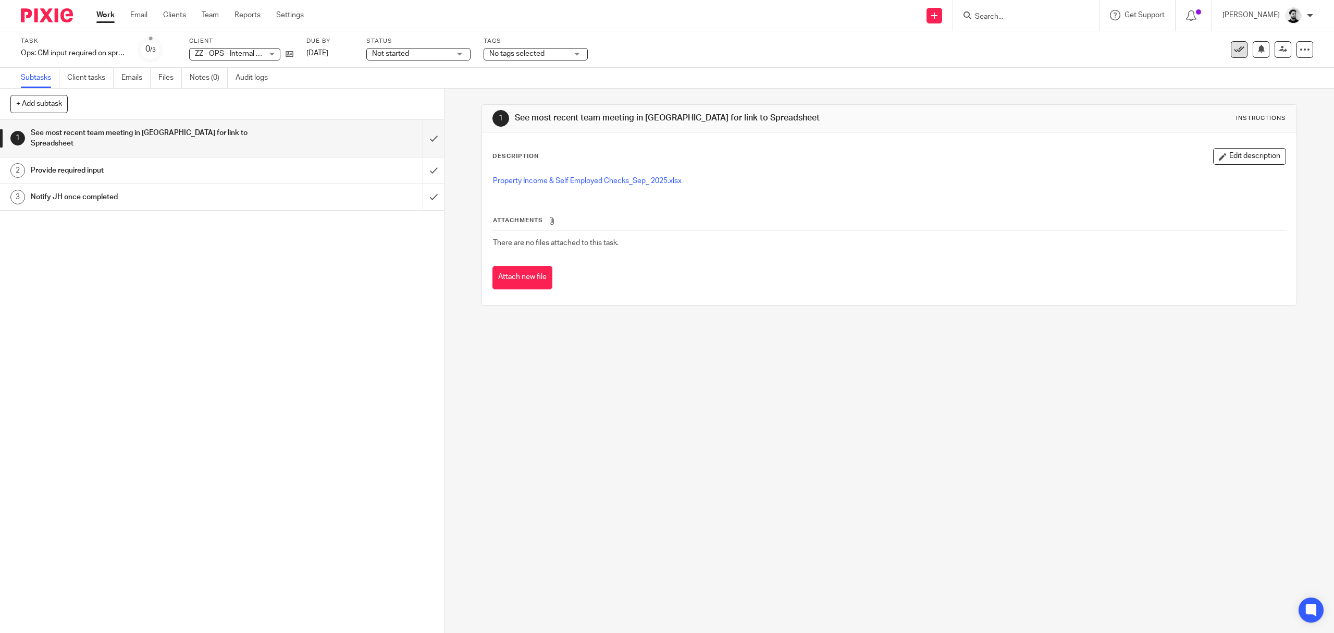
click at [1234, 49] on icon at bounding box center [1239, 49] width 10 height 10
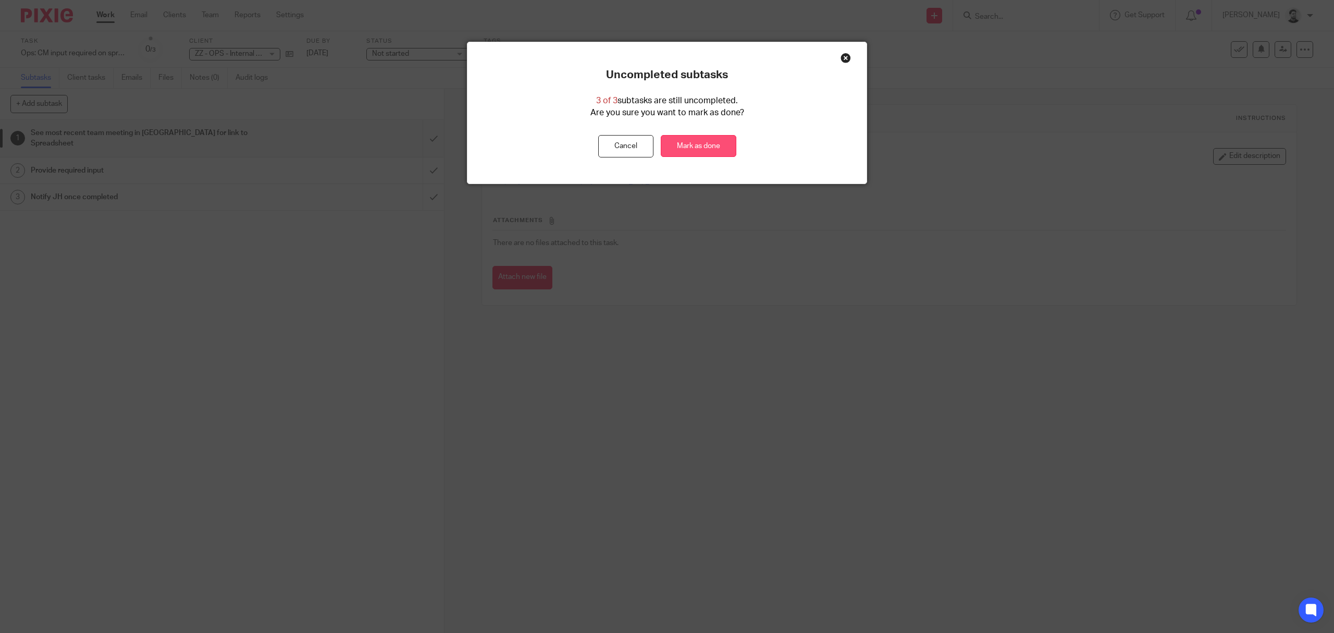
click at [680, 153] on link "Mark as done" at bounding box center [699, 146] width 76 height 22
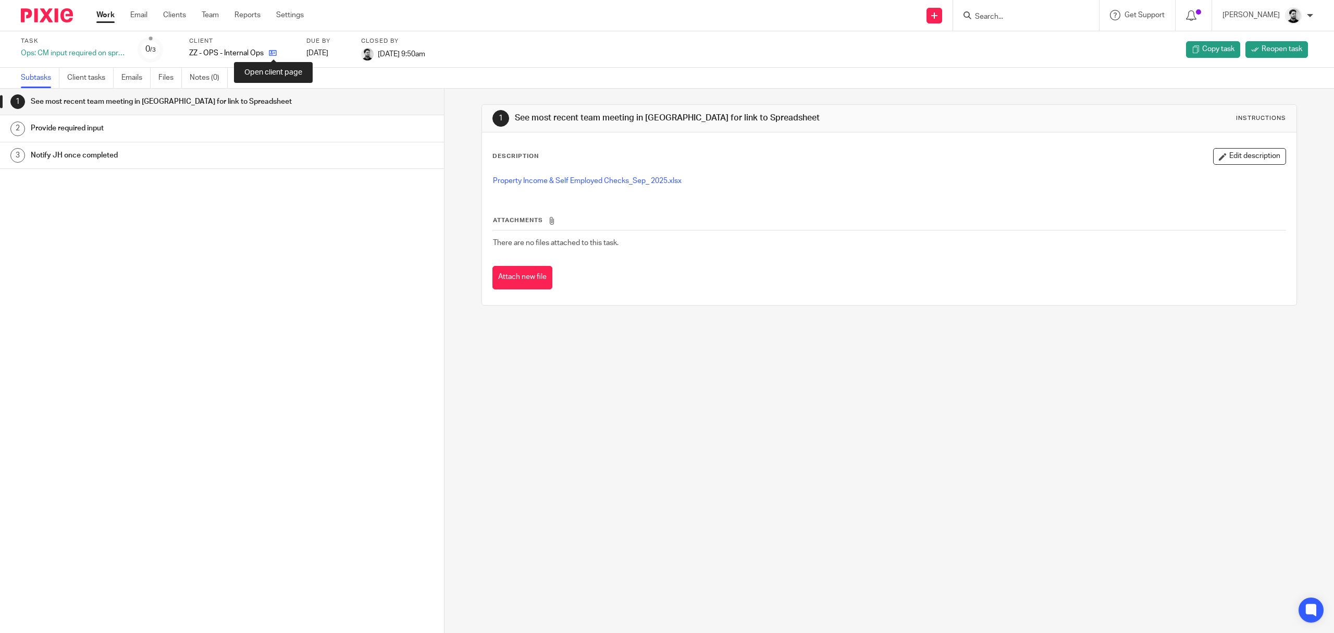
click at [276, 51] on icon at bounding box center [273, 53] width 8 height 8
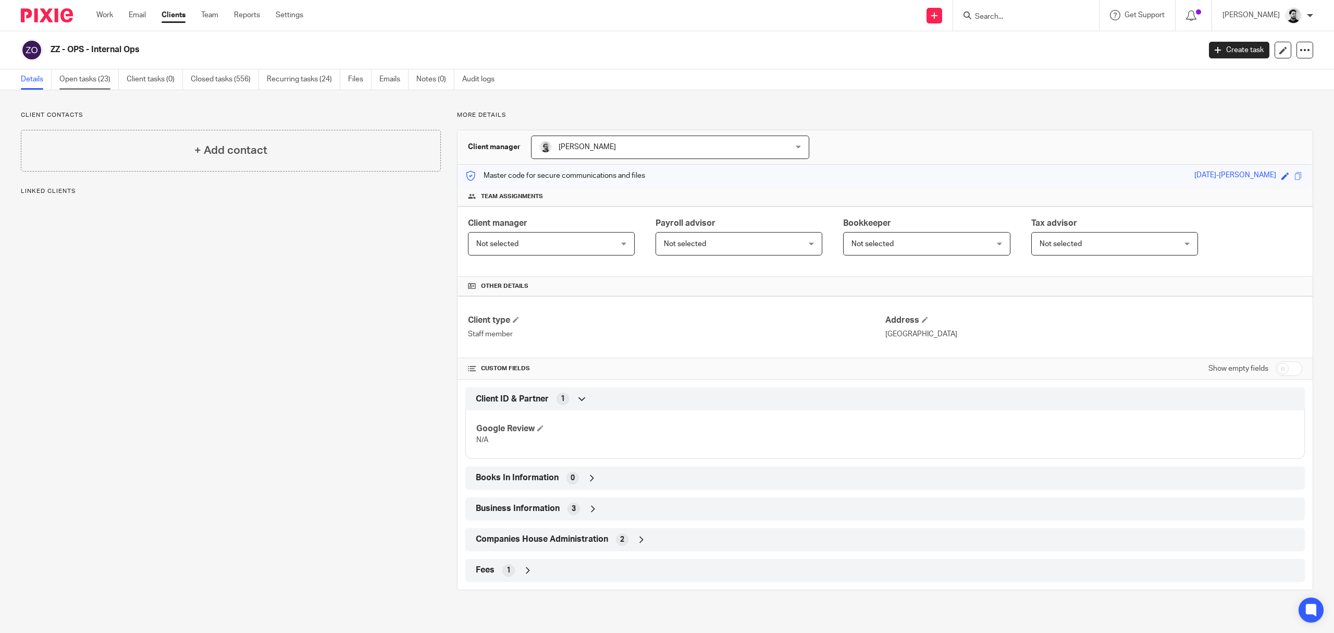
click at [73, 80] on link "Open tasks (23)" at bounding box center [88, 79] width 59 height 20
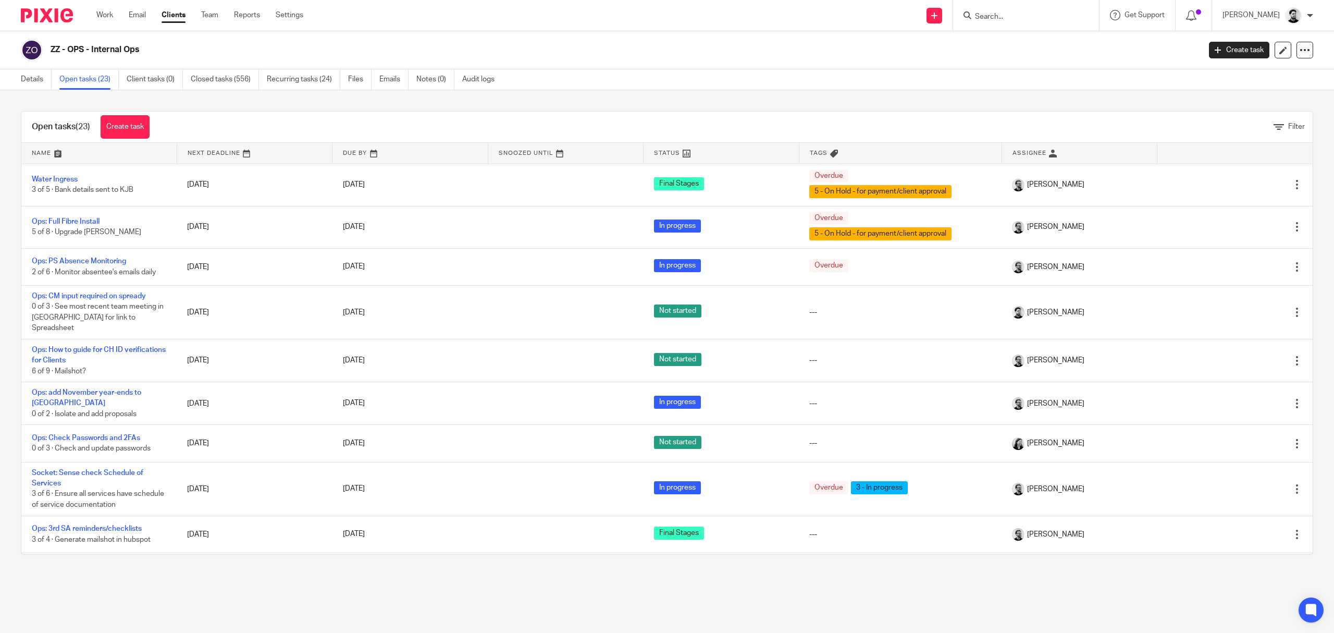
click at [1025, 155] on link at bounding box center [1079, 153] width 155 height 21
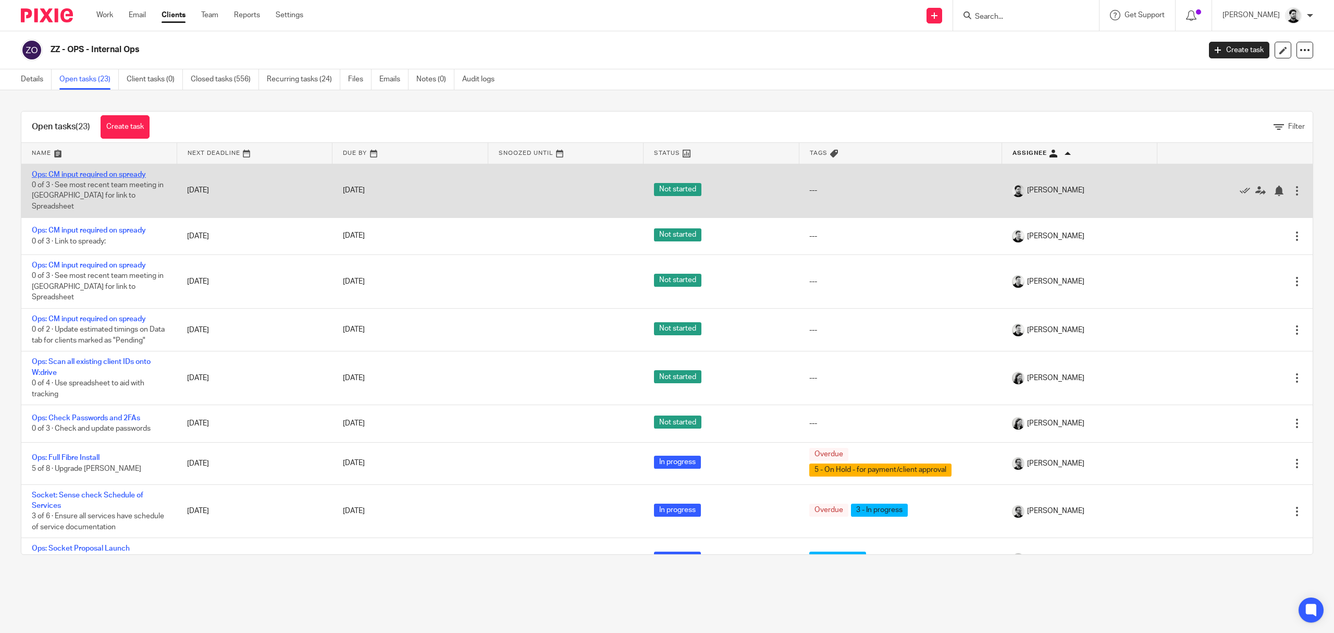
click at [73, 175] on link "Ops: CM input required on spready" at bounding box center [89, 174] width 114 height 7
click at [350, 188] on link "23 Sep 2025" at bounding box center [366, 190] width 47 height 11
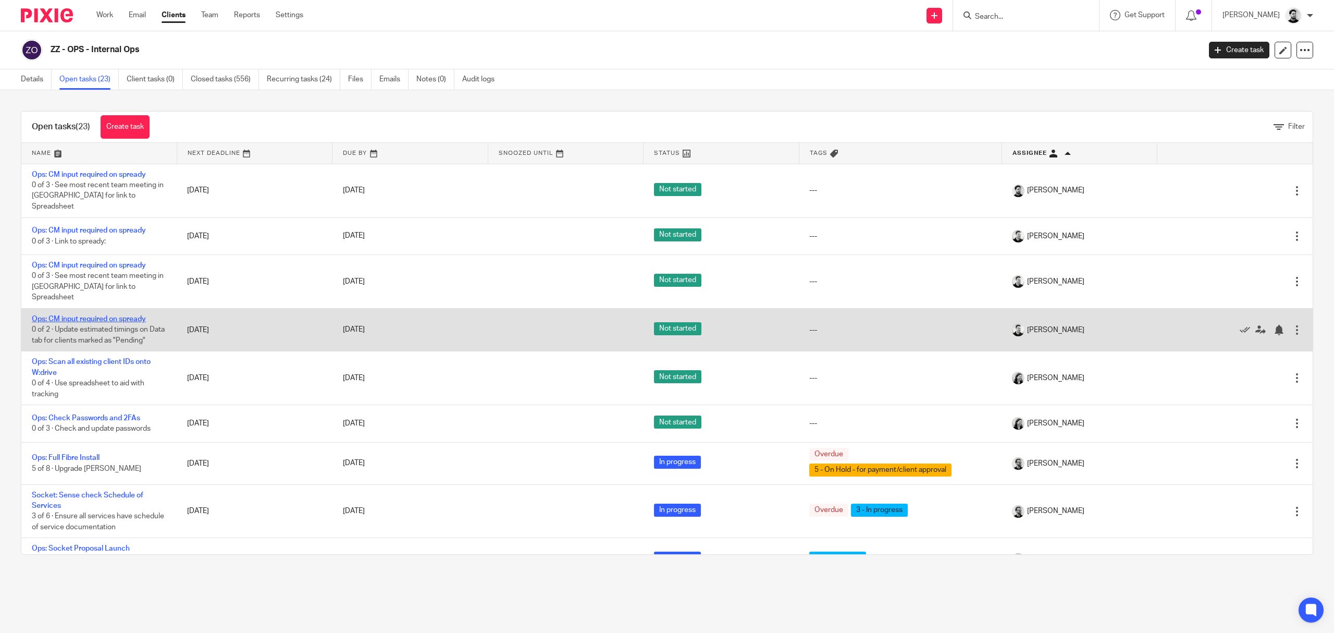
click at [113, 315] on link "Ops: CM input required on spready" at bounding box center [89, 318] width 114 height 7
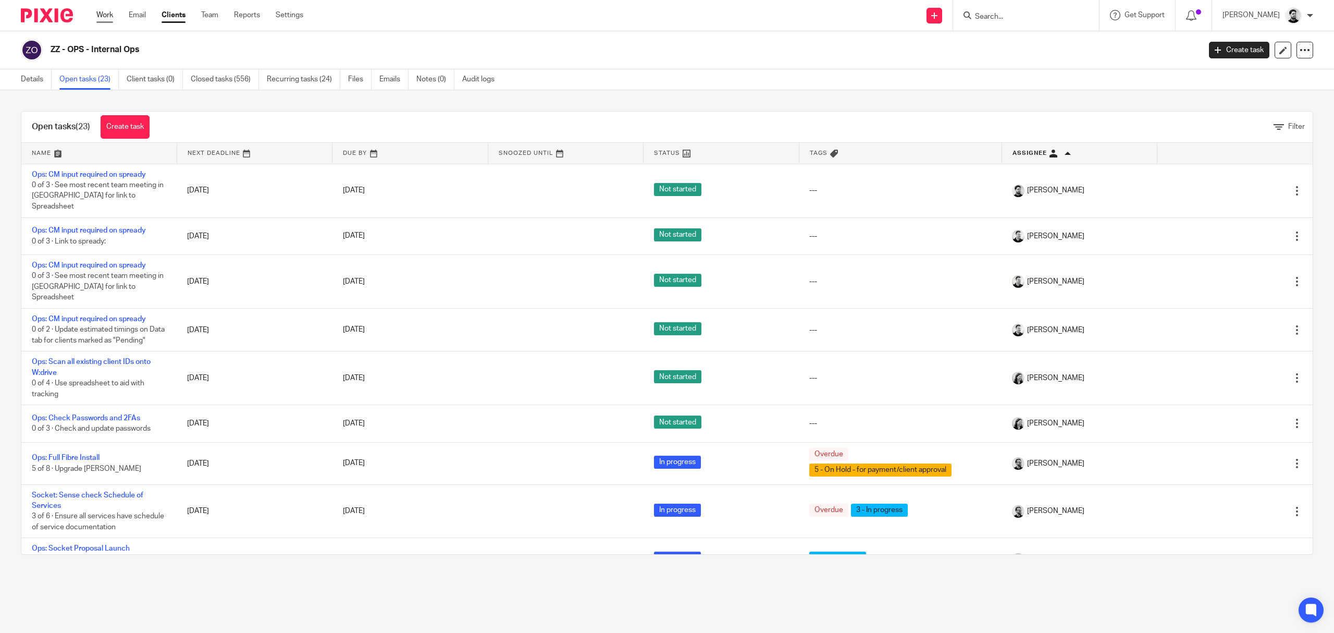
click at [101, 13] on link "Work" at bounding box center [104, 15] width 17 height 10
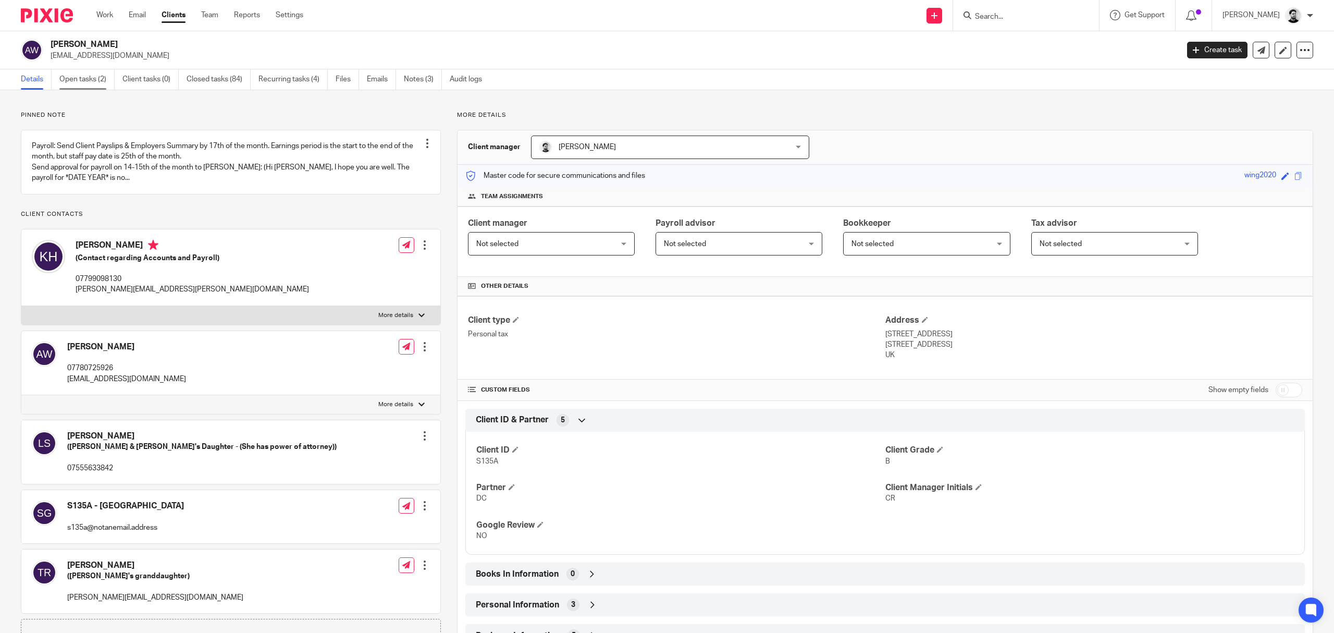
click at [88, 85] on link "Open tasks (2)" at bounding box center [86, 79] width 55 height 20
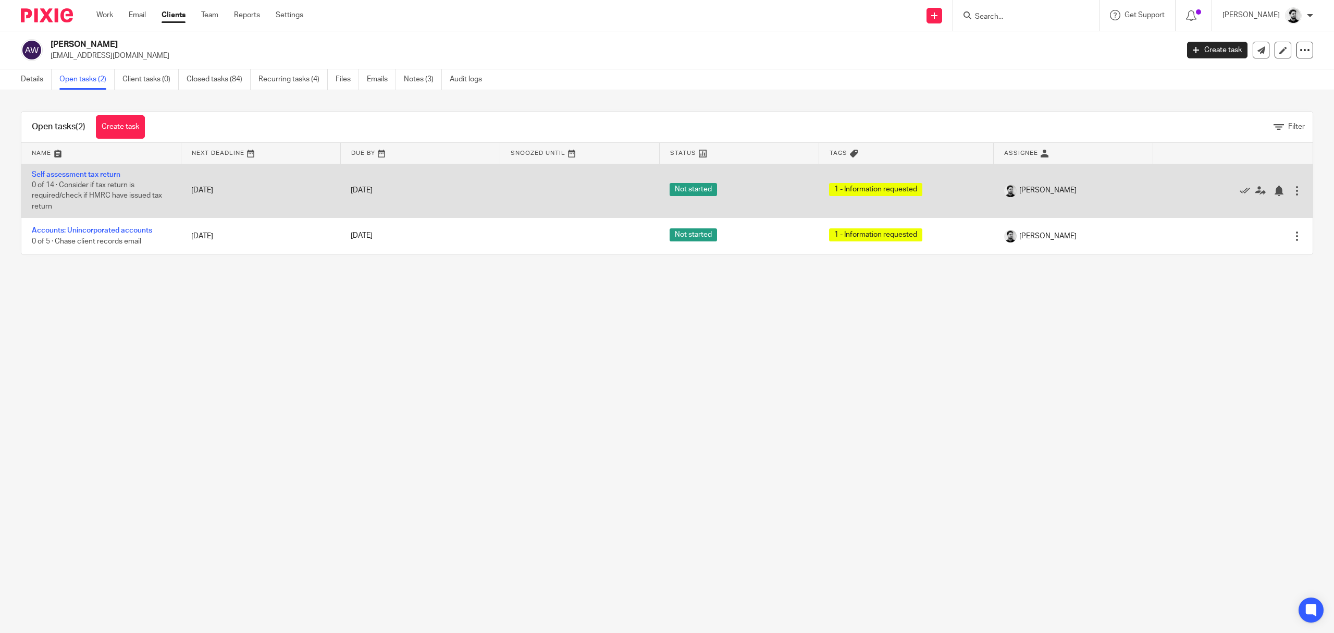
click at [81, 170] on td "Self assessment tax return 0 of 14 · Consider if tax return is required/check i…" at bounding box center [101, 191] width 160 height 54
click at [88, 171] on link "Self assessment tax return" at bounding box center [76, 174] width 89 height 7
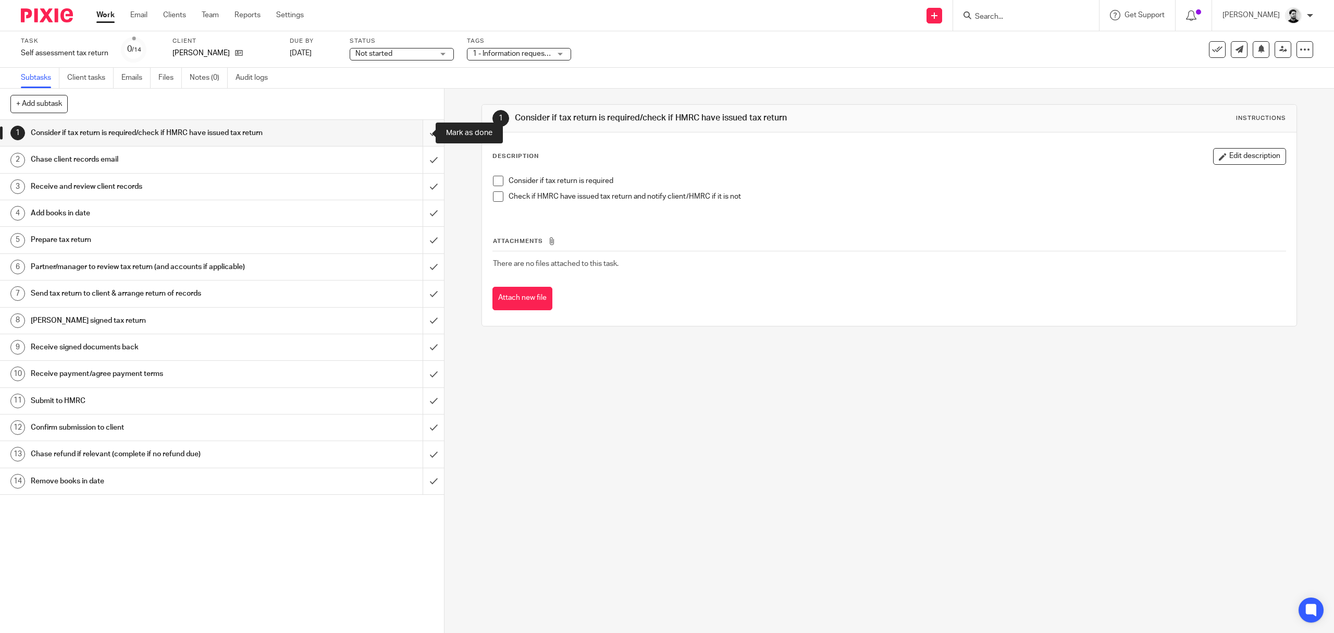
click at [430, 130] on input "submit" at bounding box center [222, 133] width 444 height 26
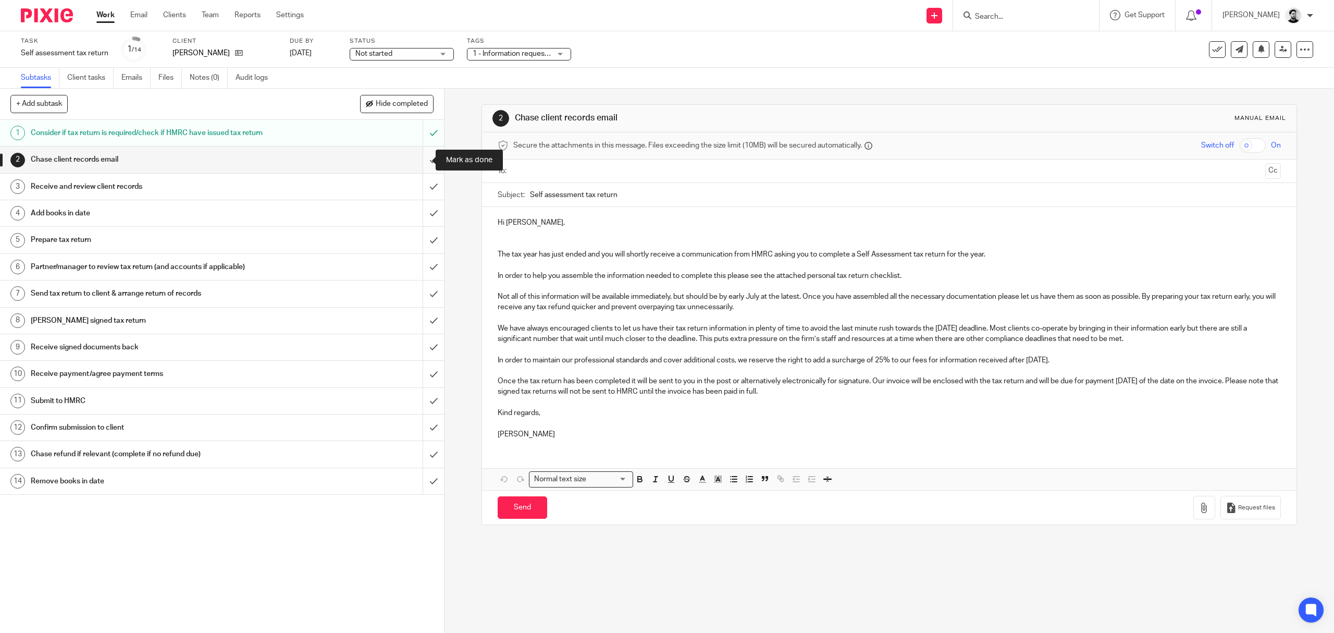
click at [416, 161] on input "submit" at bounding box center [222, 159] width 444 height 26
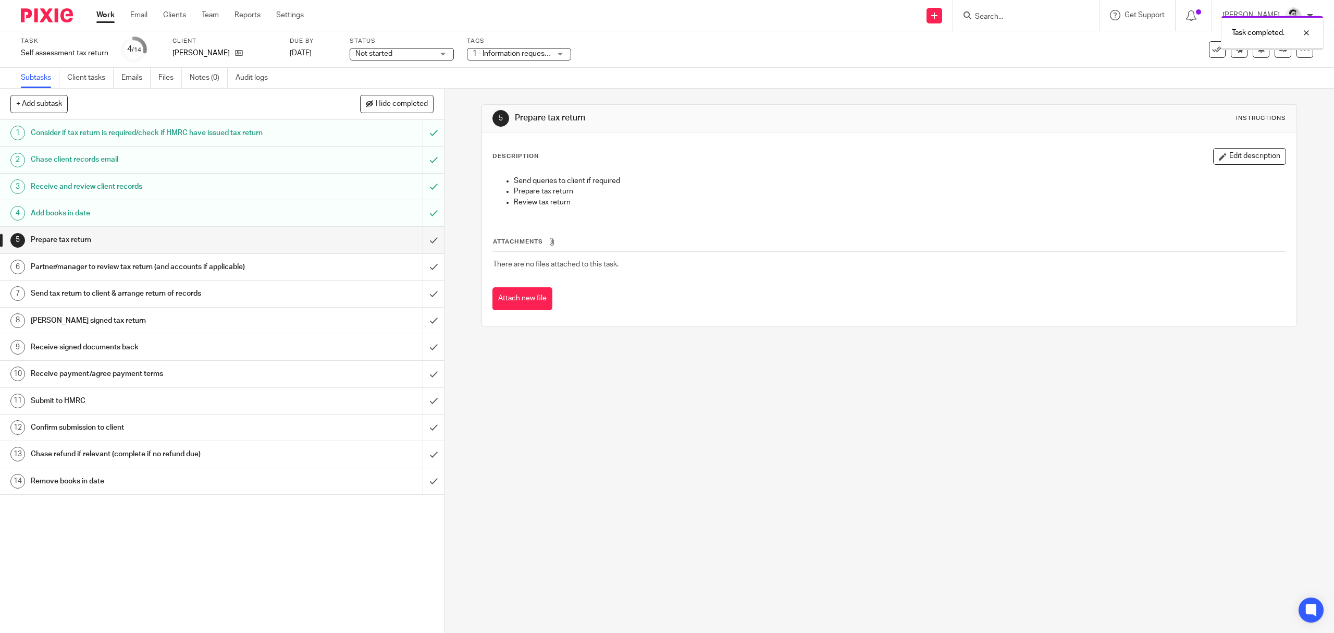
click at [501, 55] on span "1 - Information requested" at bounding box center [514, 53] width 83 height 7
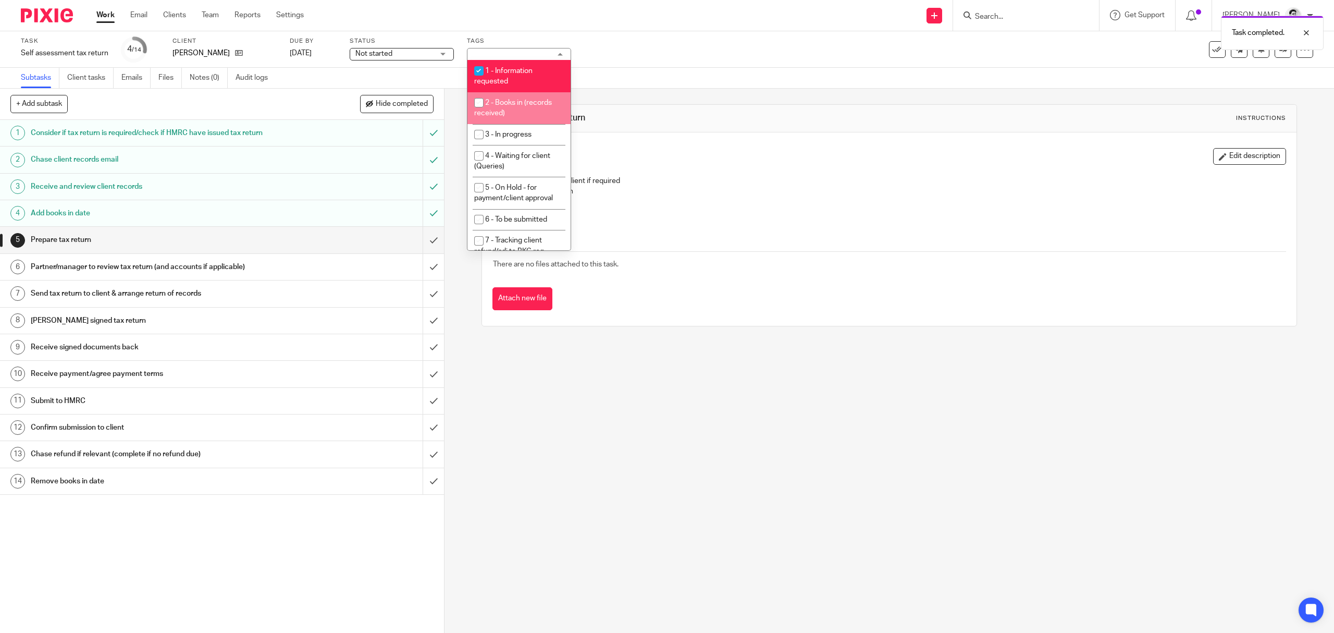
click at [501, 105] on span "2 - Books in (records received)" at bounding box center [513, 108] width 78 height 18
checkbox input "true"
click at [504, 80] on span "1 - Information requested" at bounding box center [503, 76] width 58 height 18
checkbox input "false"
drag, startPoint x: 603, startPoint y: 51, endPoint x: 598, endPoint y: 59, distance: 9.8
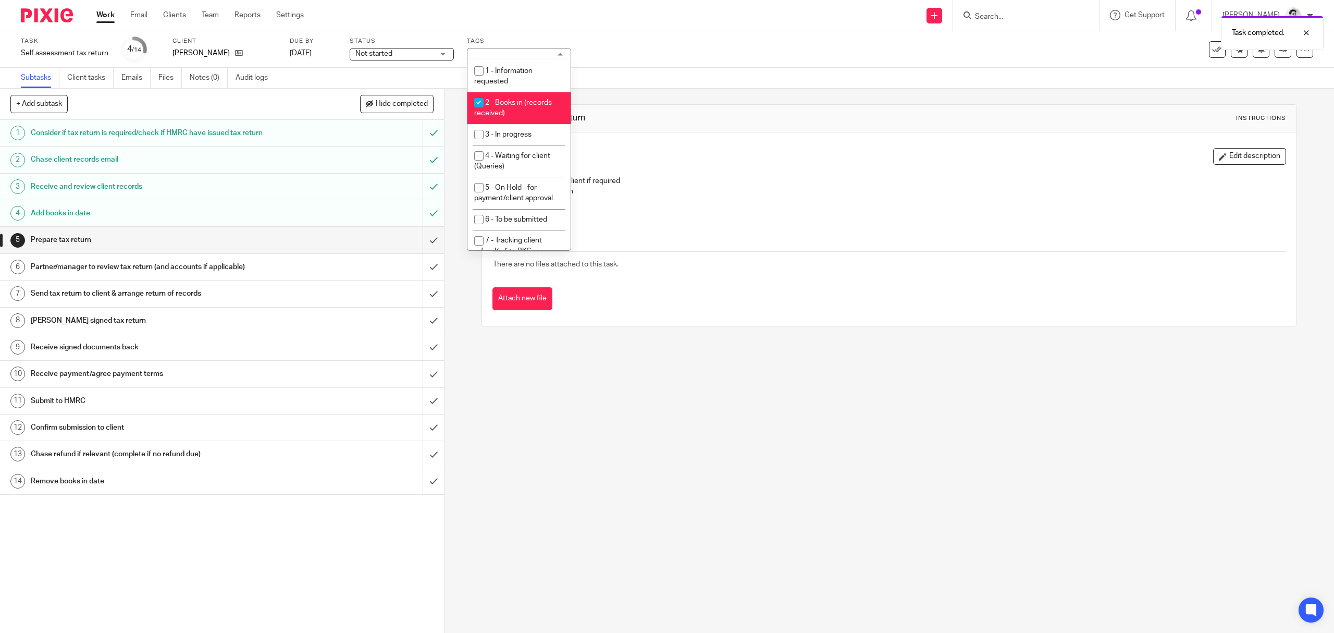
click at [603, 51] on div "Task Self assessment tax return Save Self assessment tax return 4 /14 Client [P…" at bounding box center [559, 49] width 1077 height 25
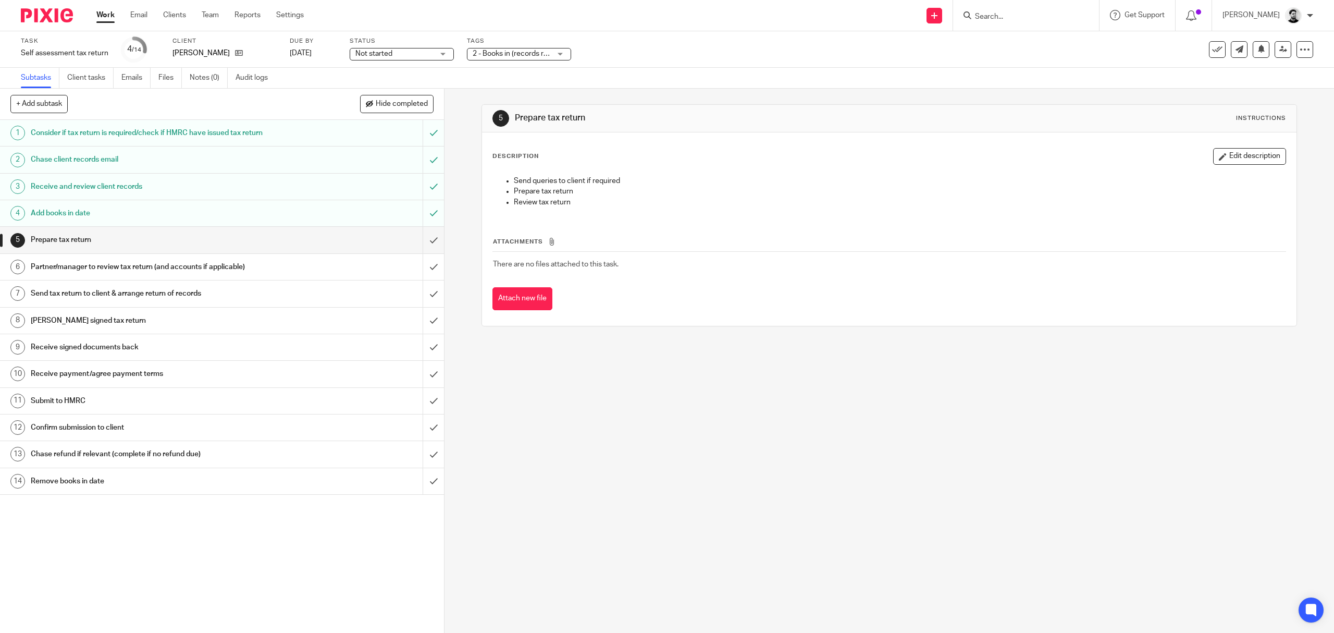
click at [522, 48] on div "Tags 2 - Books in (records received) 1 - Information requested 2 - Books in (re…" at bounding box center [519, 49] width 104 height 25
click at [642, 33] on div "Task Self assessment tax return Save Self assessment tax return 4 /14 Client [P…" at bounding box center [667, 49] width 1334 height 36
click at [243, 51] on icon at bounding box center [239, 53] width 8 height 8
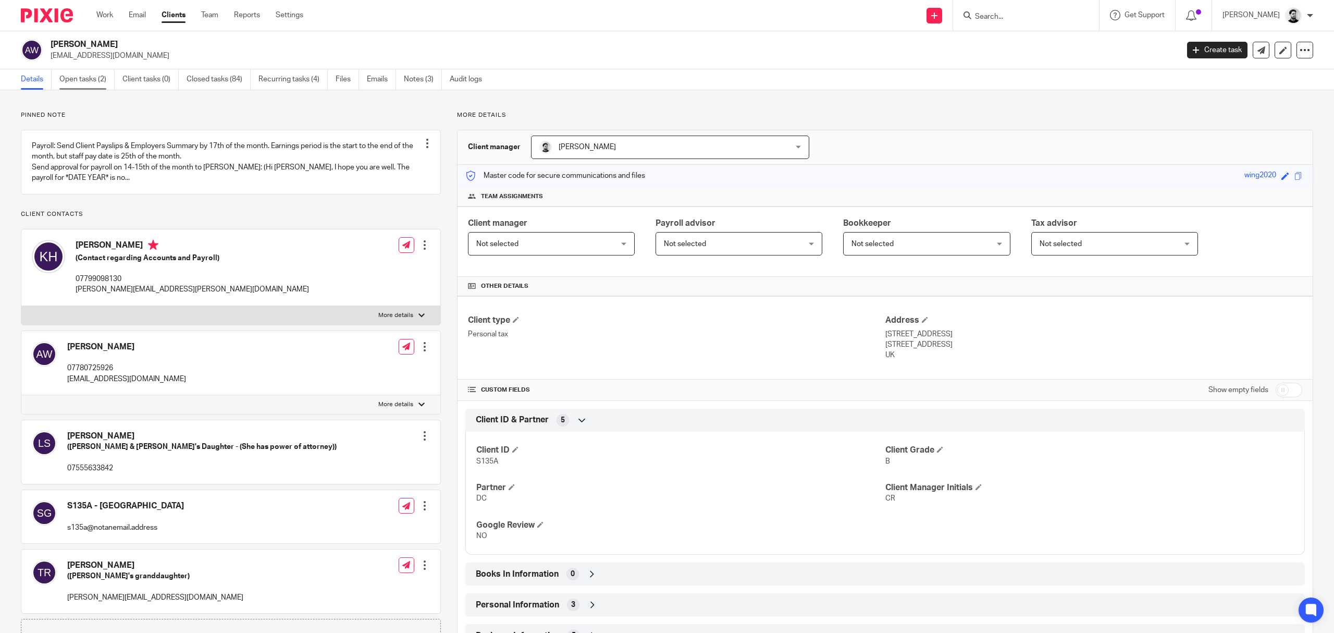
click at [106, 86] on link "Open tasks (2)" at bounding box center [86, 79] width 55 height 20
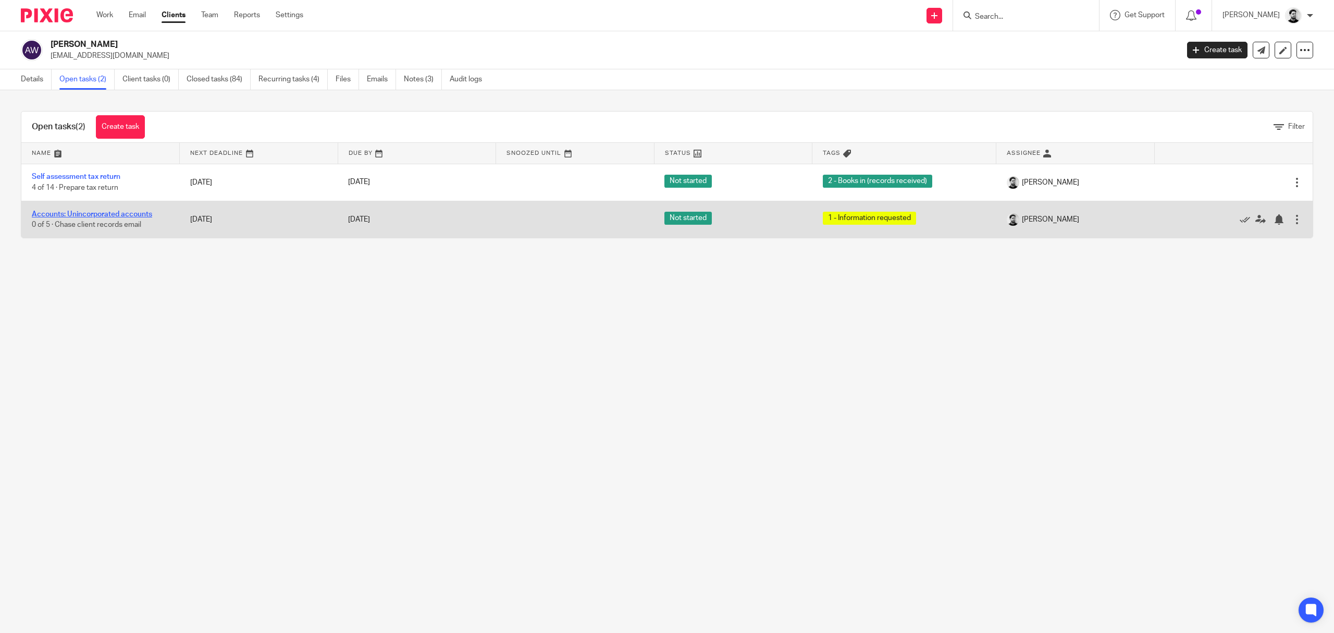
click at [96, 213] on link "Accounts: Unincorporated accounts" at bounding box center [92, 214] width 120 height 7
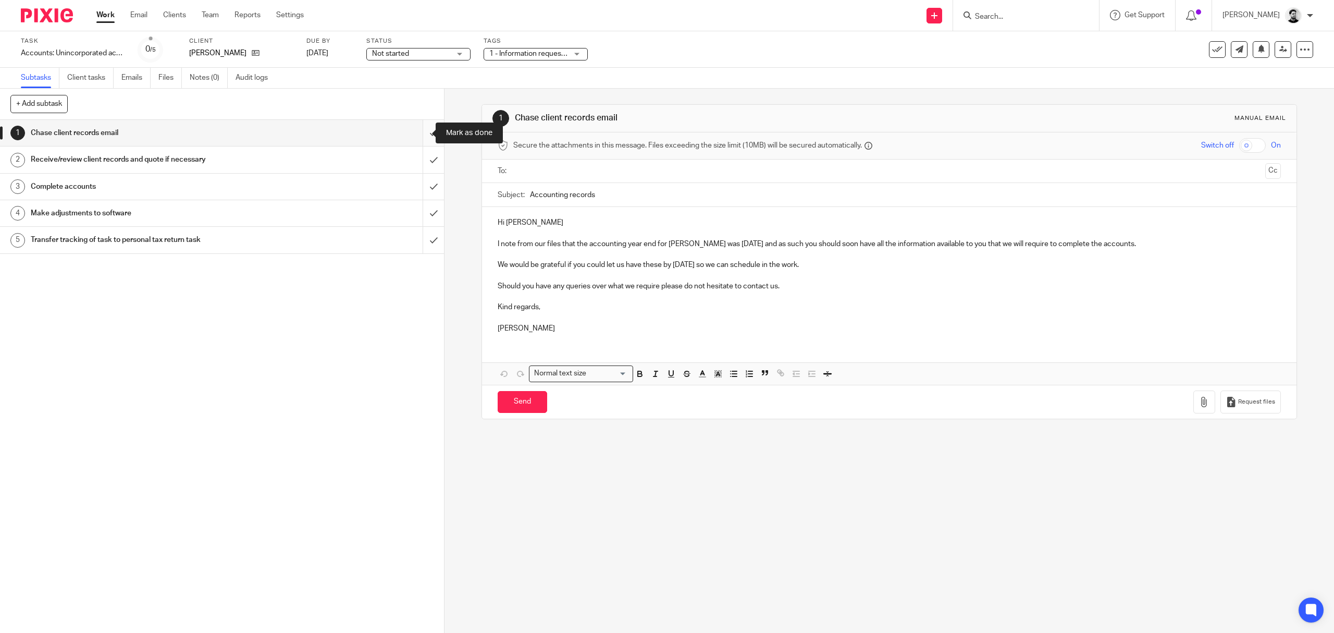
click at [415, 132] on input "submit" at bounding box center [222, 133] width 444 height 26
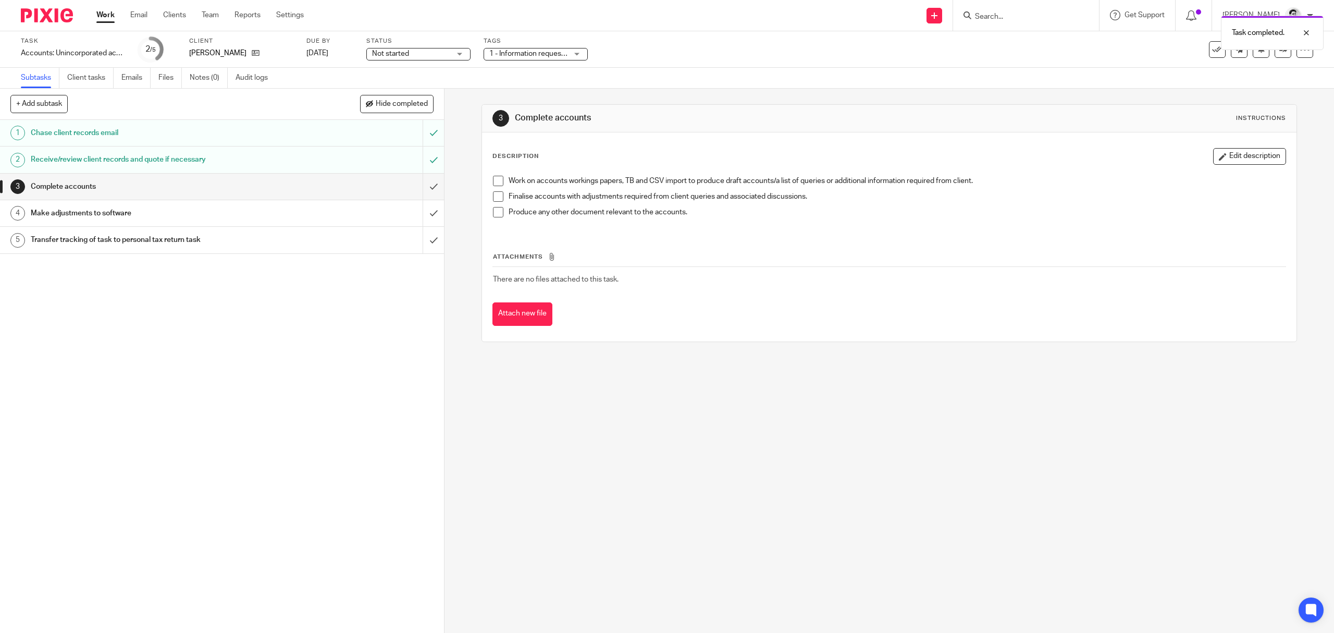
click at [561, 58] on span "1 - Information requested" at bounding box center [528, 53] width 78 height 11
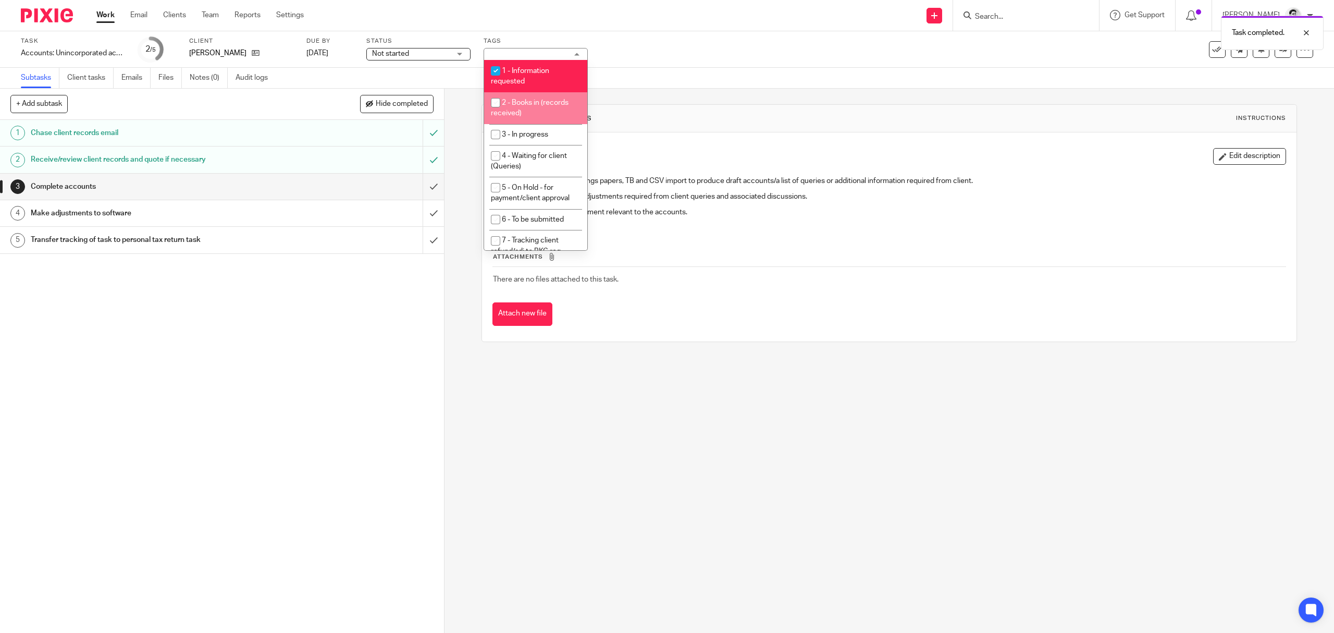
drag, startPoint x: 549, startPoint y: 101, endPoint x: 549, endPoint y: 92, distance: 8.9
click at [549, 102] on span "2 - Books in (records received)" at bounding box center [530, 108] width 78 height 18
checkbox input "true"
click at [549, 83] on li "1 - Information requested" at bounding box center [535, 76] width 103 height 32
checkbox input "false"
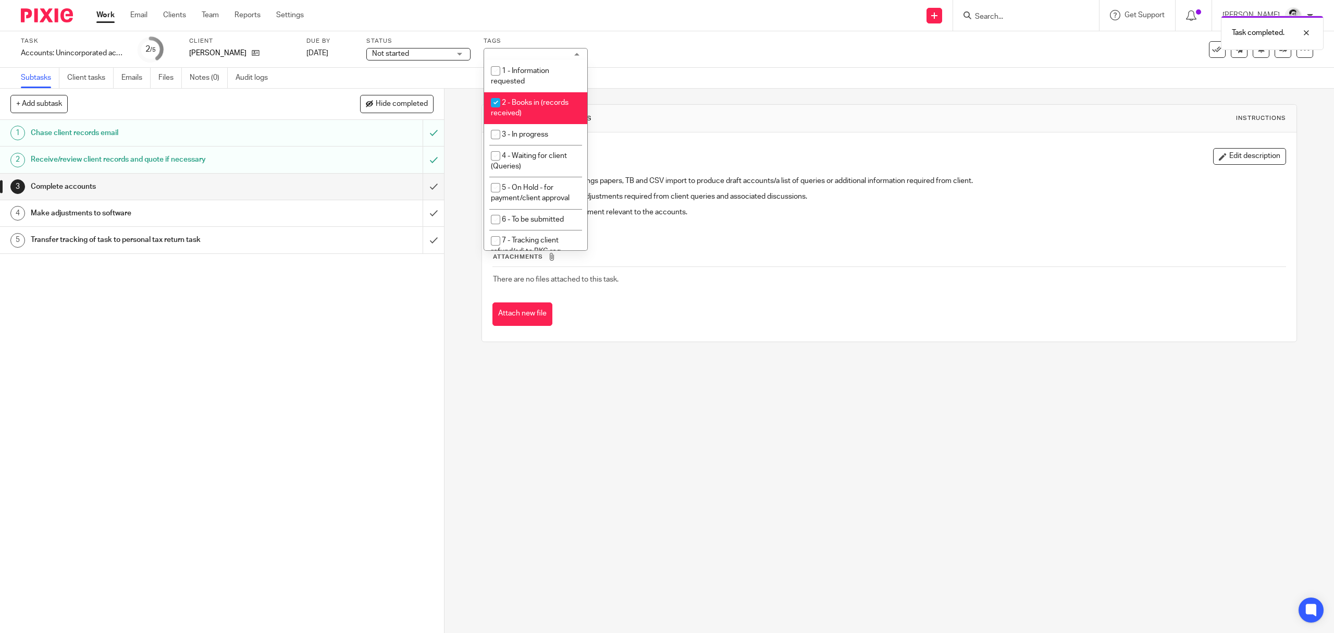
click at [630, 55] on div "Task Accounts: Unincorporated accounts Save Accounts: Unincorporated accounts 2…" at bounding box center [559, 49] width 1077 height 25
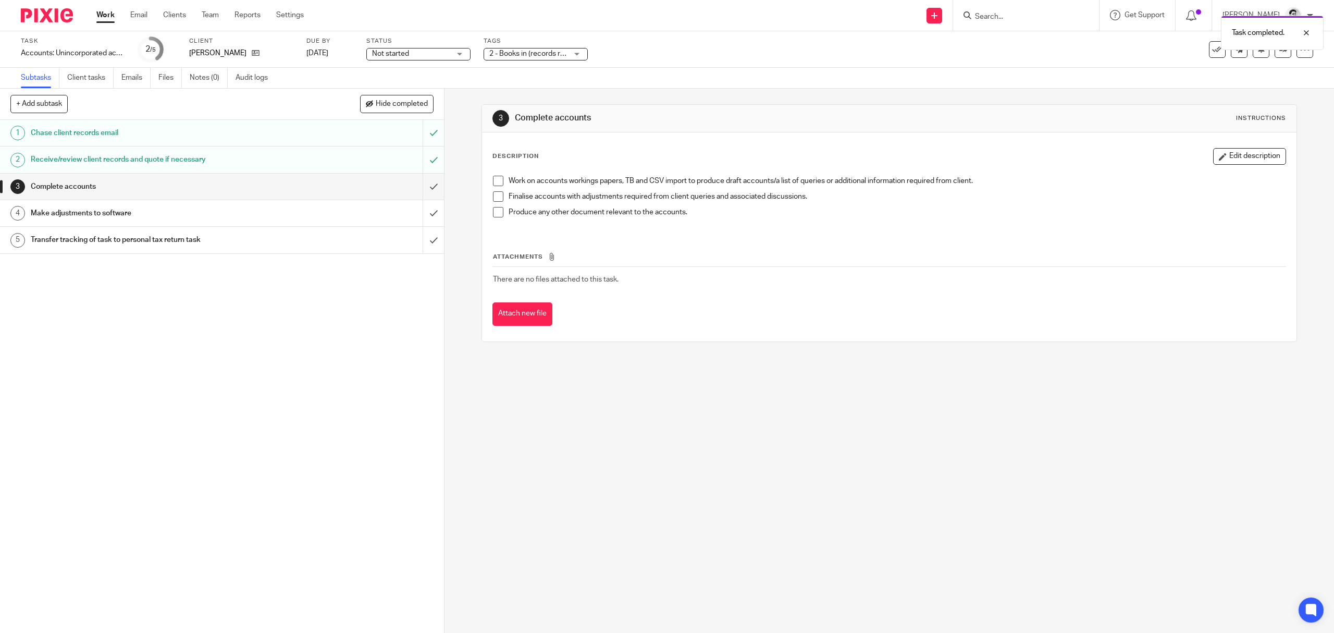
click at [105, 17] on link "Work" at bounding box center [105, 15] width 18 height 10
